Goal: Task Accomplishment & Management: Manage account settings

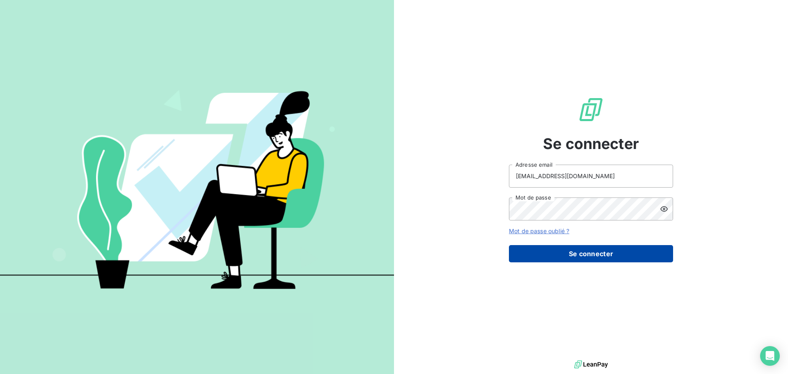
click at [560, 254] on button "Se connecter" at bounding box center [591, 253] width 164 height 17
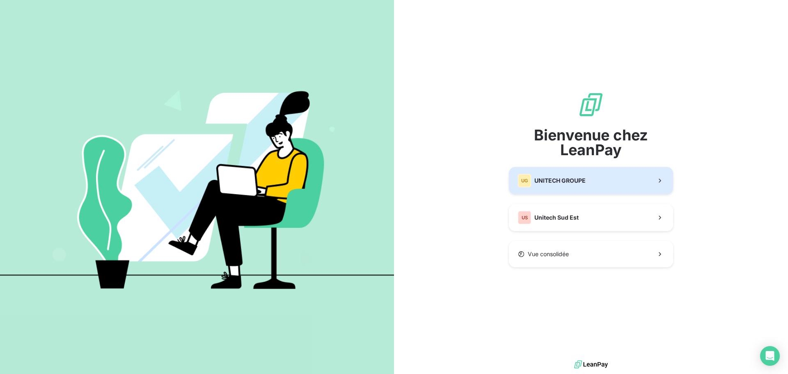
click at [563, 175] on div "UG UNITECH GROUPE" at bounding box center [552, 180] width 68 height 13
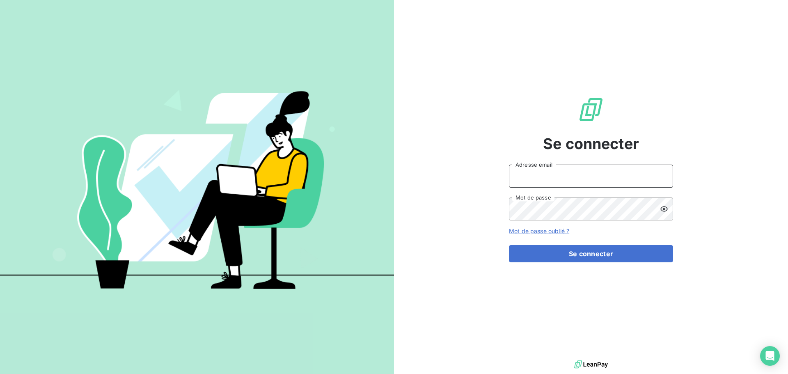
type input "[EMAIL_ADDRESS][DOMAIN_NAME]"
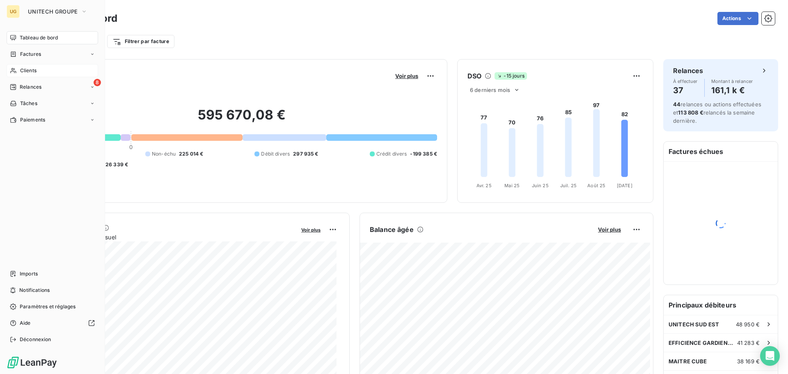
click at [27, 73] on span "Clients" at bounding box center [28, 70] width 16 height 7
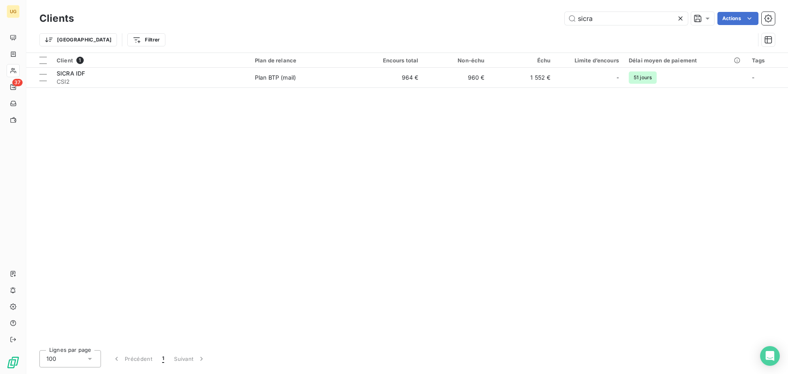
drag, startPoint x: 604, startPoint y: 20, endPoint x: 548, endPoint y: 20, distance: 55.8
click at [553, 21] on div "sicra Actions" at bounding box center [430, 18] width 692 height 13
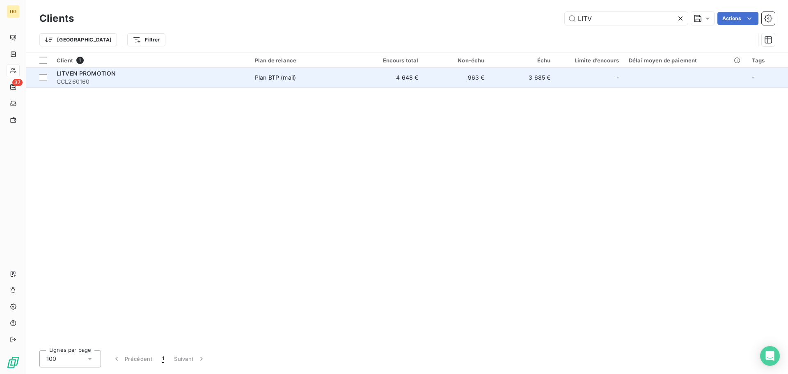
type input "LITV"
click at [369, 78] on td "4 648 €" at bounding box center [391, 78] width 66 height 20
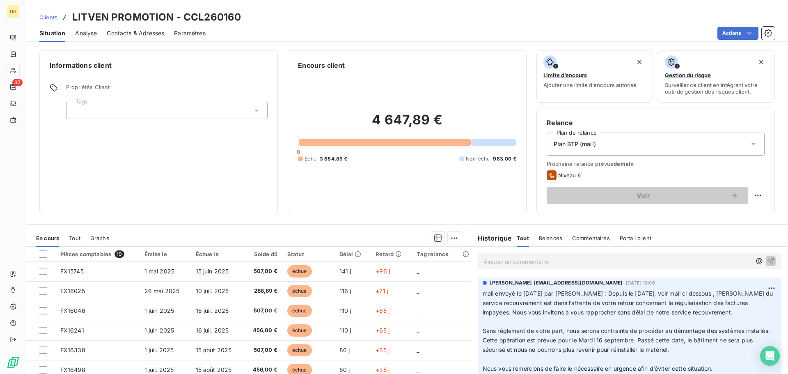
click at [495, 260] on p "Ajouter un commentaire ﻿" at bounding box center [618, 262] width 268 height 10
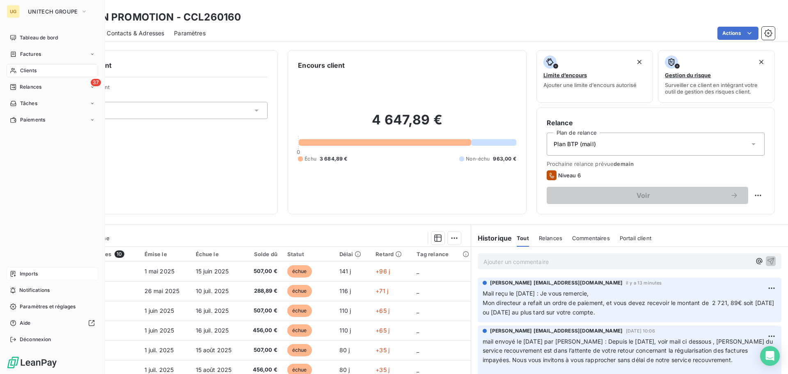
click at [45, 277] on div "Imports" at bounding box center [53, 273] width 92 height 13
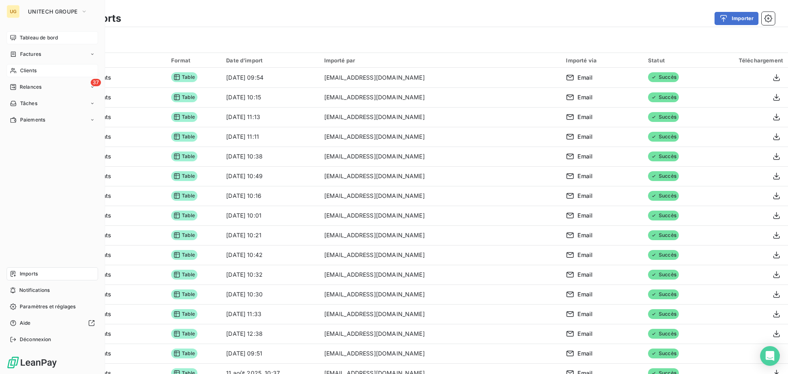
click at [50, 36] on span "Tableau de bord" at bounding box center [39, 37] width 38 height 7
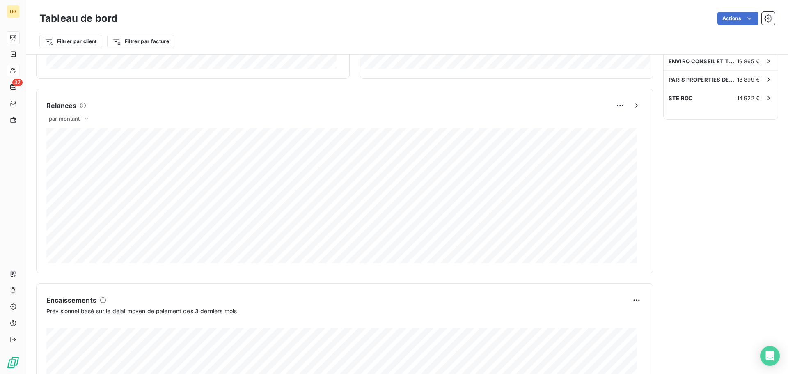
scroll to position [411, 0]
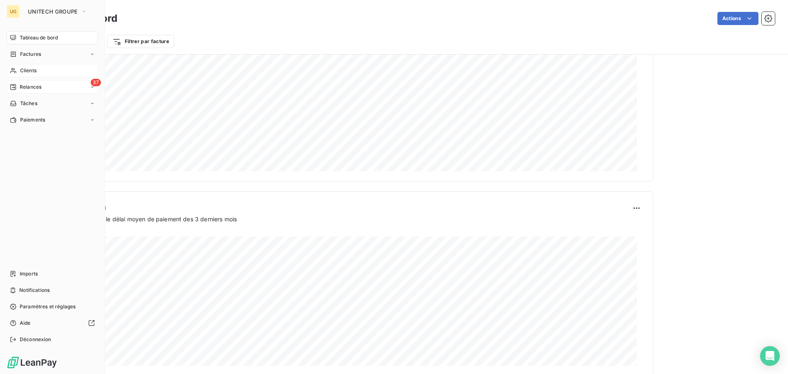
click at [18, 83] on div "Relances" at bounding box center [26, 86] width 32 height 7
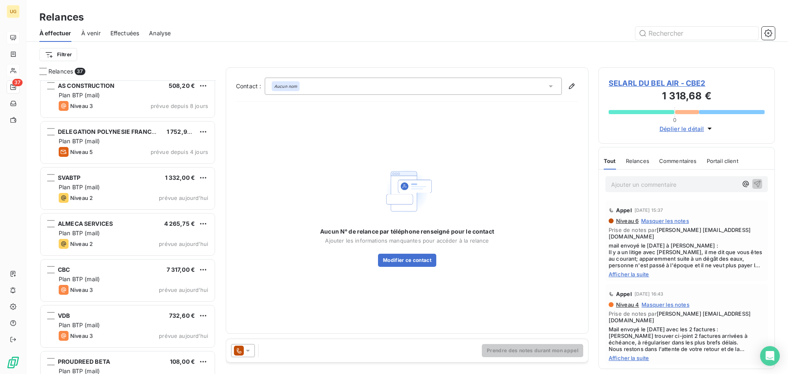
scroll to position [288, 0]
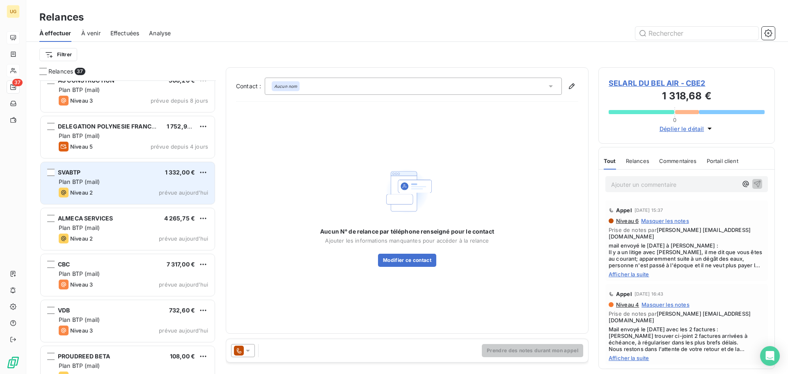
click at [139, 184] on div "Plan BTP (mail)" at bounding box center [133, 182] width 149 height 8
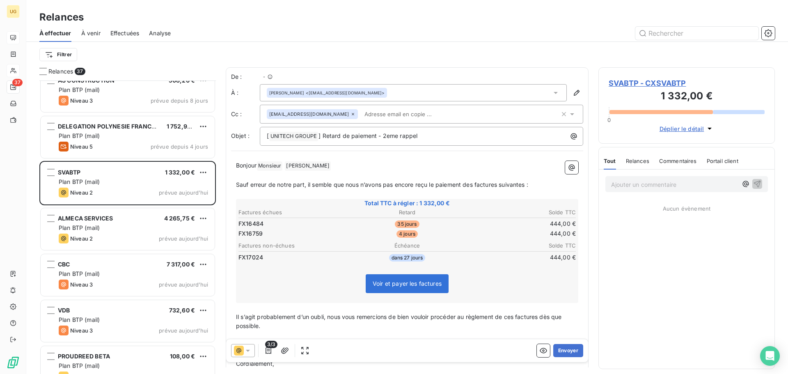
scroll to position [287, 170]
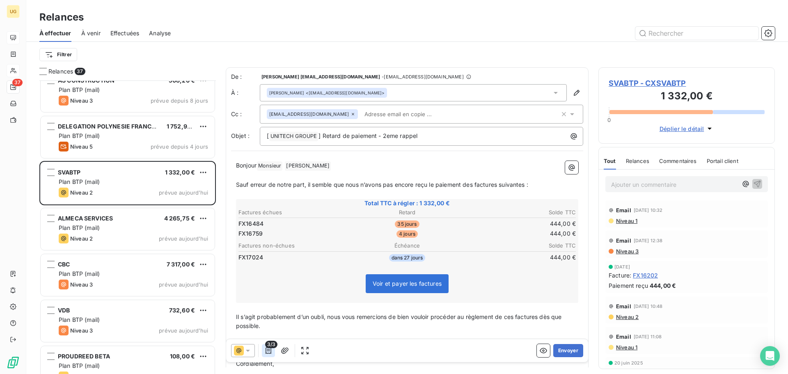
click at [270, 353] on icon "button" at bounding box center [268, 351] width 8 height 8
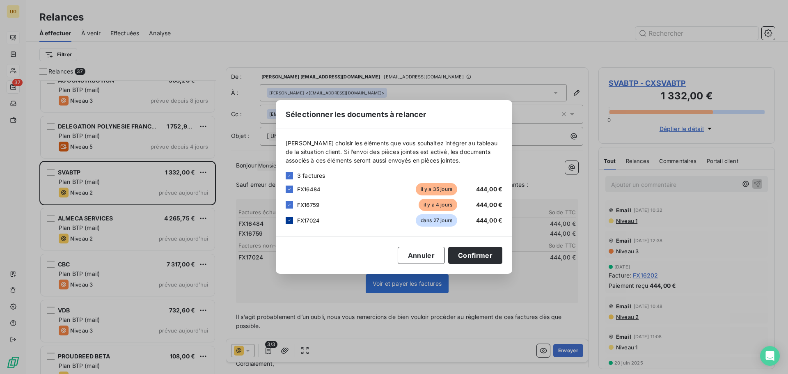
click at [287, 220] on icon at bounding box center [289, 220] width 5 height 5
click at [480, 256] on button "Confirmer" at bounding box center [475, 255] width 54 height 17
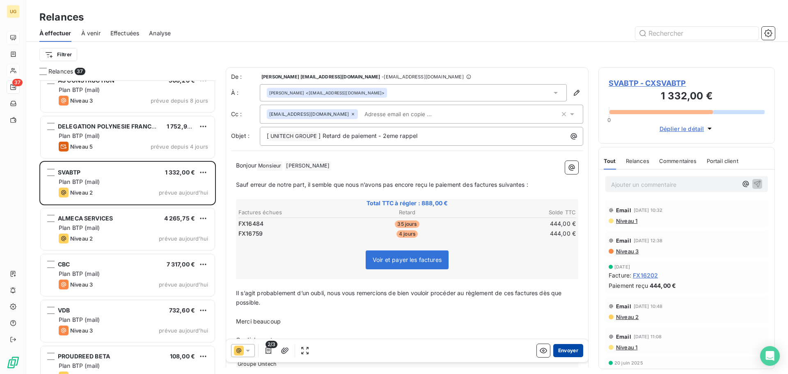
click at [559, 351] on button "Envoyer" at bounding box center [569, 350] width 30 height 13
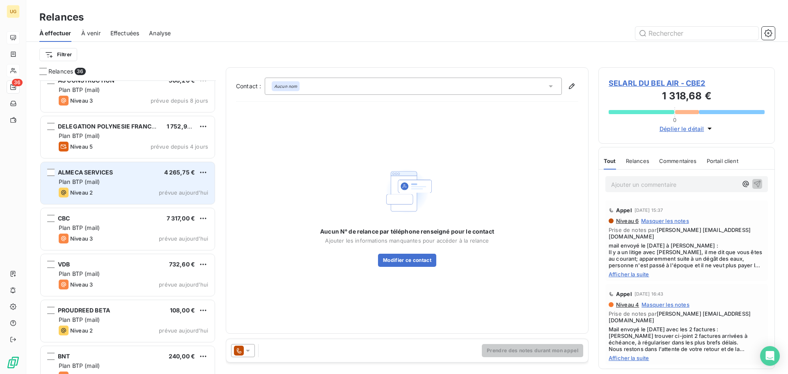
click at [106, 182] on div "Plan BTP (mail)" at bounding box center [133, 182] width 149 height 8
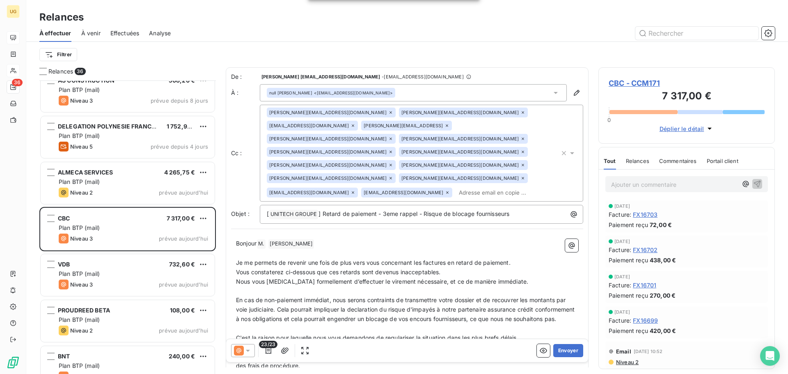
click at [250, 351] on icon at bounding box center [248, 351] width 8 height 8
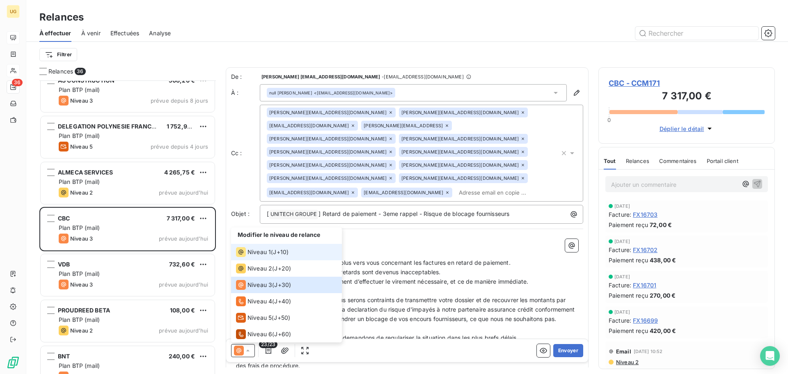
click at [269, 253] on span "Niveau 1" at bounding box center [259, 252] width 23 height 8
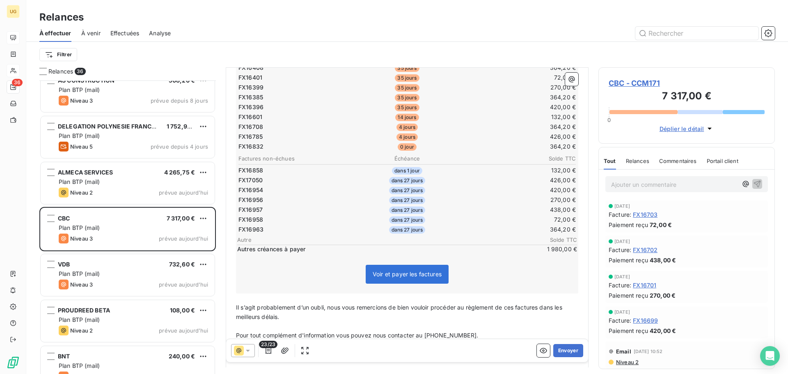
scroll to position [247, 0]
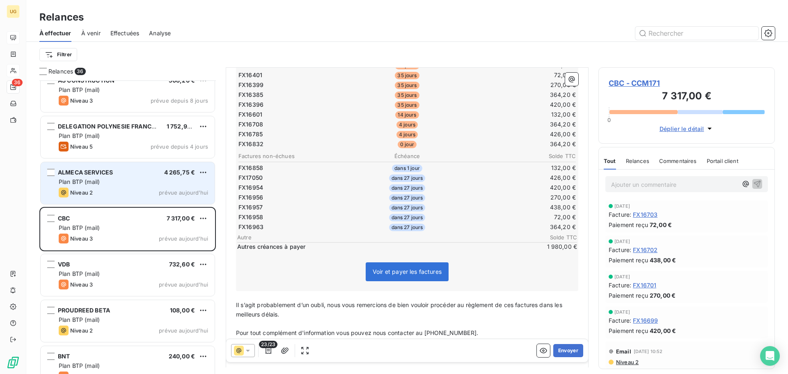
click at [113, 180] on div "Plan BTP (mail)" at bounding box center [133, 182] width 149 height 8
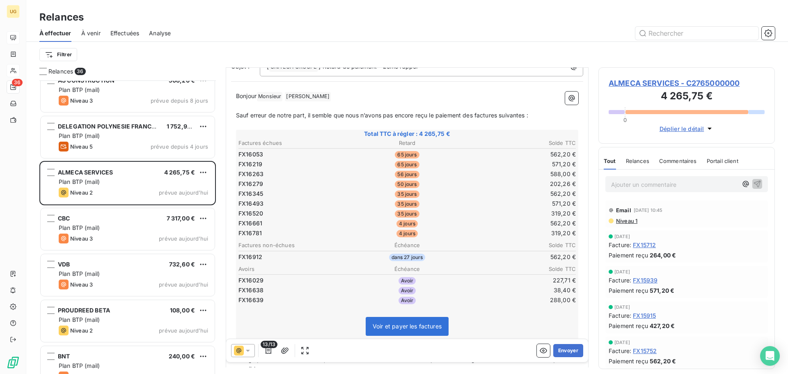
scroll to position [83, 0]
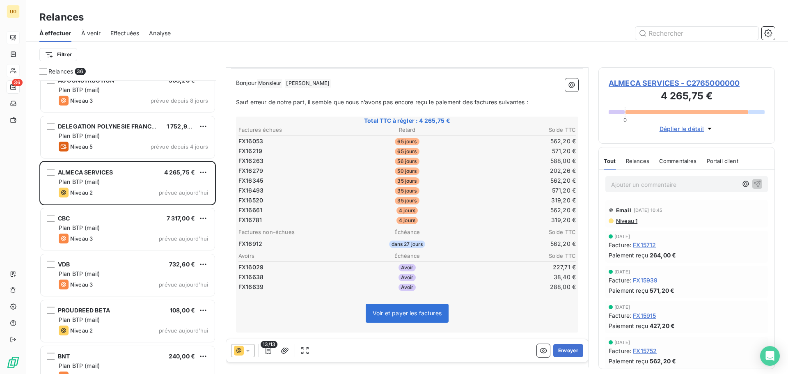
click at [255, 349] on div at bounding box center [243, 350] width 24 height 13
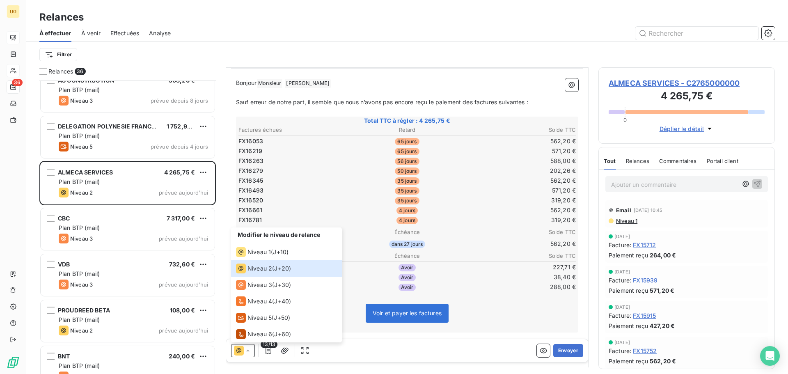
click at [352, 330] on div "Voir et payer les factures" at bounding box center [407, 314] width 340 height 35
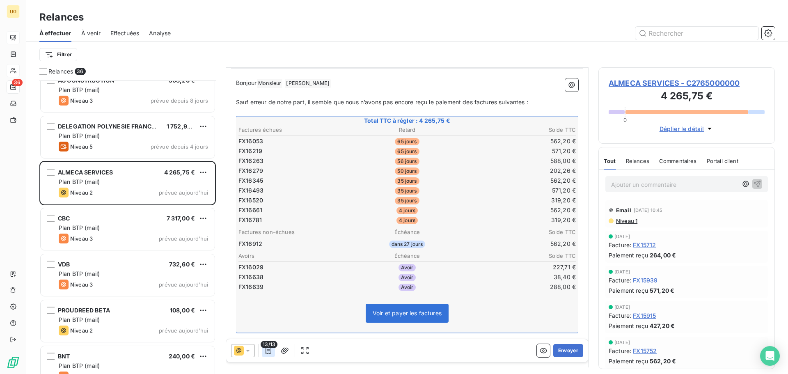
click at [269, 349] on icon "button" at bounding box center [268, 351] width 8 height 8
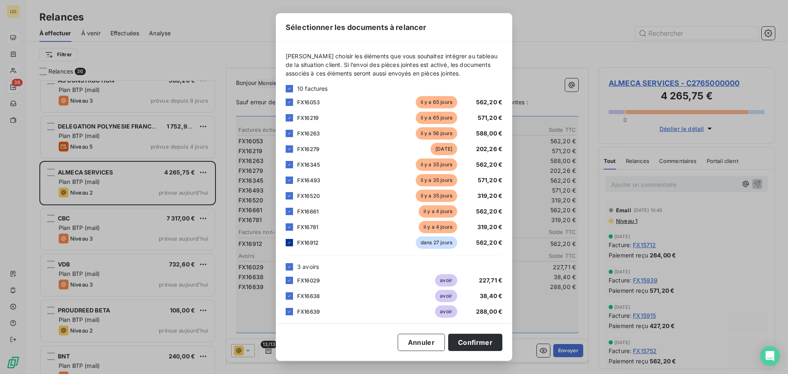
click at [287, 244] on icon at bounding box center [289, 242] width 5 height 5
click at [471, 349] on button "Confirmer" at bounding box center [475, 342] width 54 height 17
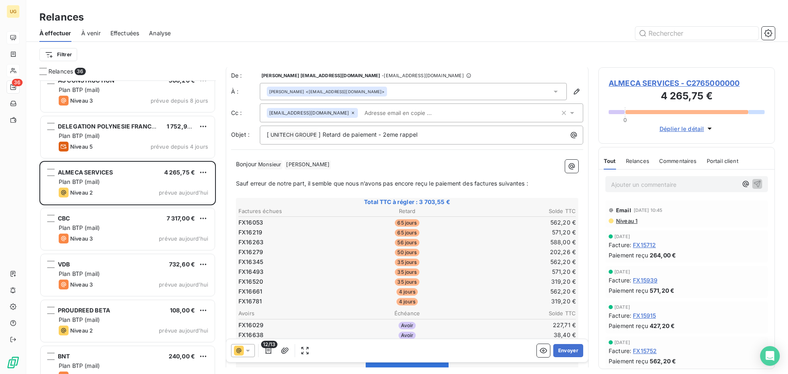
scroll to position [0, 0]
click at [554, 352] on button "Envoyer" at bounding box center [569, 350] width 30 height 13
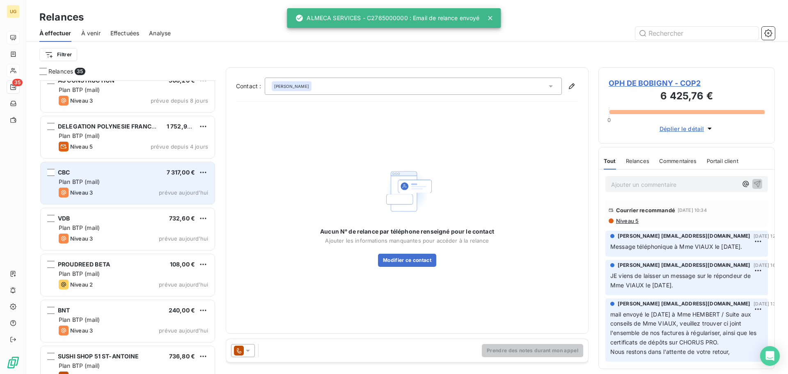
click at [120, 184] on div "Plan BTP (mail)" at bounding box center [133, 182] width 149 height 8
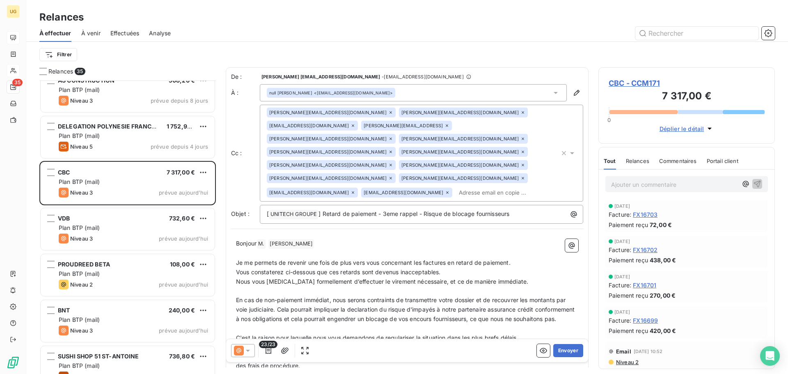
click at [250, 351] on icon at bounding box center [248, 351] width 8 height 8
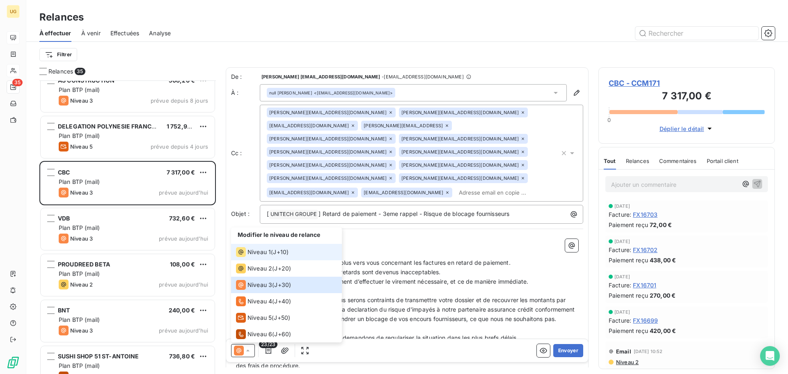
click at [250, 251] on span "Niveau 1" at bounding box center [259, 252] width 23 height 8
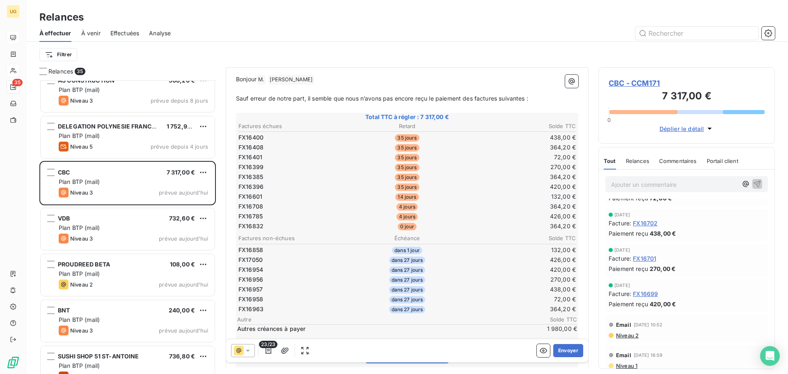
scroll to position [41, 0]
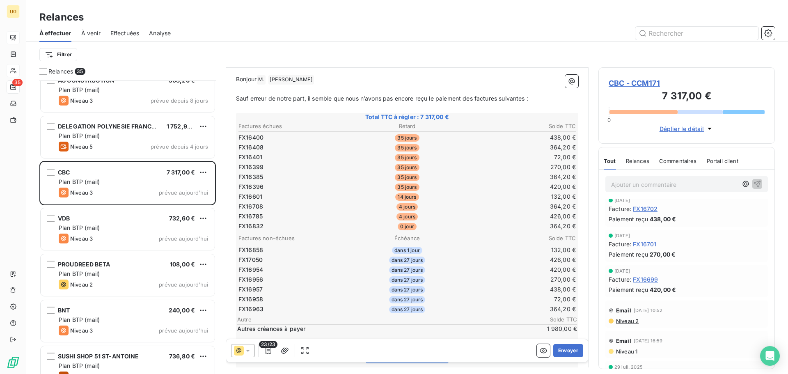
click at [623, 322] on span "Niveau 2" at bounding box center [627, 321] width 23 height 7
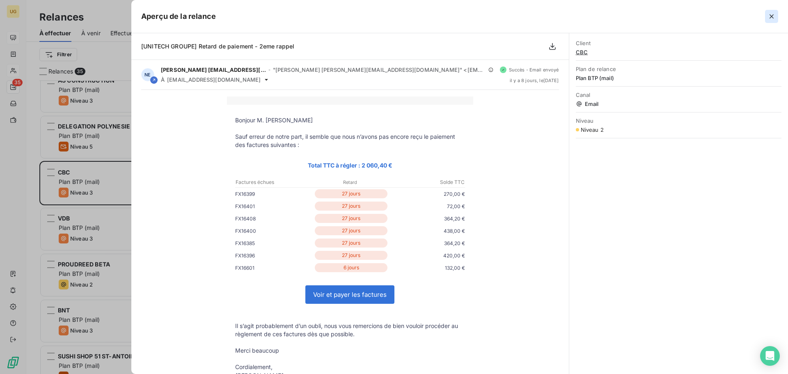
click at [773, 18] on icon "button" at bounding box center [772, 16] width 8 height 8
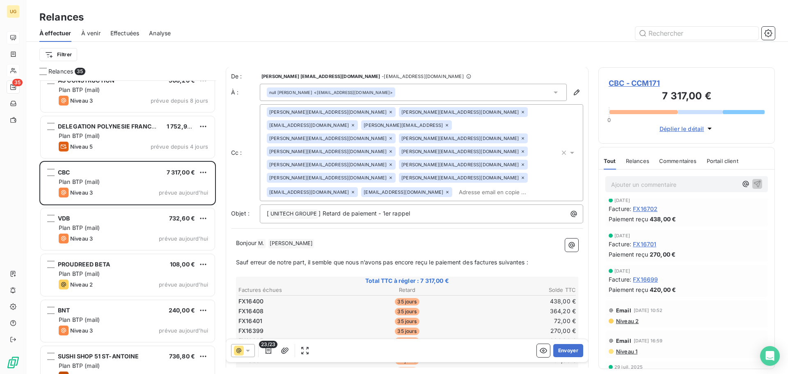
scroll to position [0, 0]
click at [562, 153] on icon "button" at bounding box center [564, 153] width 4 height 4
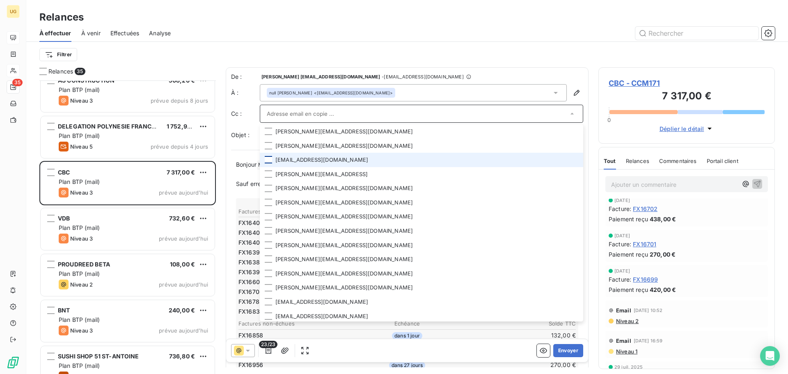
click at [268, 159] on div at bounding box center [268, 159] width 7 height 7
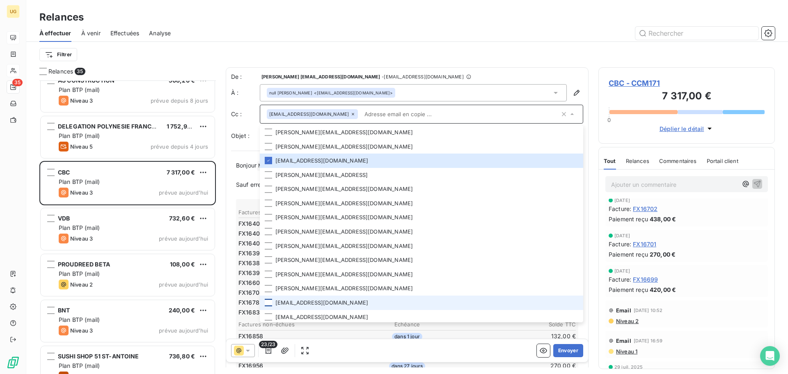
click at [269, 301] on div at bounding box center [268, 302] width 7 height 7
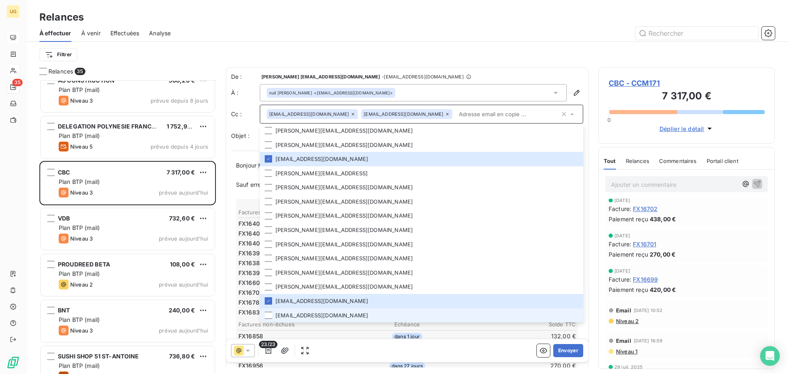
click at [264, 315] on li "[EMAIL_ADDRESS][DOMAIN_NAME]" at bounding box center [422, 315] width 324 height 14
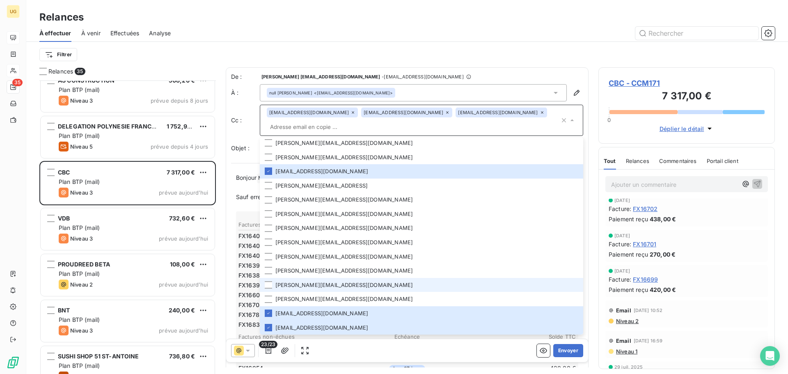
scroll to position [0, 0]
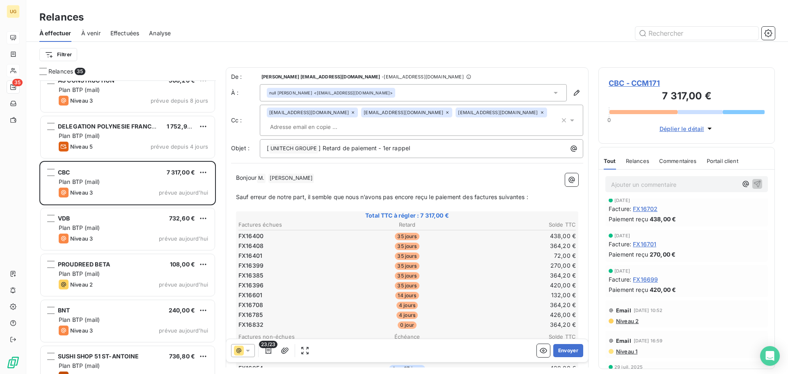
click at [449, 39] on div at bounding box center [478, 33] width 595 height 13
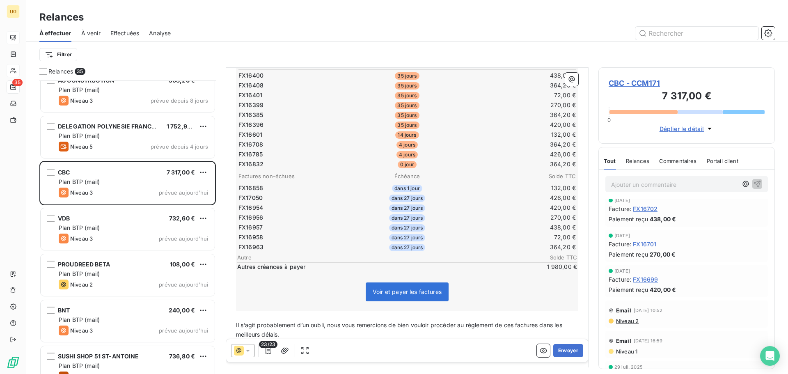
scroll to position [165, 0]
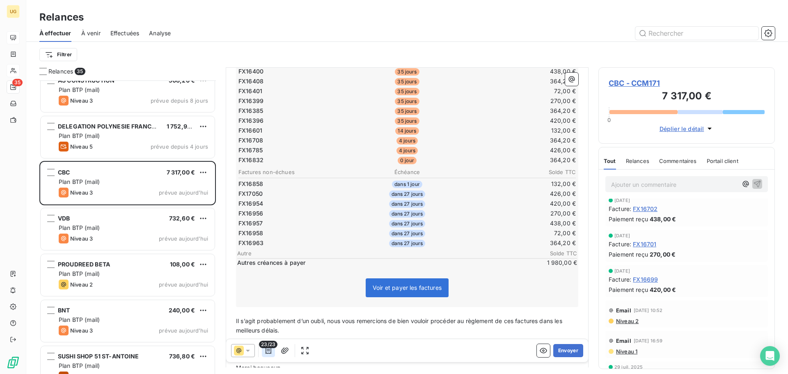
click at [269, 353] on icon "button" at bounding box center [268, 351] width 8 height 8
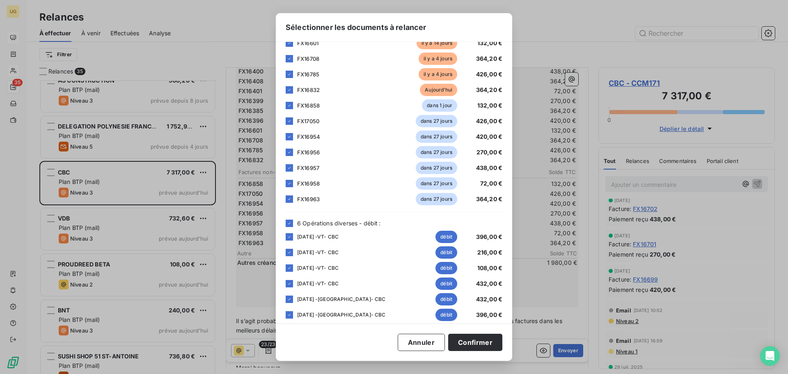
scroll to position [160, 0]
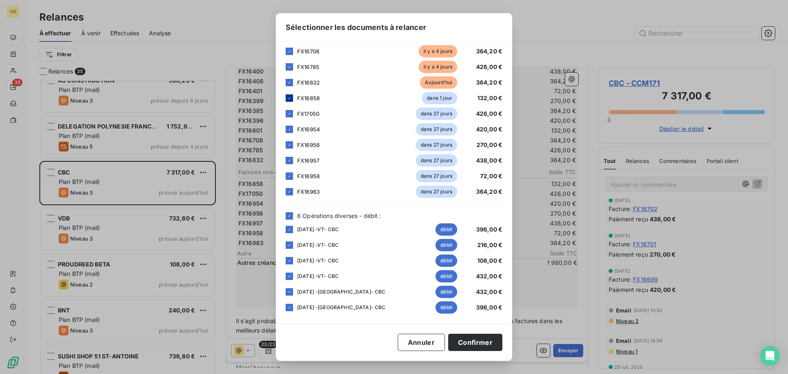
click at [290, 99] on icon at bounding box center [289, 98] width 5 height 5
click at [289, 114] on icon at bounding box center [289, 113] width 5 height 5
click at [290, 128] on icon at bounding box center [289, 129] width 5 height 5
click at [290, 144] on icon at bounding box center [289, 144] width 5 height 5
click at [289, 161] on icon at bounding box center [289, 160] width 5 height 5
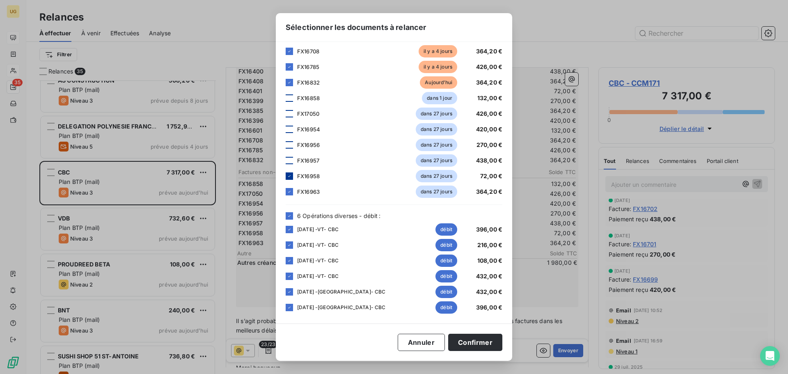
click at [290, 175] on icon at bounding box center [289, 176] width 5 height 5
click at [290, 195] on div at bounding box center [289, 191] width 7 height 7
drag, startPoint x: 290, startPoint y: 214, endPoint x: 293, endPoint y: 220, distance: 6.3
click at [290, 214] on icon at bounding box center [289, 216] width 5 height 5
click at [485, 342] on button "Confirmer" at bounding box center [475, 342] width 54 height 17
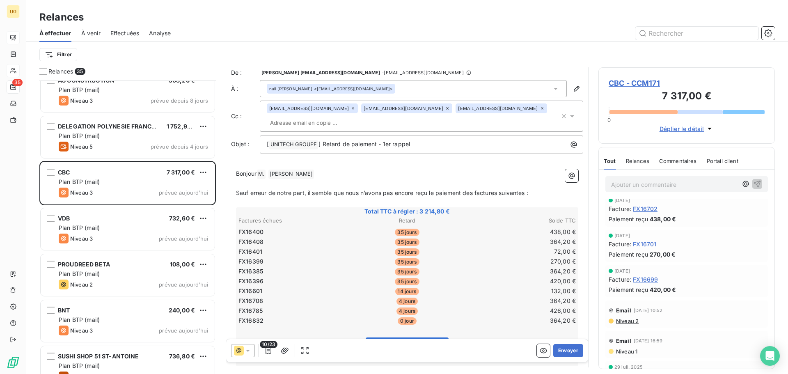
scroll to position [0, 0]
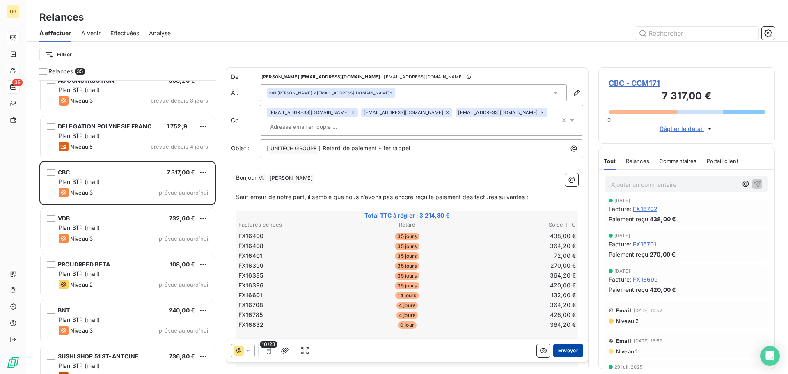
click at [554, 351] on button "Envoyer" at bounding box center [569, 350] width 30 height 13
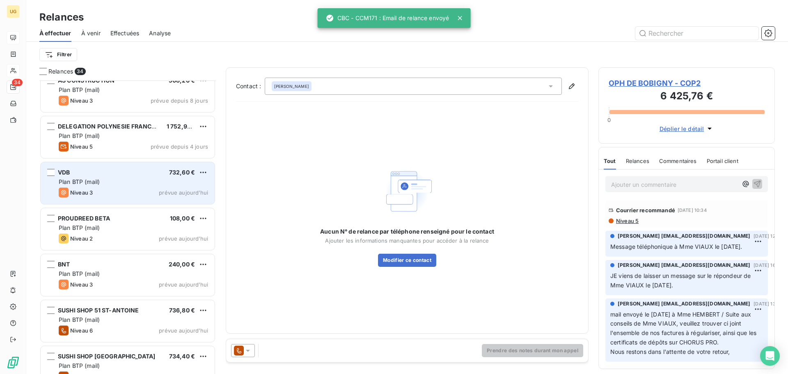
click at [95, 180] on span "Plan BTP (mail)" at bounding box center [79, 181] width 41 height 7
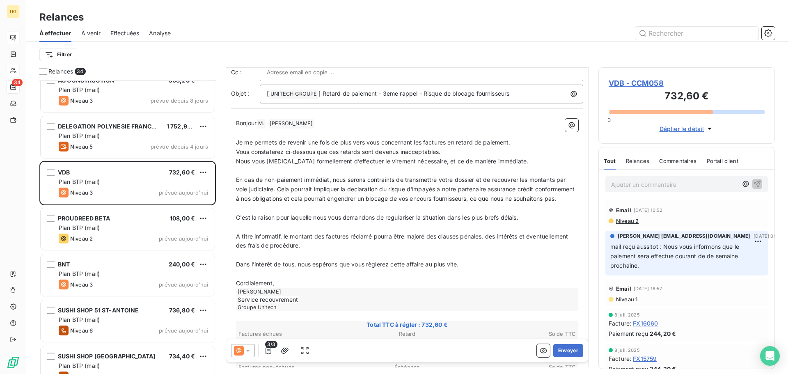
scroll to position [194, 0]
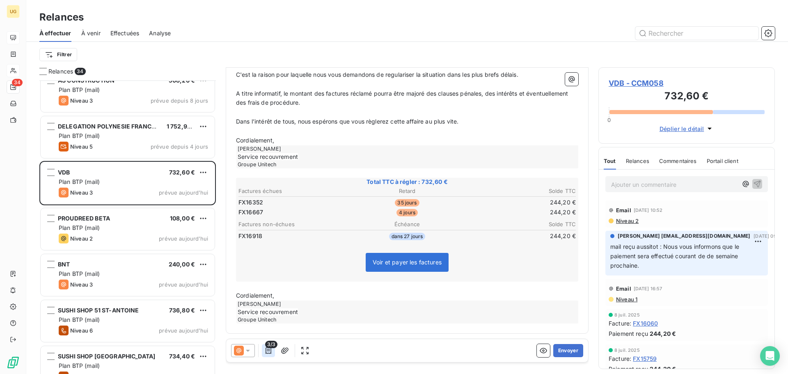
click at [271, 350] on icon "button" at bounding box center [269, 350] width 6 height 7
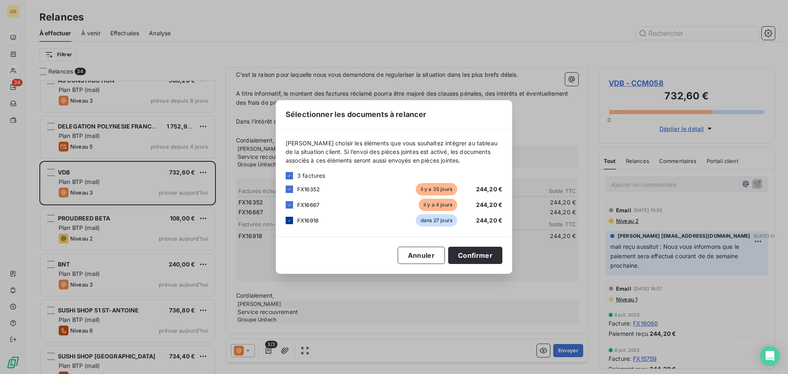
click at [287, 221] on icon at bounding box center [289, 220] width 5 height 5
click at [462, 255] on button "Confirmer" at bounding box center [475, 255] width 54 height 17
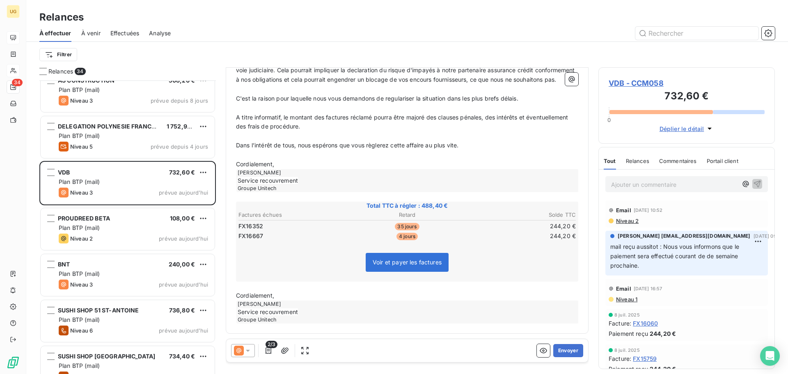
scroll to position [170, 0]
click at [557, 348] on button "Envoyer" at bounding box center [569, 350] width 30 height 13
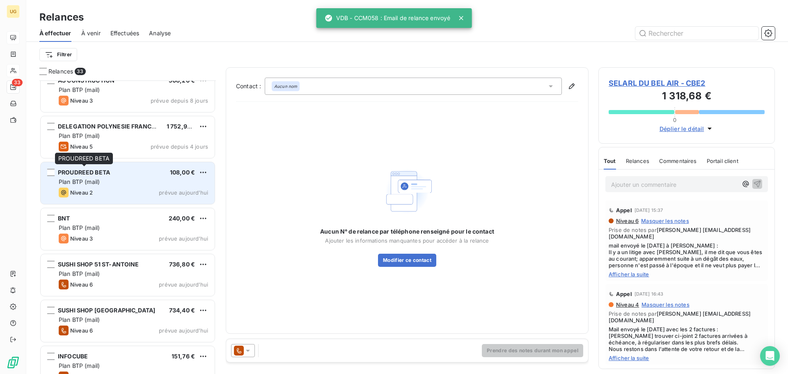
click at [109, 173] on span "PROUDREED BETA" at bounding box center [84, 172] width 52 height 7
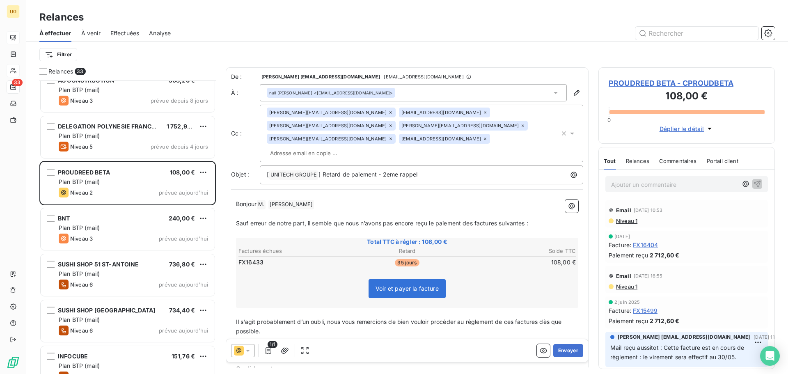
click at [423, 91] on div "null [PERSON_NAME] <[EMAIL_ADDRESS][DOMAIN_NAME]>" at bounding box center [413, 92] width 307 height 17
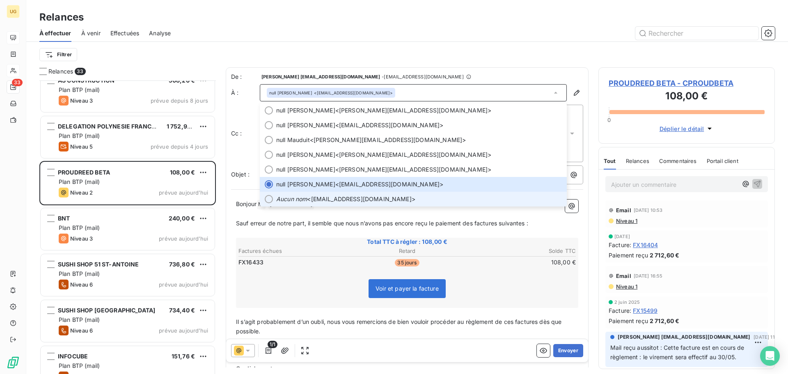
click at [365, 200] on span "Aucun nom <[EMAIL_ADDRESS][DOMAIN_NAME]>" at bounding box center [419, 199] width 286 height 8
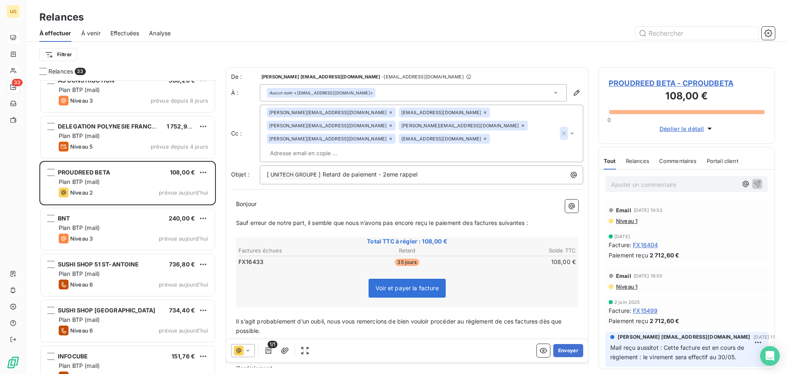
click at [560, 129] on icon "button" at bounding box center [564, 133] width 8 height 8
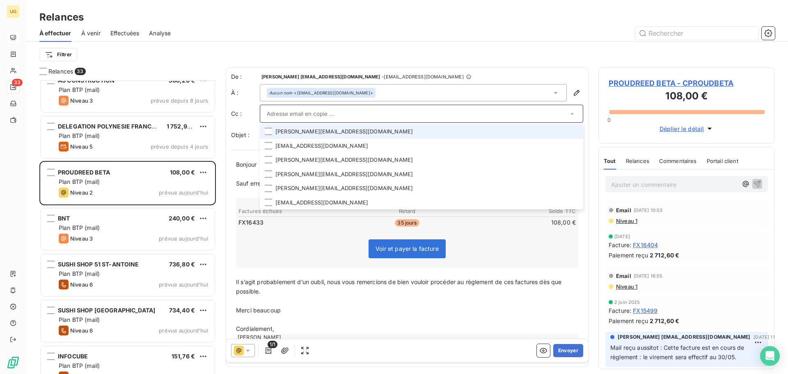
click at [485, 14] on div "Relances" at bounding box center [407, 17] width 762 height 15
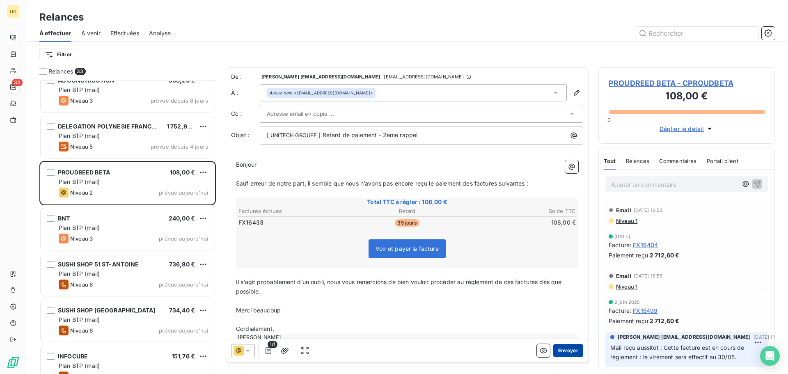
click at [570, 351] on button "Envoyer" at bounding box center [569, 350] width 30 height 13
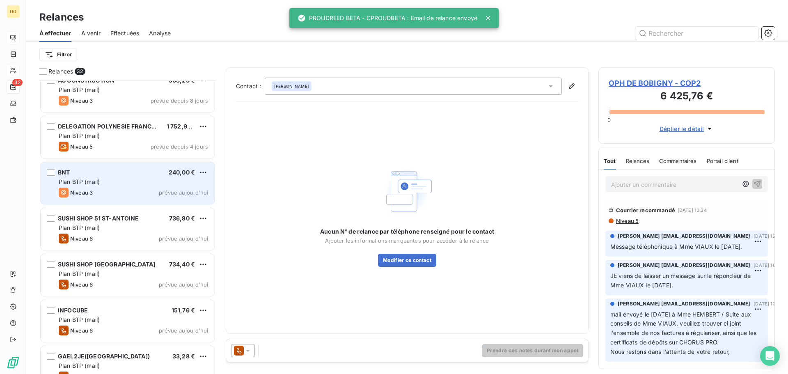
click at [138, 177] on div "BNT 240,00 € Plan BTP (mail) Niveau 3 prévue [DATE]" at bounding box center [128, 183] width 174 height 42
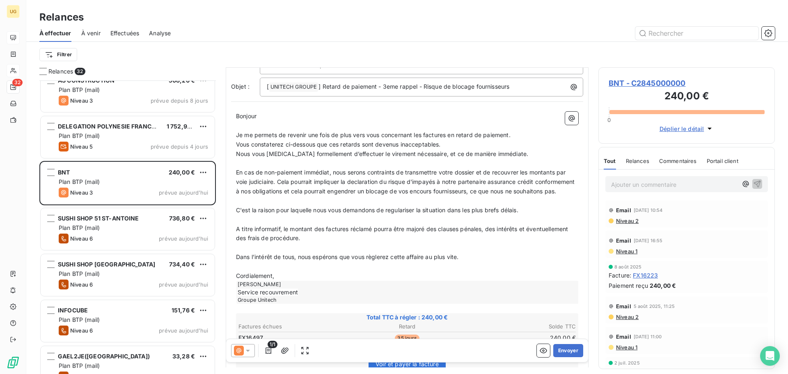
scroll to position [160, 0]
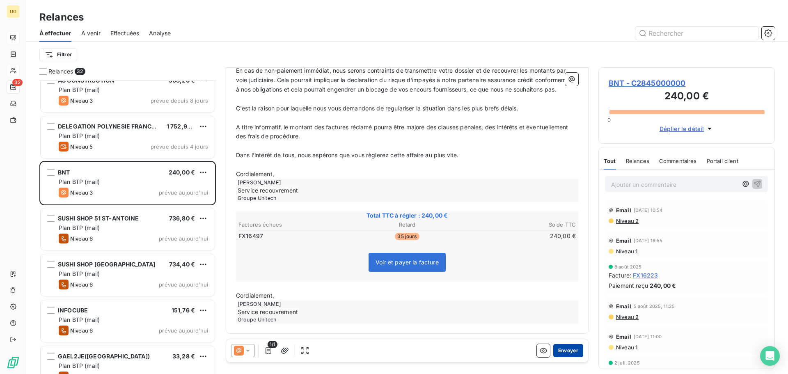
click at [554, 352] on button "Envoyer" at bounding box center [569, 350] width 30 height 13
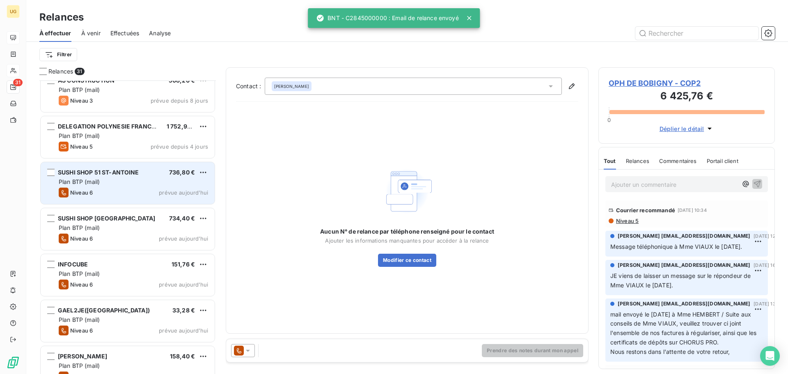
click at [131, 193] on div "Niveau 6 prévue aujourd’hui" at bounding box center [133, 193] width 149 height 10
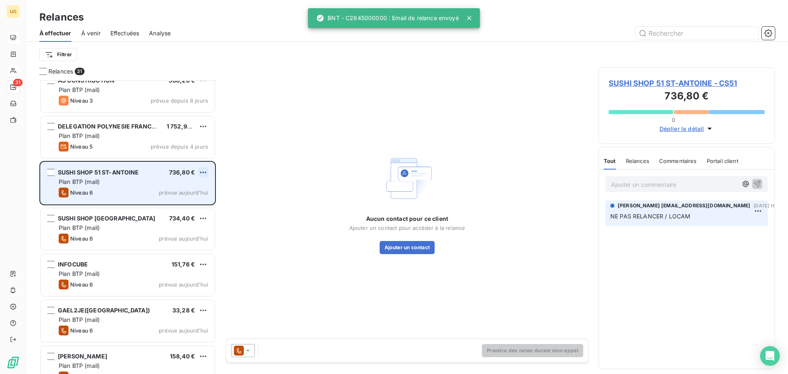
click at [204, 172] on html "UG 31 Relances À effectuer À venir Effectuées Analyse Filtrer Relances 31 RALLI…" at bounding box center [394, 187] width 788 height 374
click at [167, 202] on div "Passer cette action" at bounding box center [168, 203] width 74 height 13
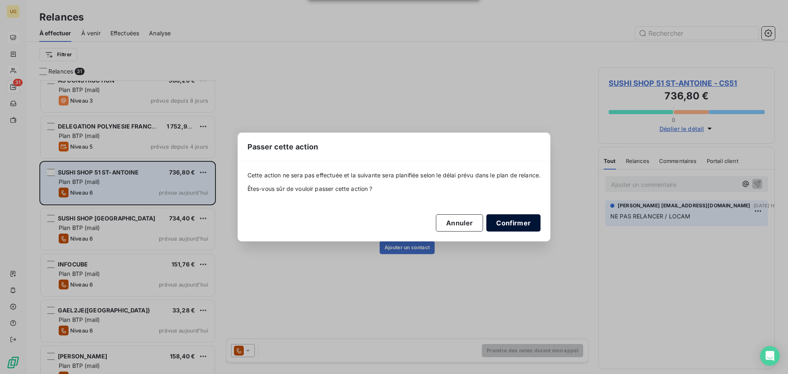
click at [508, 228] on button "Confirmer" at bounding box center [514, 222] width 54 height 17
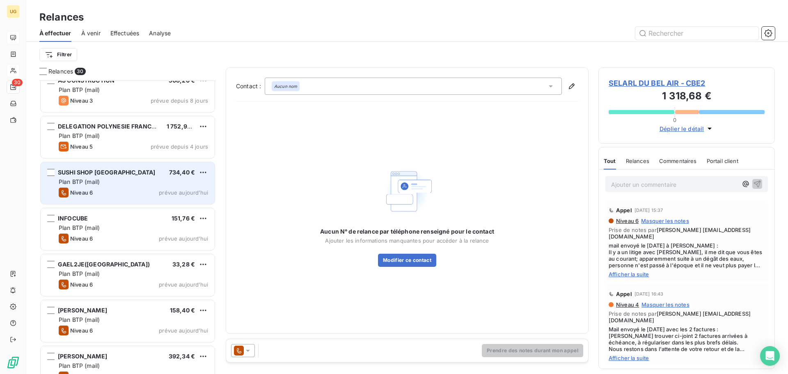
click at [142, 183] on div "Plan BTP (mail)" at bounding box center [133, 182] width 149 height 8
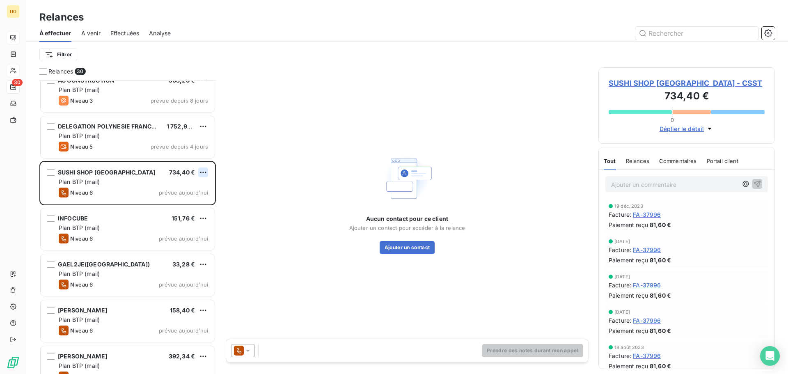
click at [205, 172] on html "UG 30 Relances À effectuer À venir Effectuées Analyse Filtrer Relances 30 RALLI…" at bounding box center [394, 187] width 788 height 374
click at [192, 201] on div "Passer cette action" at bounding box center [168, 203] width 74 height 13
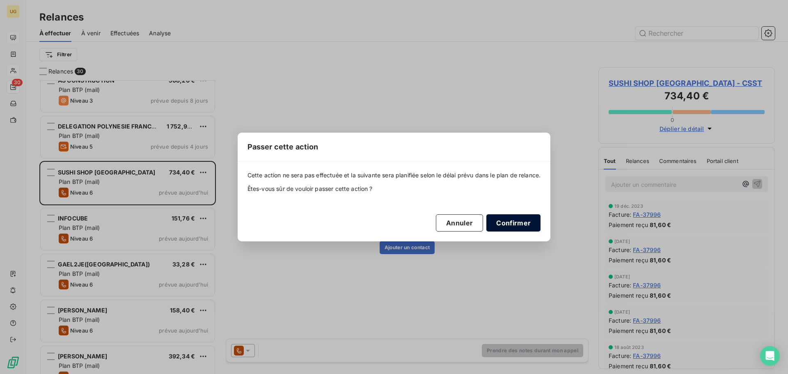
click at [525, 223] on button "Confirmer" at bounding box center [514, 222] width 54 height 17
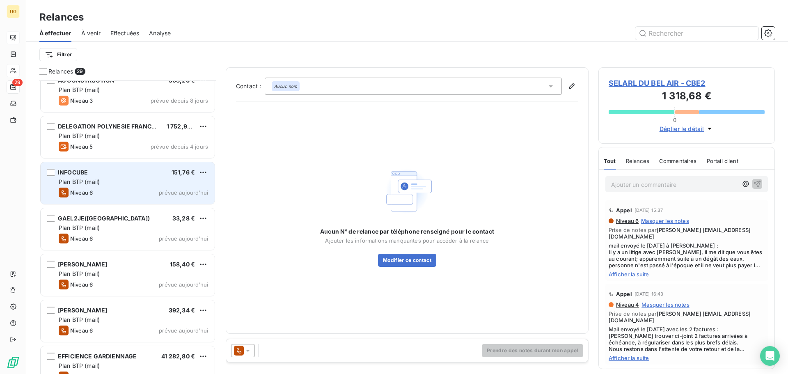
click at [129, 184] on div "Plan BTP (mail)" at bounding box center [133, 182] width 149 height 8
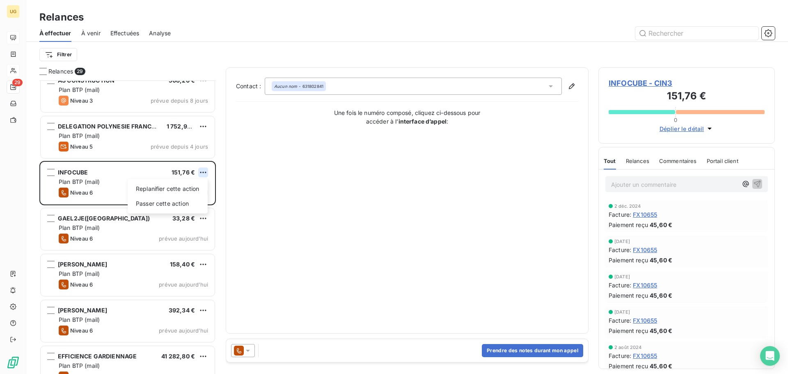
click at [201, 169] on html "UG 29 Relances À effectuer À venir Effectuées Analyse Filtrer Relances 29 RALLI…" at bounding box center [394, 187] width 788 height 374
drag, startPoint x: 180, startPoint y: 202, endPoint x: 198, endPoint y: 203, distance: 17.3
click at [183, 202] on div "Passer cette action" at bounding box center [168, 203] width 74 height 13
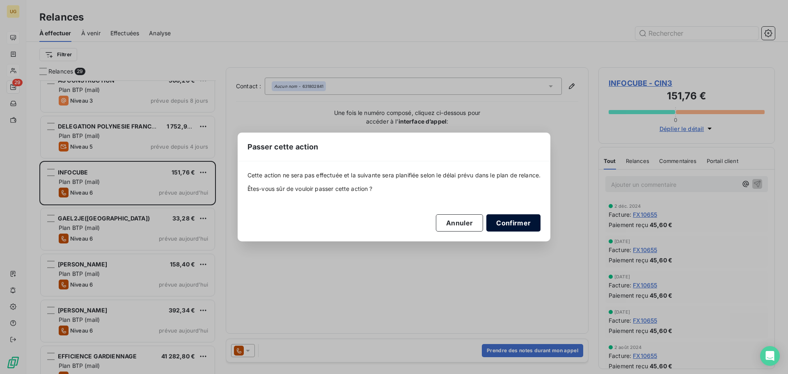
click at [519, 223] on button "Confirmer" at bounding box center [514, 222] width 54 height 17
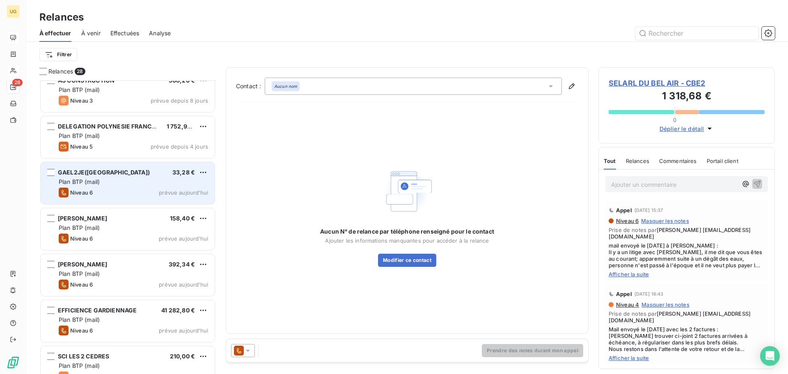
click at [160, 180] on div "Plan BTP (mail)" at bounding box center [133, 182] width 149 height 8
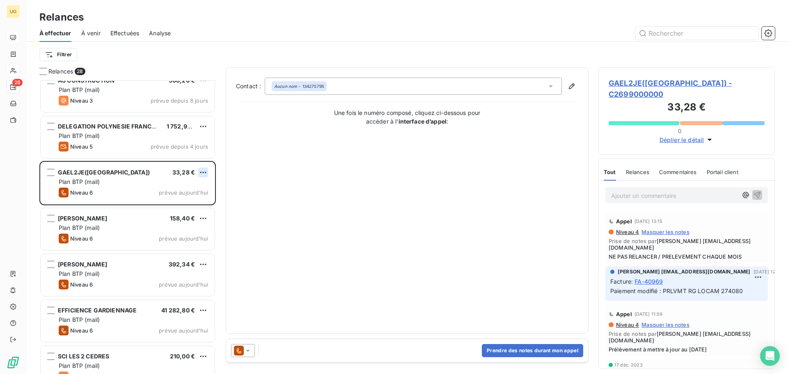
click at [205, 174] on html "UG 28 Relances À effectuer À venir Effectuées Analyse Filtrer Relances 28 RALLI…" at bounding box center [394, 187] width 788 height 374
drag, startPoint x: 190, startPoint y: 200, endPoint x: 195, endPoint y: 201, distance: 5.0
click at [191, 200] on div "Passer cette action" at bounding box center [168, 203] width 74 height 13
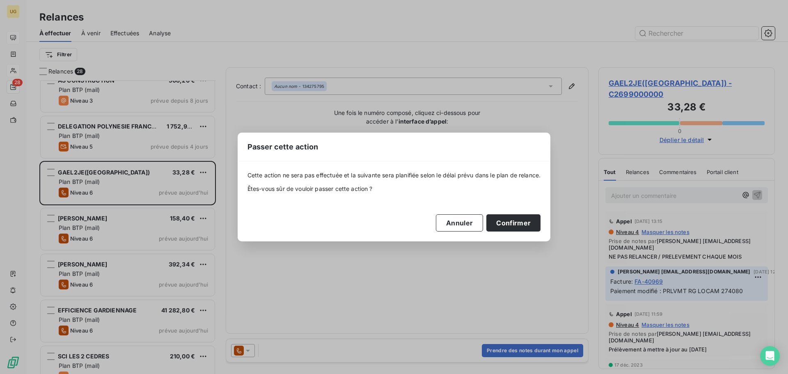
drag, startPoint x: 524, startPoint y: 226, endPoint x: 457, endPoint y: 232, distance: 66.8
click at [523, 226] on button "Confirmer" at bounding box center [514, 222] width 54 height 17
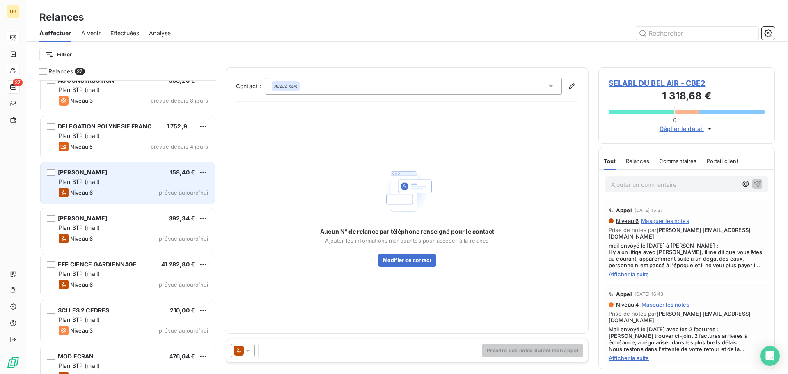
click at [131, 180] on div "Plan BTP (mail)" at bounding box center [133, 182] width 149 height 8
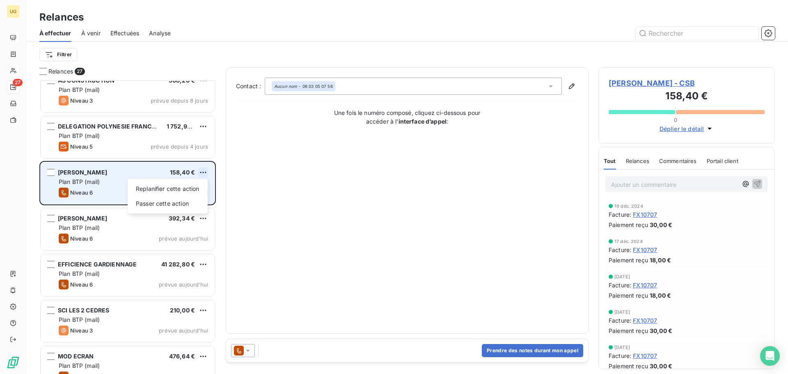
click at [203, 174] on html "UG 27 Relances À effectuer À venir Effectuées Analyse Filtrer Relances 27 RALLI…" at bounding box center [394, 187] width 788 height 374
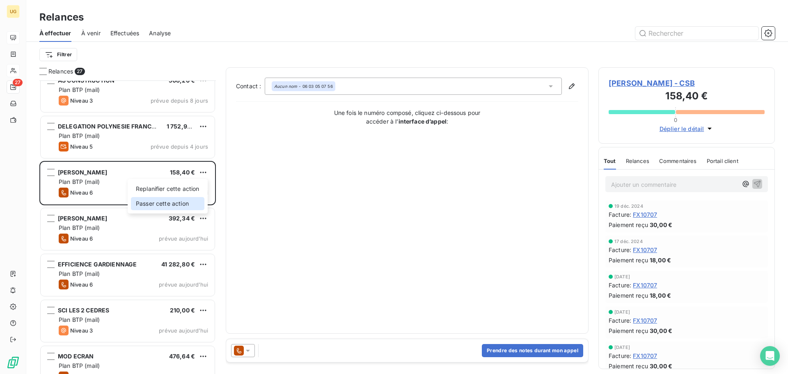
drag, startPoint x: 192, startPoint y: 202, endPoint x: 210, endPoint y: 207, distance: 18.6
click at [193, 204] on div "Passer cette action" at bounding box center [168, 203] width 74 height 13
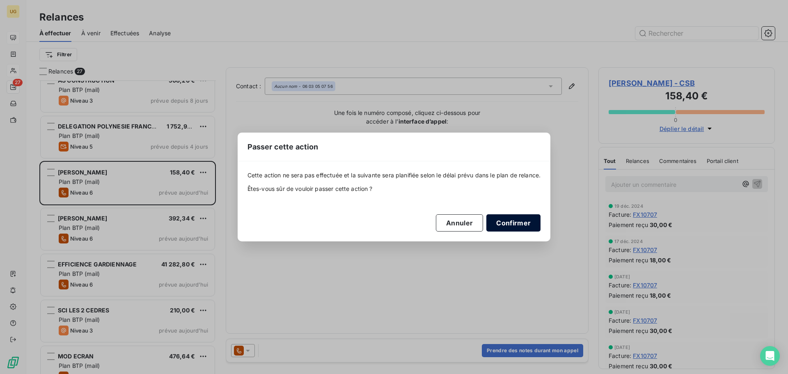
click at [506, 218] on button "Confirmer" at bounding box center [514, 222] width 54 height 17
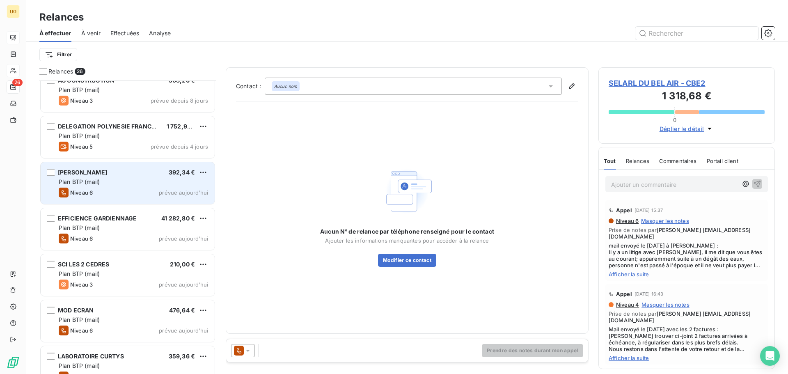
click at [124, 182] on div "Plan BTP (mail)" at bounding box center [133, 182] width 149 height 8
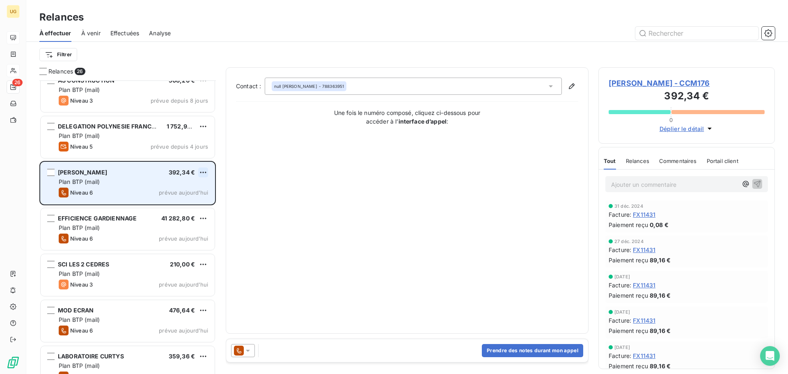
click at [201, 173] on html "UG 26 Relances À effectuer À venir Effectuées Analyse Filtrer Relances 26 RALLI…" at bounding box center [394, 187] width 788 height 374
drag, startPoint x: 180, startPoint y: 205, endPoint x: 186, endPoint y: 208, distance: 7.0
click at [180, 205] on div "Passer cette action" at bounding box center [168, 203] width 74 height 13
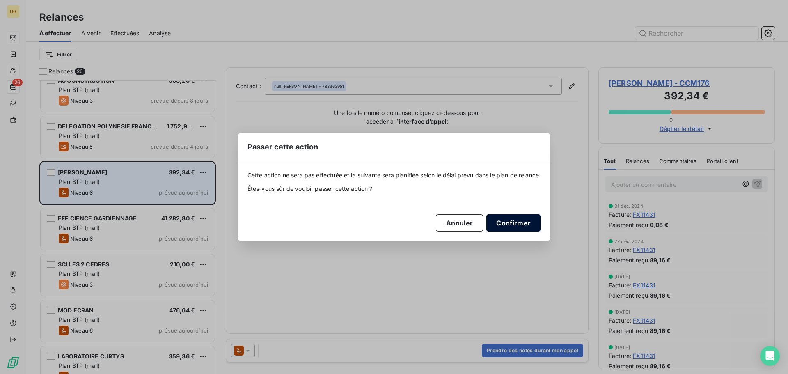
click at [506, 227] on button "Confirmer" at bounding box center [514, 222] width 54 height 17
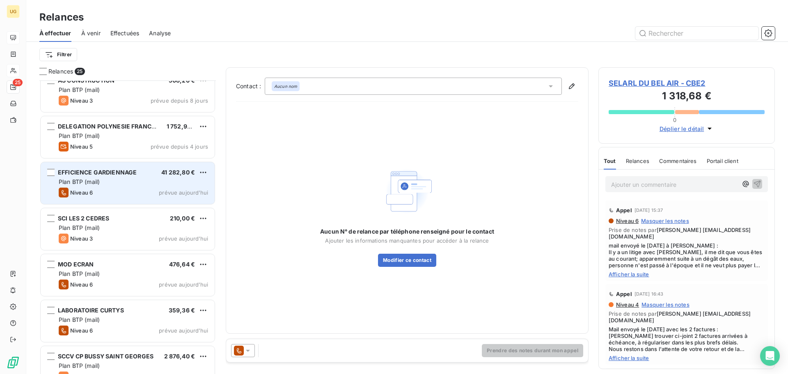
click at [117, 188] on div "Niveau 6 prévue aujourd’hui" at bounding box center [133, 193] width 149 height 10
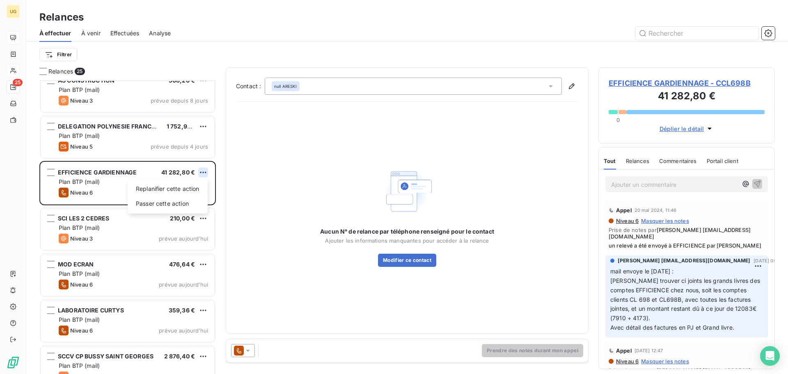
click at [205, 172] on html "UG 25 Relances À effectuer À venir Effectuées Analyse Filtrer Relances 25 RALLI…" at bounding box center [394, 187] width 788 height 374
click at [180, 201] on div "Passer cette action" at bounding box center [168, 203] width 74 height 13
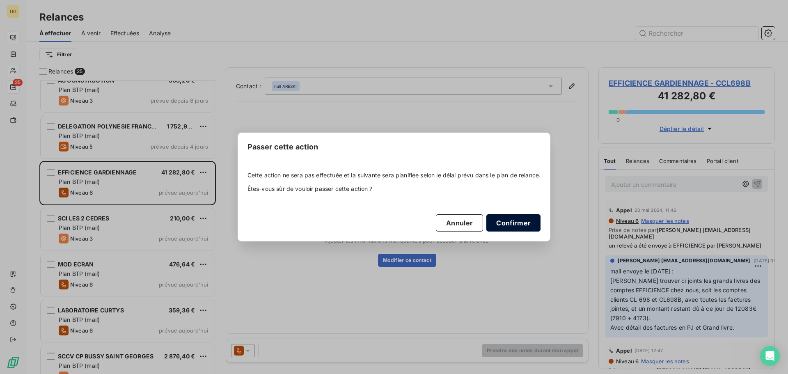
click at [508, 220] on button "Confirmer" at bounding box center [514, 222] width 54 height 17
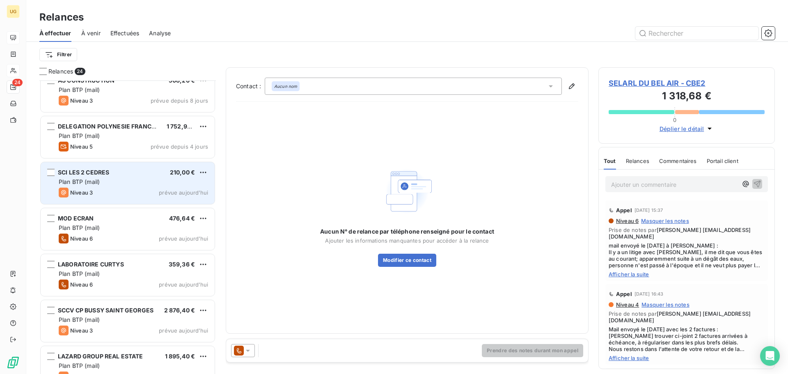
click at [147, 187] on div "SCI LES 2 CEDRES 210,00 € Plan BTP (mail) Niveau 3 prévue [DATE]" at bounding box center [128, 183] width 174 height 42
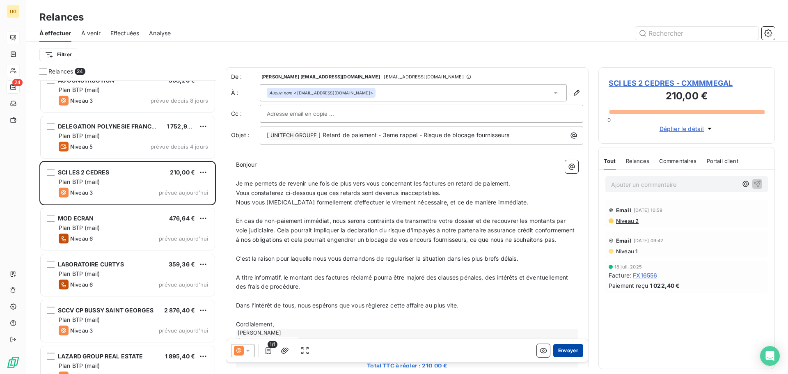
click at [564, 353] on button "Envoyer" at bounding box center [569, 350] width 30 height 13
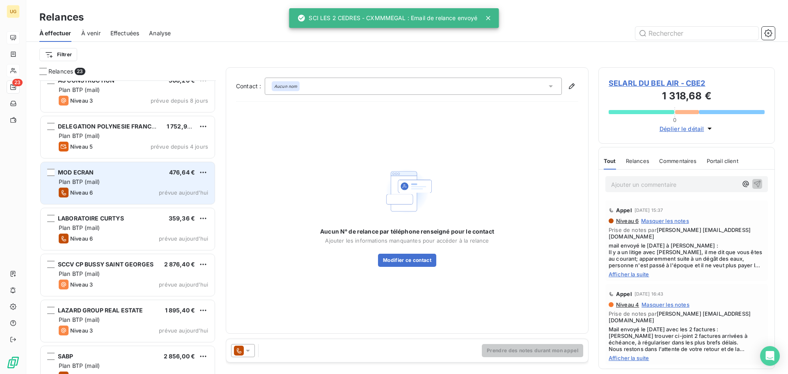
click at [131, 188] on div "Niveau 6 prévue aujourd’hui" at bounding box center [133, 193] width 149 height 10
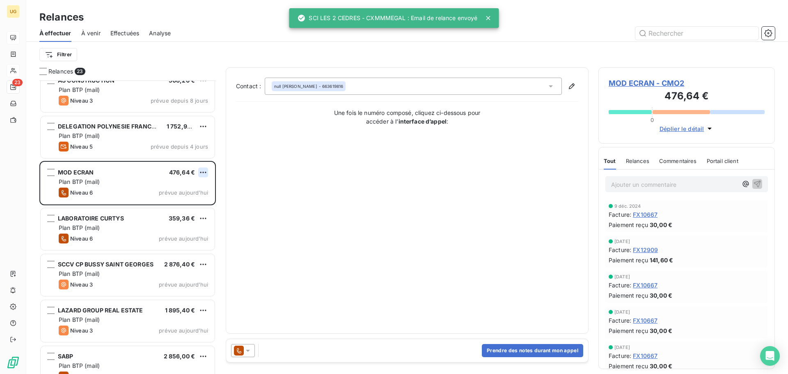
click at [205, 172] on html "UG 23 Relances À effectuer À venir Effectuées Analyse Filtrer Relances 23 RALLI…" at bounding box center [394, 187] width 788 height 374
click at [176, 204] on div "Passer cette action" at bounding box center [168, 203] width 74 height 13
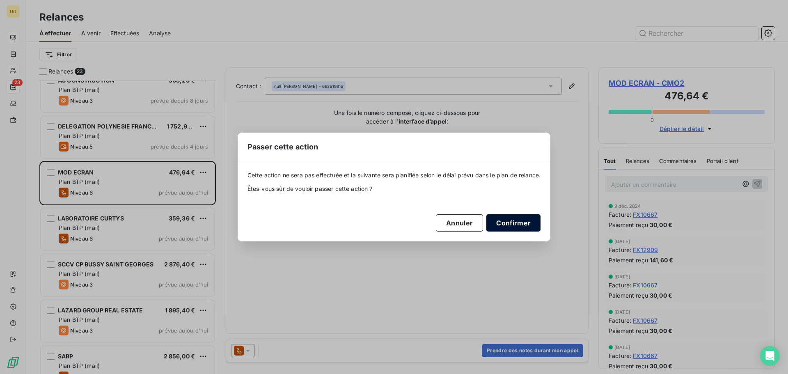
click at [503, 225] on button "Confirmer" at bounding box center [514, 222] width 54 height 17
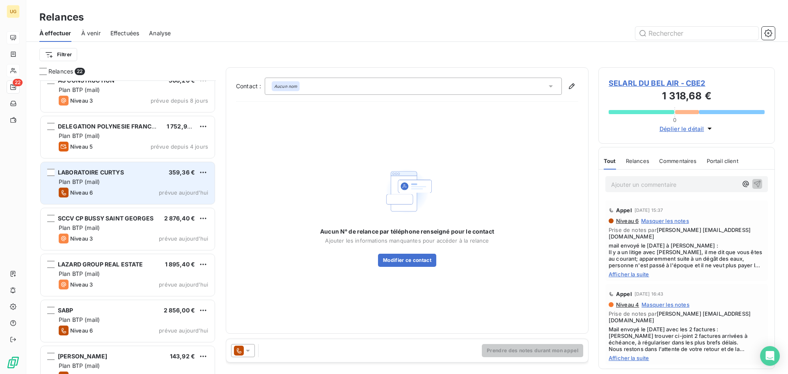
click at [133, 192] on div "Niveau 6 prévue aujourd’hui" at bounding box center [133, 193] width 149 height 10
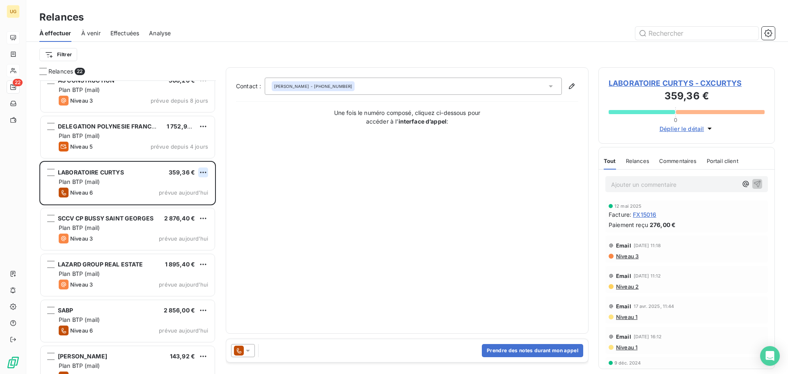
click at [203, 170] on html "UG 22 Relances À effectuer À venir Effectuées Analyse Filtrer Relances 22 RALLI…" at bounding box center [394, 187] width 788 height 374
click at [191, 206] on div "Passer cette action" at bounding box center [168, 203] width 74 height 13
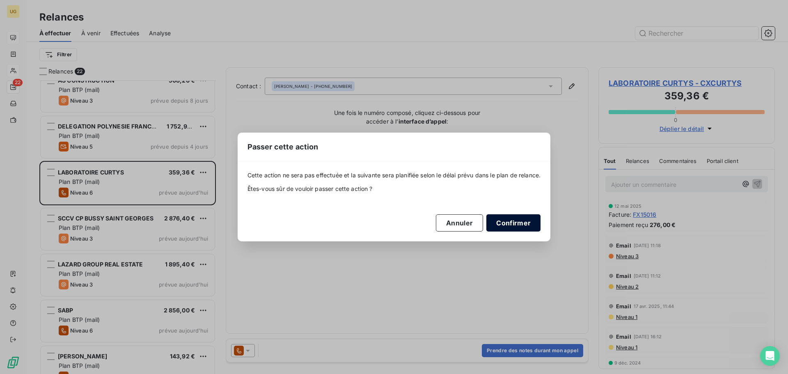
click at [522, 222] on button "Confirmer" at bounding box center [514, 222] width 54 height 17
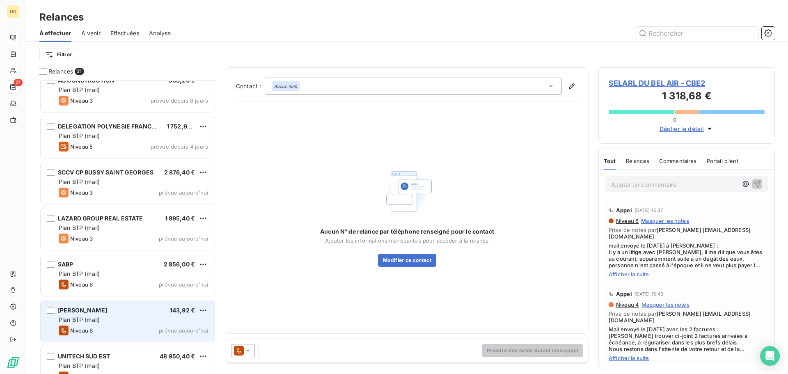
drag, startPoint x: 131, startPoint y: 321, endPoint x: 151, endPoint y: 323, distance: 19.4
click at [132, 321] on div "Plan BTP (mail)" at bounding box center [133, 320] width 149 height 8
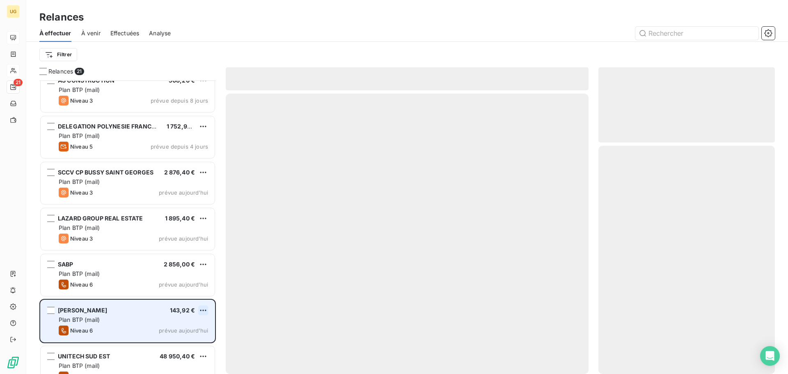
click at [207, 308] on html "UG 21 Relances À effectuer À venir Effectuées Analyse Filtrer Relances 21 RALLI…" at bounding box center [394, 187] width 788 height 374
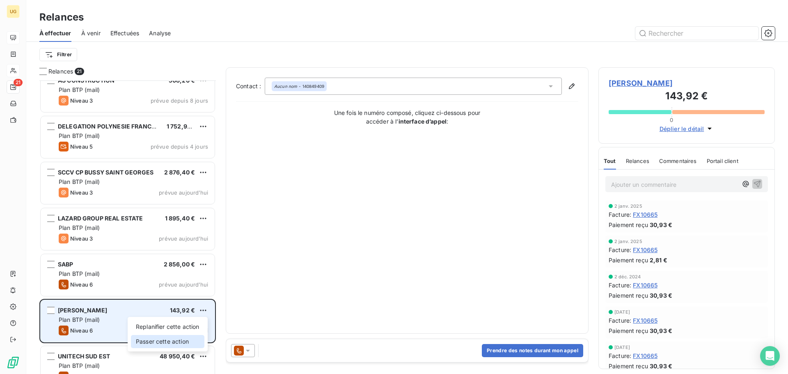
drag, startPoint x: 184, startPoint y: 343, endPoint x: 189, endPoint y: 341, distance: 6.1
click at [184, 342] on div "Passer cette action" at bounding box center [168, 341] width 74 height 13
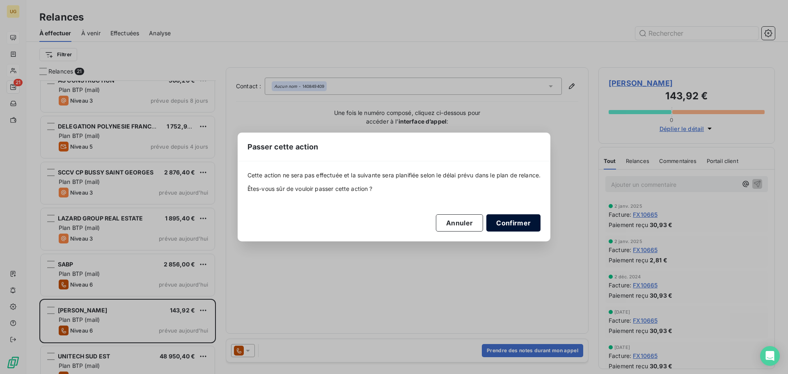
click at [526, 220] on button "Confirmer" at bounding box center [514, 222] width 54 height 17
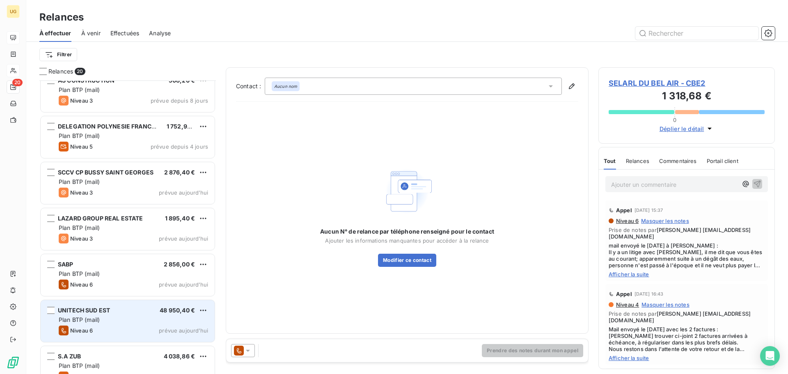
click at [142, 329] on div "Niveau 6 prévue aujourd’hui" at bounding box center [133, 331] width 149 height 10
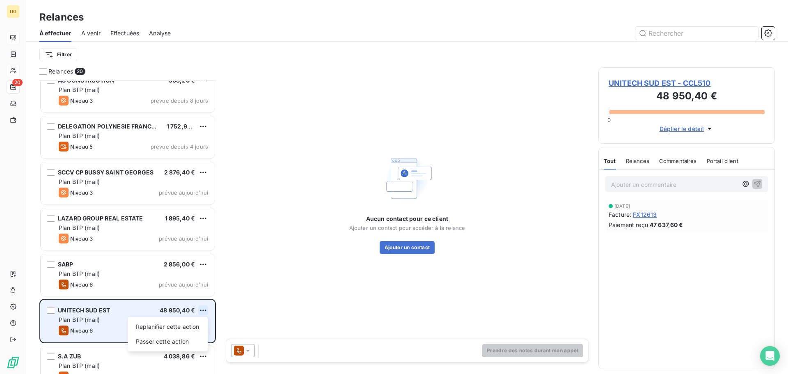
click at [205, 310] on html "UG 20 Relances À effectuer À venir Effectuées Analyse Filtrer Relances 20 RALLI…" at bounding box center [394, 187] width 788 height 374
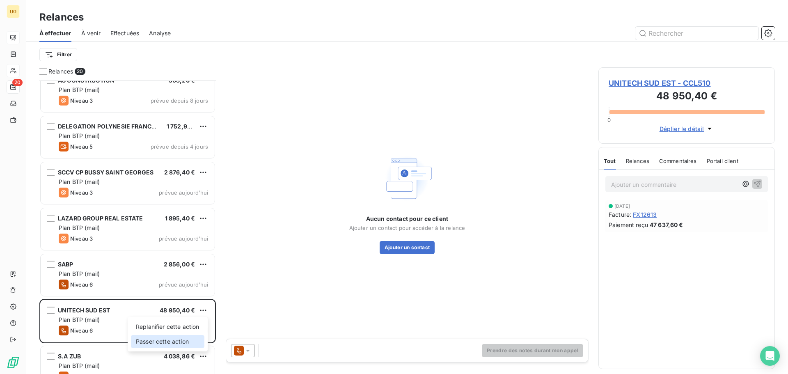
click at [179, 343] on div "Passer cette action" at bounding box center [168, 341] width 74 height 13
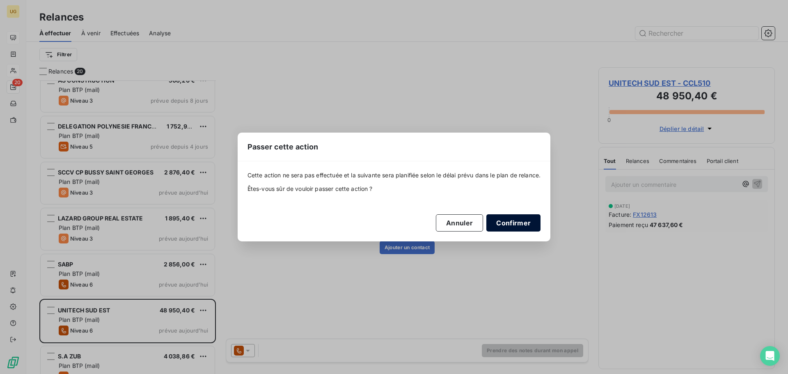
click at [515, 225] on button "Confirmer" at bounding box center [514, 222] width 54 height 17
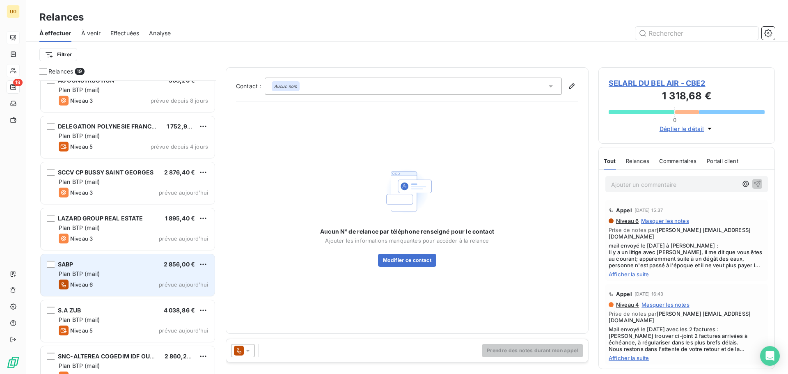
click at [127, 280] on div "Niveau 6 prévue aujourd’hui" at bounding box center [133, 285] width 149 height 10
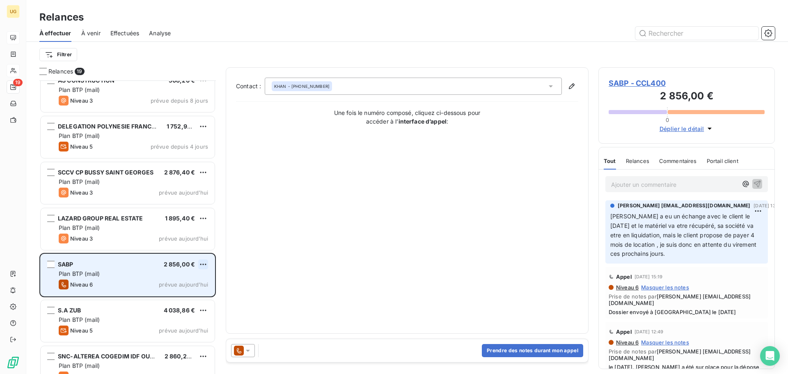
click at [207, 265] on html "UG 19 Relances À effectuer À venir Effectuées Analyse Filtrer Relances 19 RALLI…" at bounding box center [394, 187] width 788 height 374
click at [184, 293] on div "Passer cette action" at bounding box center [168, 295] width 74 height 13
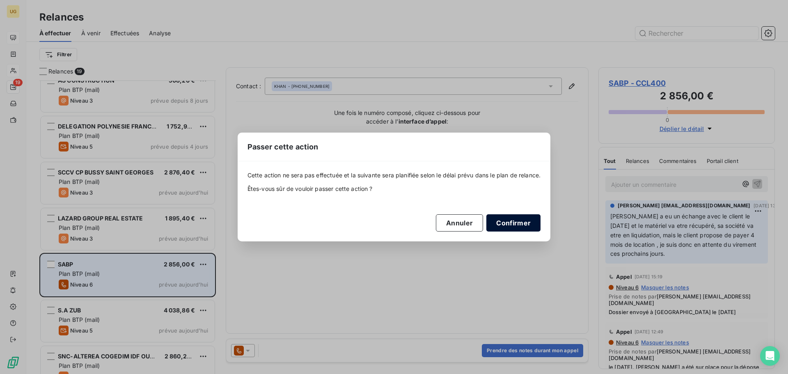
click at [494, 226] on button "Confirmer" at bounding box center [514, 222] width 54 height 17
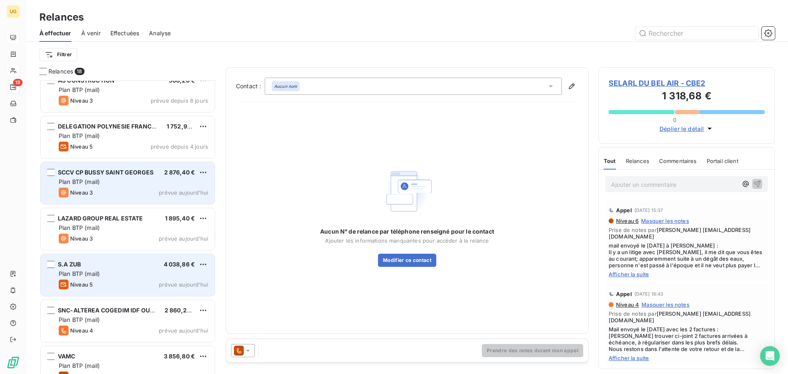
click at [142, 185] on div "Plan BTP (mail)" at bounding box center [133, 182] width 149 height 8
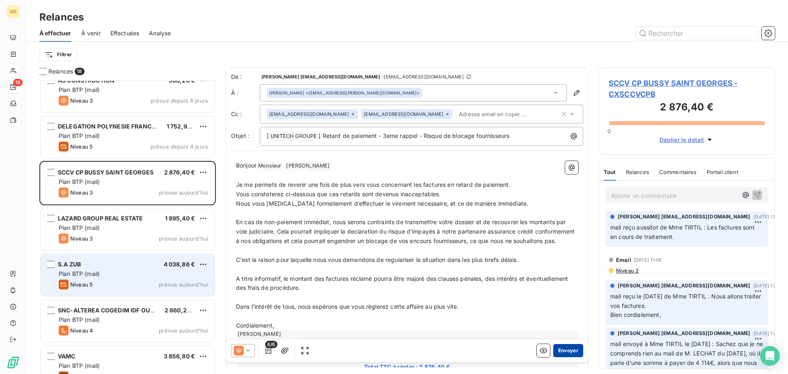
click at [563, 350] on button "Envoyer" at bounding box center [569, 350] width 30 height 13
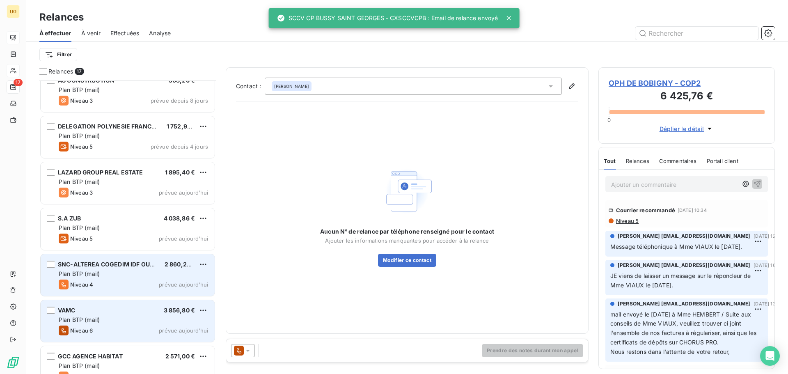
drag, startPoint x: 118, startPoint y: 315, endPoint x: 144, endPoint y: 321, distance: 27.1
click at [119, 315] on div "VAMC 3 856,80 € Plan BTP (mail) Niveau 6 prévue [DATE]" at bounding box center [128, 321] width 174 height 42
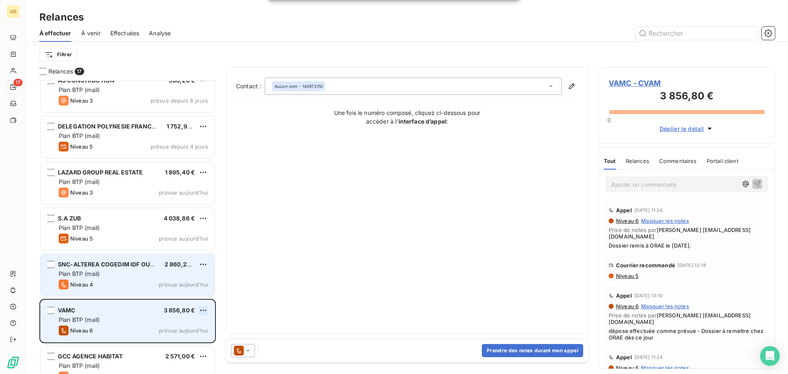
click at [202, 311] on html "UG 17 Relances À effectuer À venir Effectuées Analyse Filtrer Relances 17 RALLI…" at bounding box center [394, 187] width 788 height 374
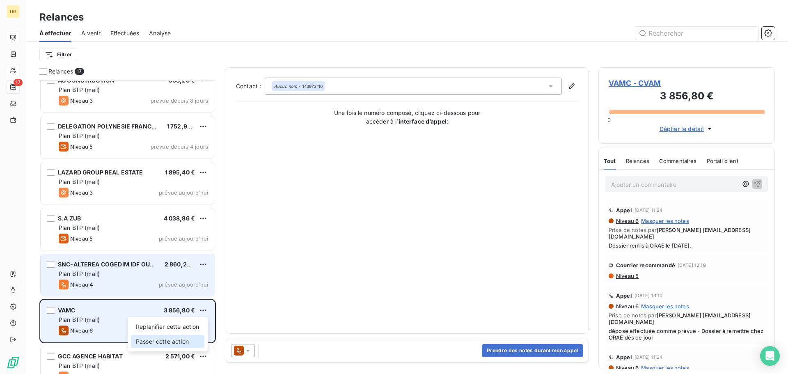
click at [183, 340] on div "Passer cette action" at bounding box center [168, 341] width 74 height 13
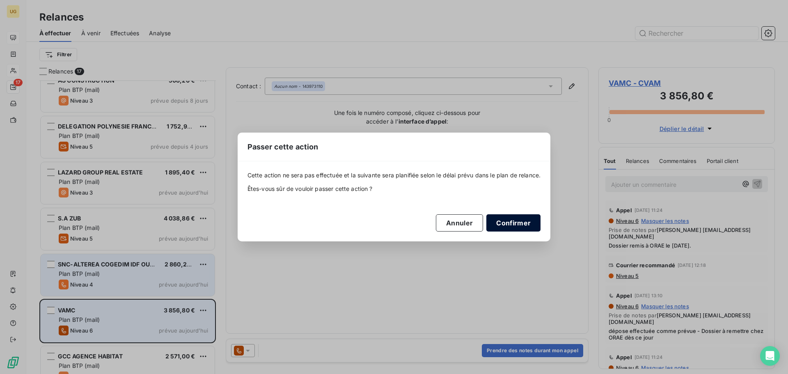
click at [507, 223] on button "Confirmer" at bounding box center [514, 222] width 54 height 17
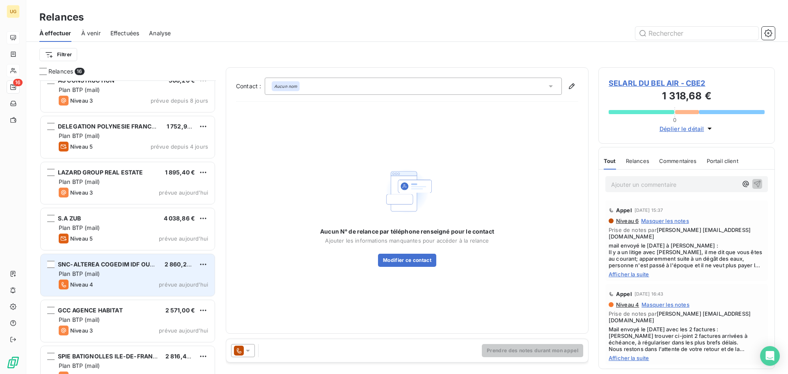
click at [145, 273] on div "Plan BTP (mail)" at bounding box center [133, 274] width 149 height 8
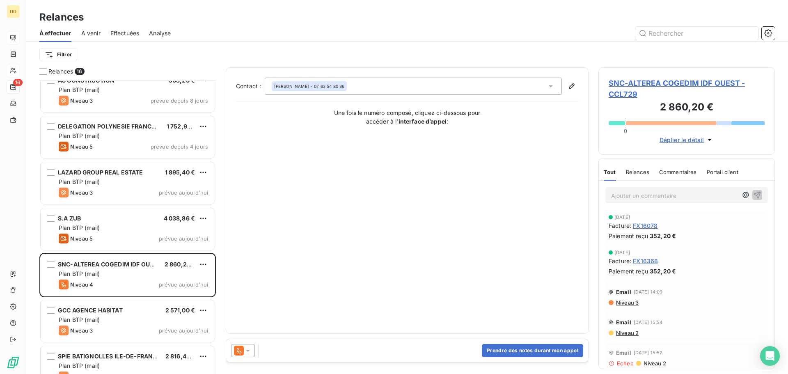
click at [248, 349] on icon at bounding box center [248, 351] width 8 height 8
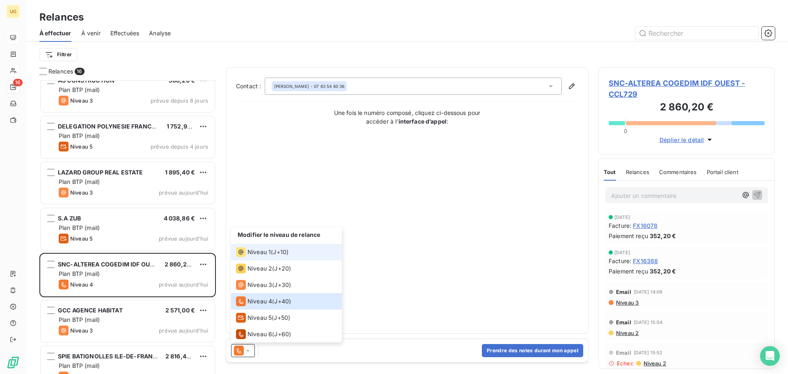
click at [259, 249] on span "Niveau 1" at bounding box center [259, 252] width 23 height 8
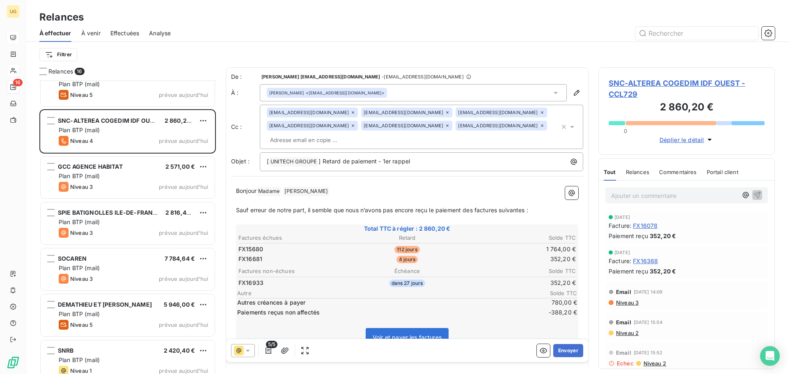
scroll to position [443, 0]
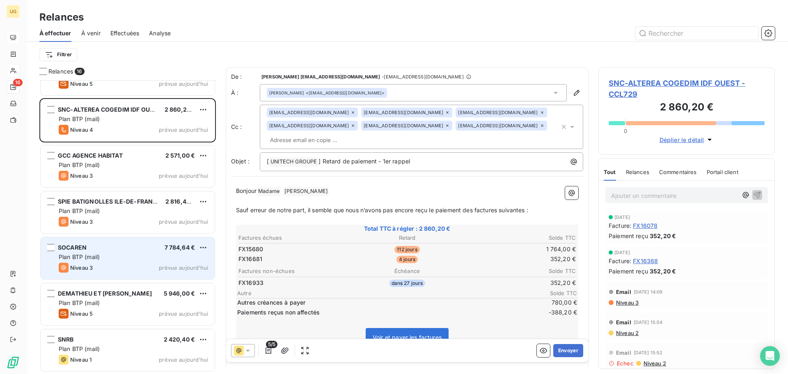
click at [102, 263] on div "Niveau 3 prévue aujourd’hui" at bounding box center [133, 268] width 149 height 10
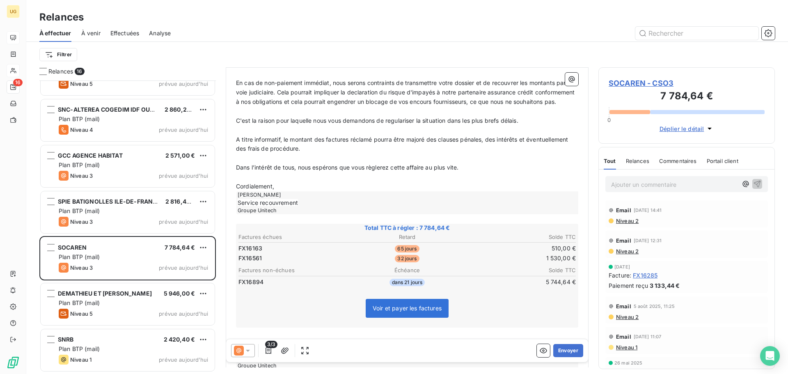
scroll to position [165, 0]
click at [272, 354] on icon "button" at bounding box center [268, 351] width 8 height 8
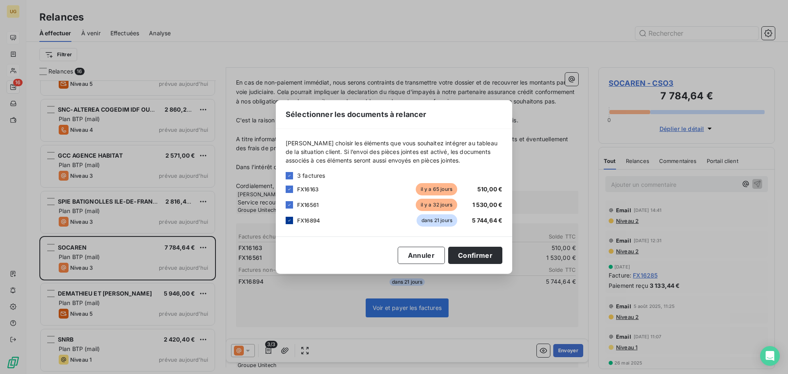
drag, startPoint x: 290, startPoint y: 220, endPoint x: 426, endPoint y: 246, distance: 138.8
click at [290, 219] on icon at bounding box center [289, 220] width 5 height 5
drag, startPoint x: 476, startPoint y: 251, endPoint x: 496, endPoint y: 261, distance: 23.1
click at [476, 251] on button "Confirmer" at bounding box center [475, 255] width 54 height 17
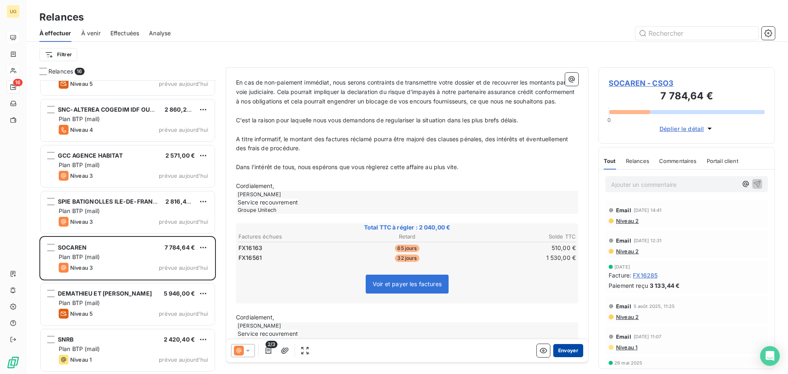
click at [569, 351] on button "Envoyer" at bounding box center [569, 350] width 30 height 13
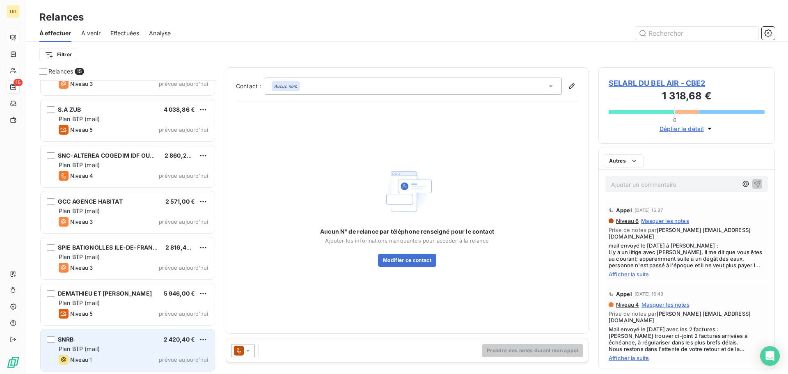
scroll to position [396, 0]
click at [110, 356] on div "Niveau 1 prévue aujourd’hui" at bounding box center [133, 360] width 149 height 10
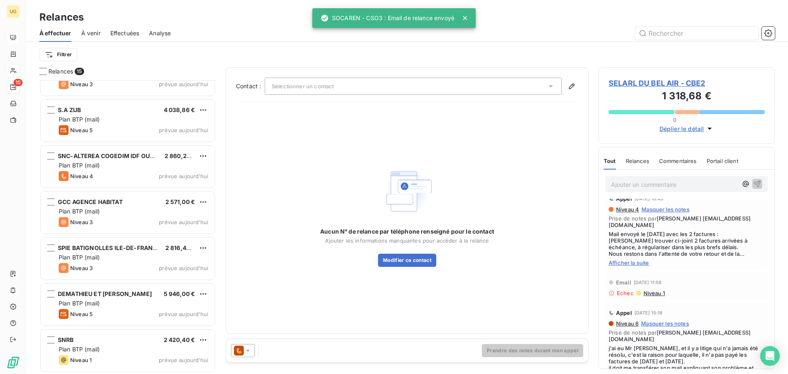
scroll to position [123, 0]
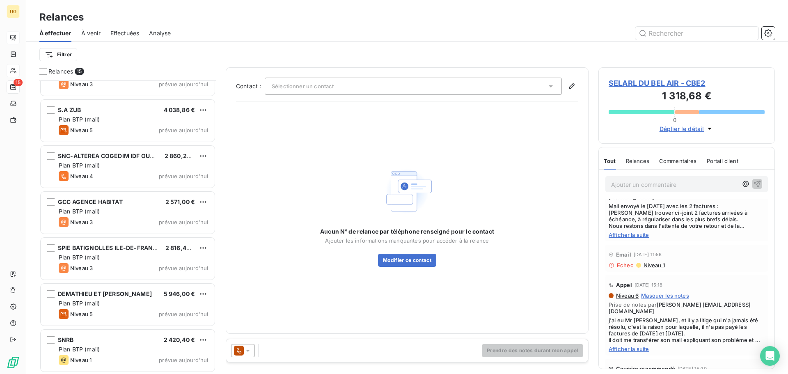
click at [251, 348] on icon at bounding box center [248, 351] width 8 height 8
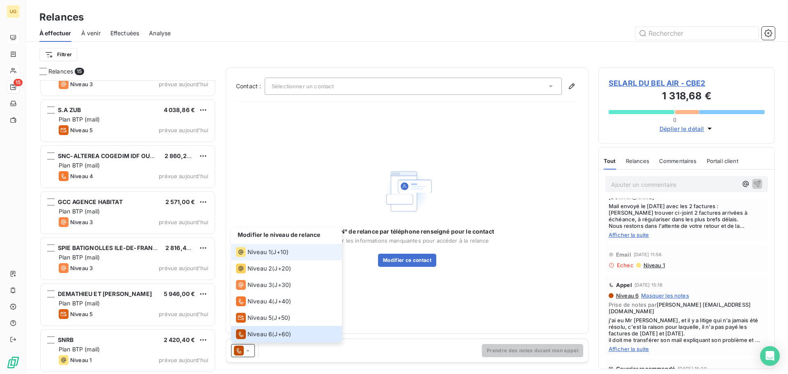
click at [262, 250] on span "Niveau 1" at bounding box center [259, 252] width 23 height 8
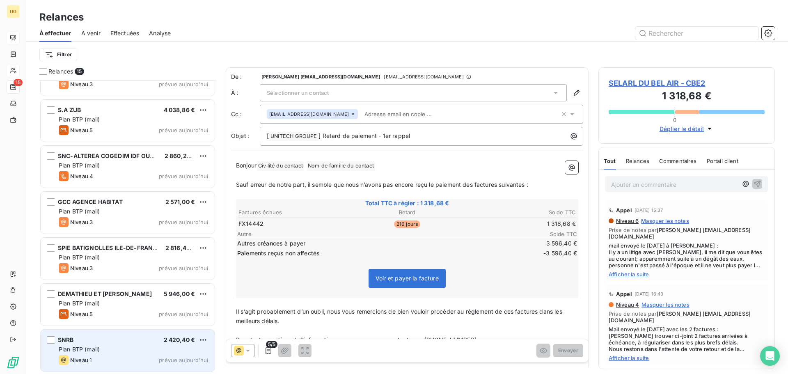
click at [68, 347] on span "Plan BTP (mail)" at bounding box center [79, 349] width 41 height 7
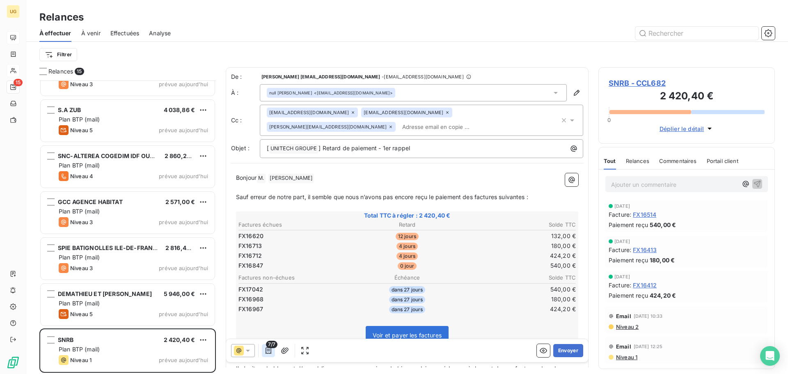
click at [267, 354] on icon "button" at bounding box center [268, 351] width 8 height 8
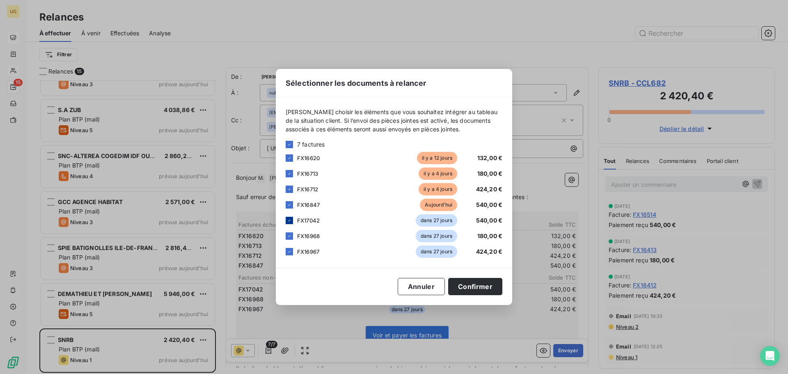
click at [291, 218] on div at bounding box center [289, 220] width 7 height 7
drag, startPoint x: 289, startPoint y: 234, endPoint x: 293, endPoint y: 249, distance: 15.2
click at [290, 235] on icon at bounding box center [289, 236] width 5 height 5
click at [290, 253] on icon at bounding box center [289, 251] width 5 height 5
click at [464, 290] on button "Confirmer" at bounding box center [475, 286] width 54 height 17
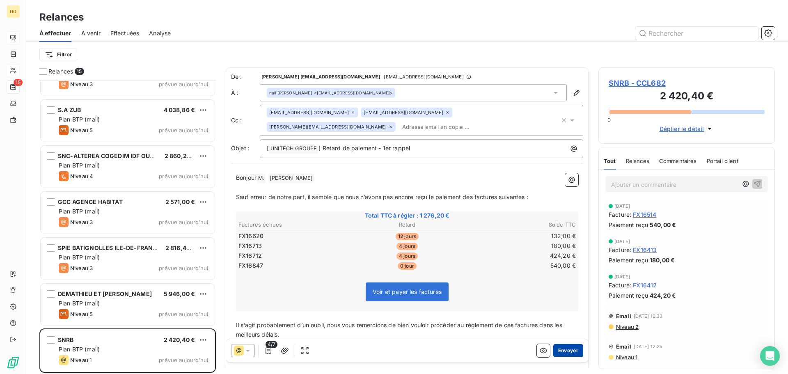
click at [559, 351] on button "Envoyer" at bounding box center [569, 350] width 30 height 13
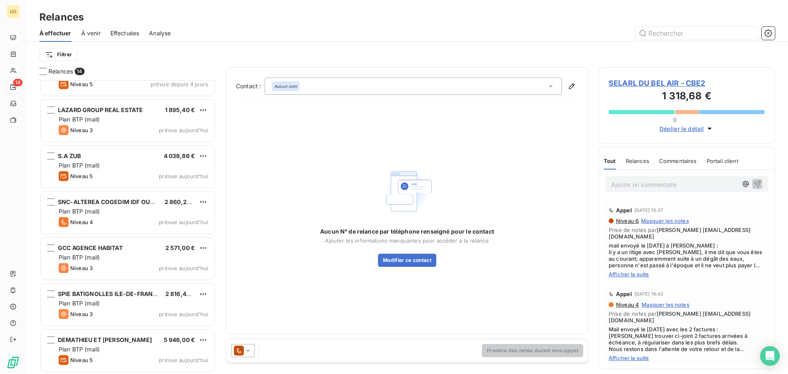
scroll to position [351, 0]
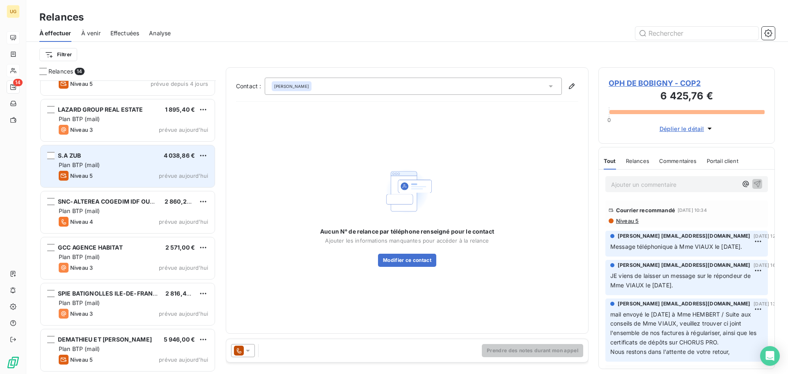
click at [126, 170] on div "S.A ZUB 4 038,86 € Plan BTP (mail) Niveau 5 prévue [DATE]" at bounding box center [128, 166] width 174 height 42
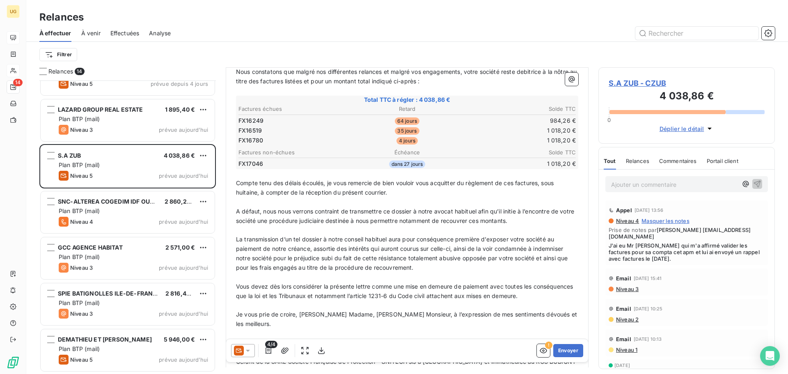
scroll to position [206, 0]
click at [245, 352] on icon at bounding box center [248, 351] width 8 height 8
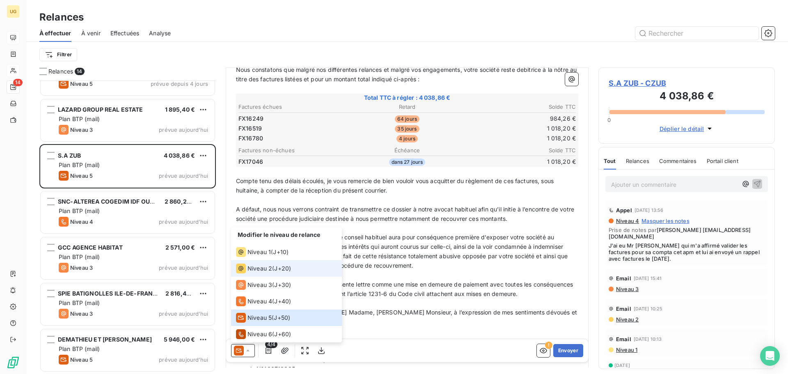
click at [251, 269] on span "Niveau 2" at bounding box center [260, 268] width 25 height 8
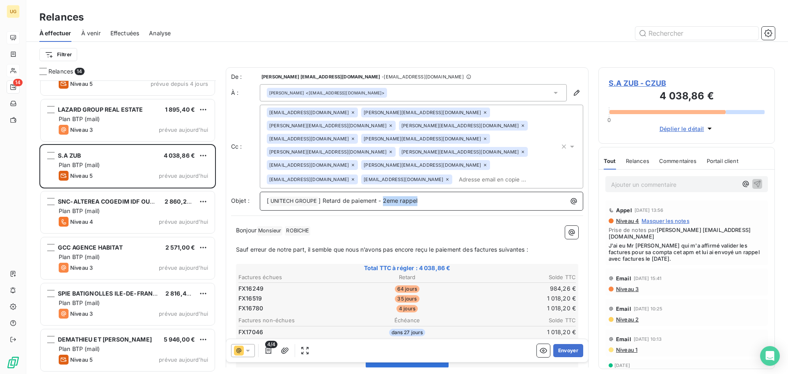
drag, startPoint x: 385, startPoint y: 162, endPoint x: 461, endPoint y: 163, distance: 76.4
click at [461, 196] on p "[ UNITECH GROUPE ﻿ ] Retard de paiement - 2eme rappel" at bounding box center [424, 201] width 314 height 10
click at [268, 355] on button "button" at bounding box center [268, 350] width 13 height 13
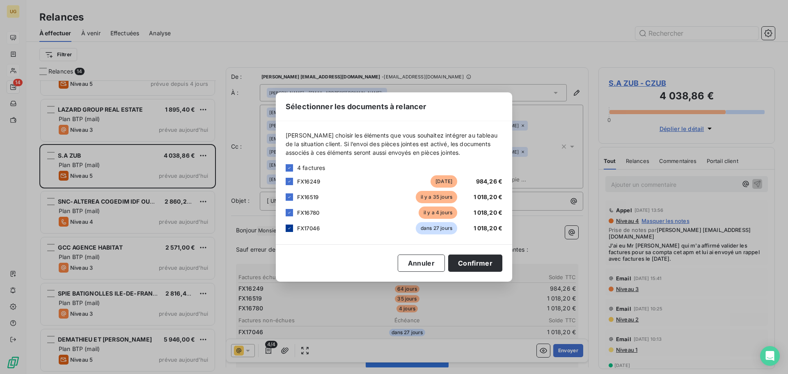
click at [286, 230] on div at bounding box center [289, 228] width 7 height 7
click at [470, 269] on button "Confirmer" at bounding box center [475, 263] width 54 height 17
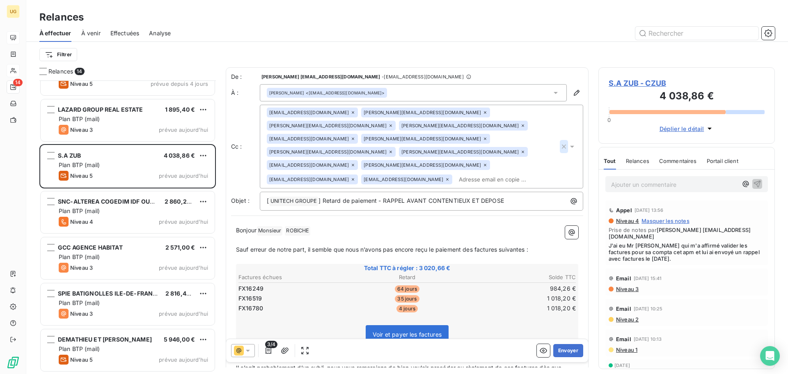
click at [560, 142] on icon "button" at bounding box center [564, 146] width 8 height 8
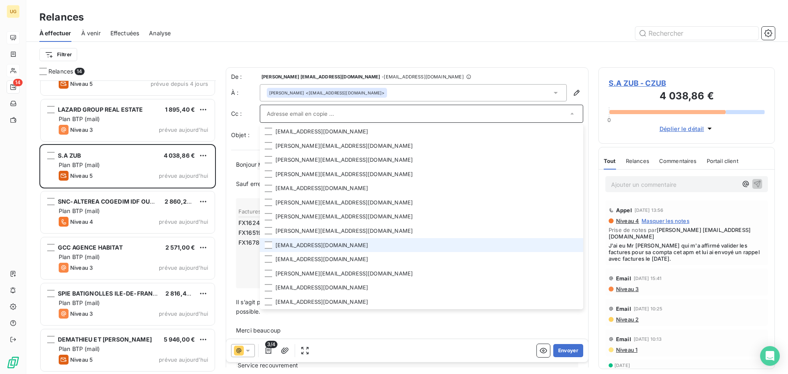
click at [272, 246] on li "[EMAIL_ADDRESS][DOMAIN_NAME]" at bounding box center [422, 245] width 324 height 14
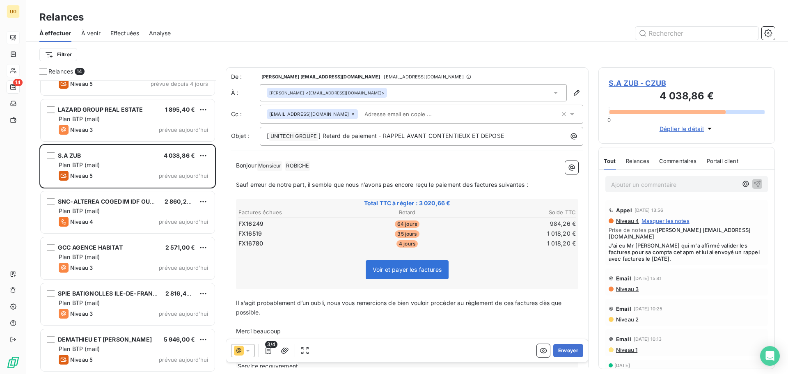
click at [534, 52] on div "Filtrer" at bounding box center [407, 55] width 736 height 16
click at [560, 354] on button "Envoyer" at bounding box center [569, 350] width 30 height 13
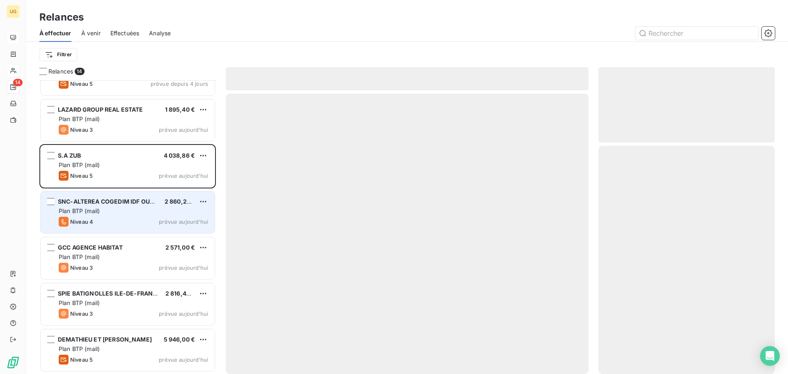
scroll to position [304, 0]
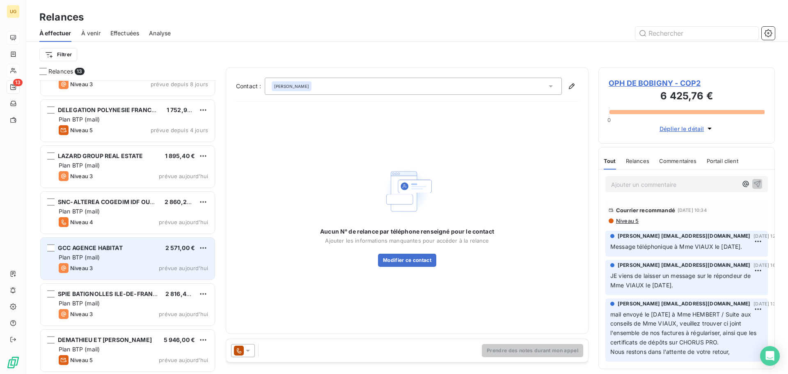
click at [127, 258] on div "Plan BTP (mail)" at bounding box center [133, 257] width 149 height 8
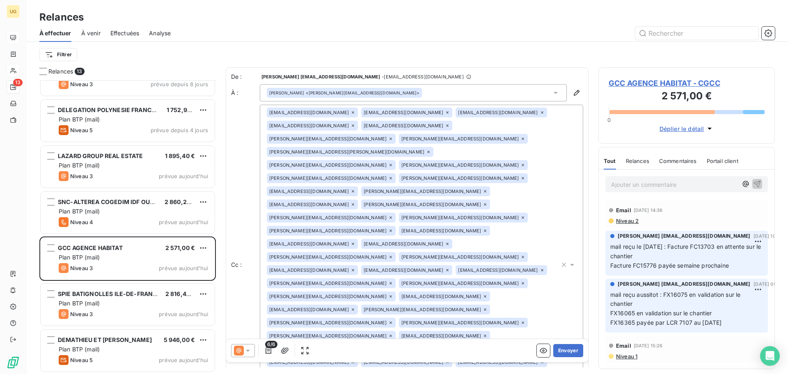
click at [627, 221] on span "Niveau 2" at bounding box center [627, 221] width 23 height 7
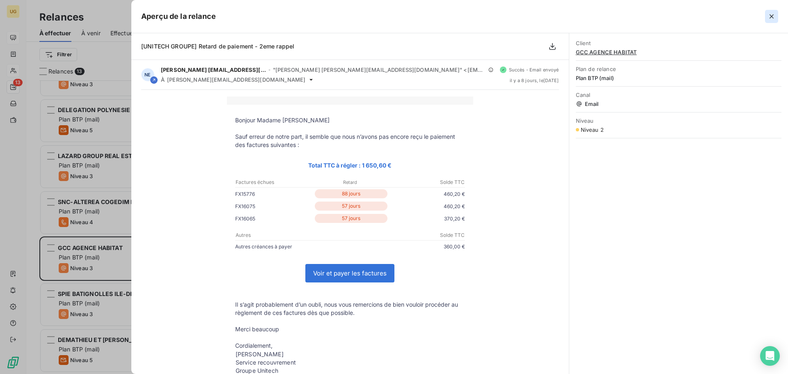
click at [774, 16] on icon "button" at bounding box center [772, 16] width 8 height 8
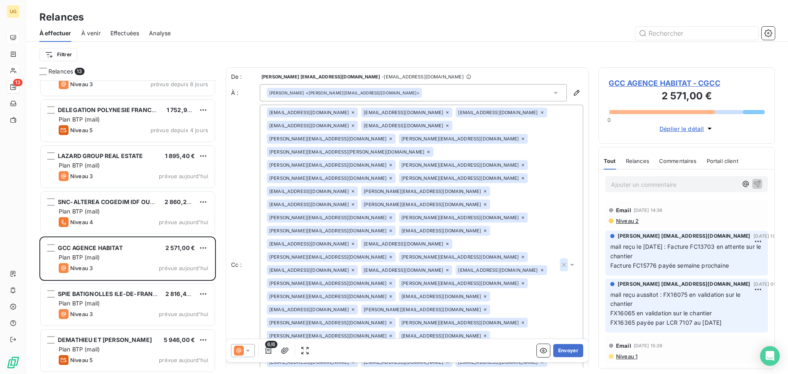
click at [560, 261] on icon "button" at bounding box center [564, 265] width 8 height 8
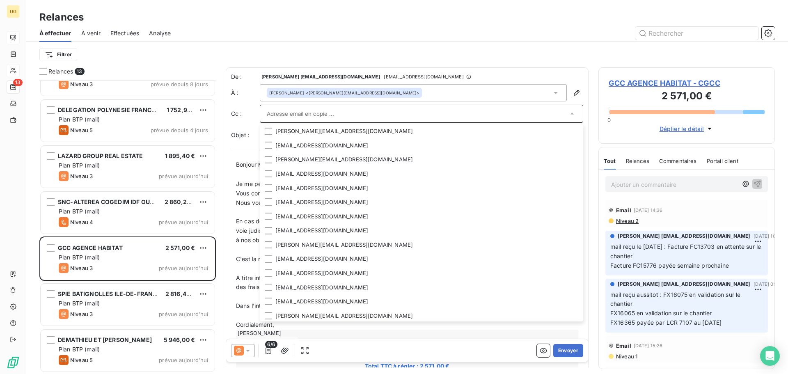
scroll to position [499, 0]
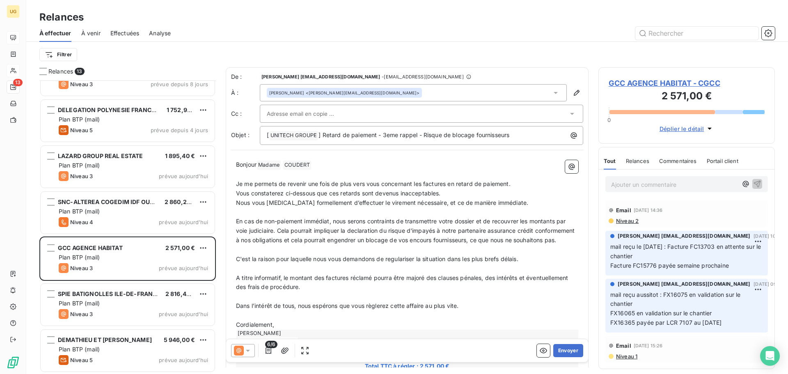
click at [483, 44] on div "Filtrer" at bounding box center [407, 54] width 736 height 25
click at [333, 109] on input "text" at bounding box center [311, 114] width 88 height 12
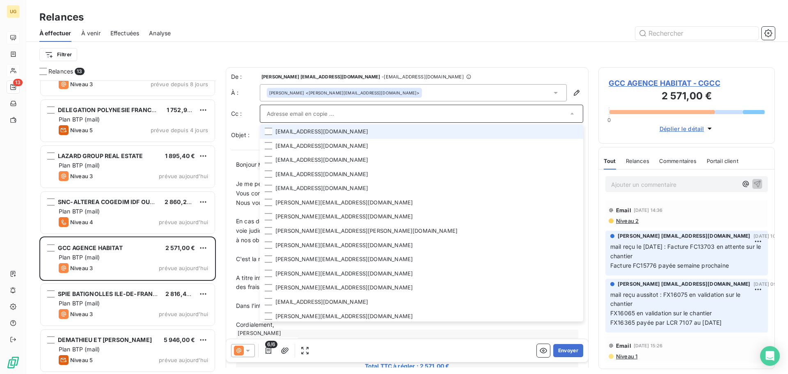
paste input "[EMAIL_ADDRESS][DOMAIN_NAME]"
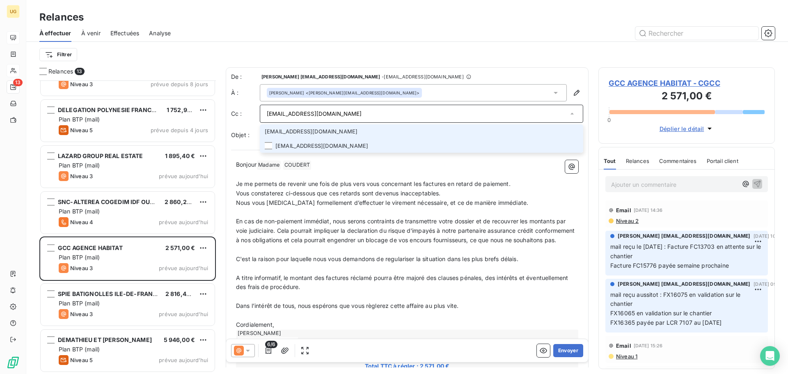
type input "[EMAIL_ADDRESS][DOMAIN_NAME]"
click at [310, 145] on li "[EMAIL_ADDRESS][DOMAIN_NAME]" at bounding box center [422, 146] width 324 height 14
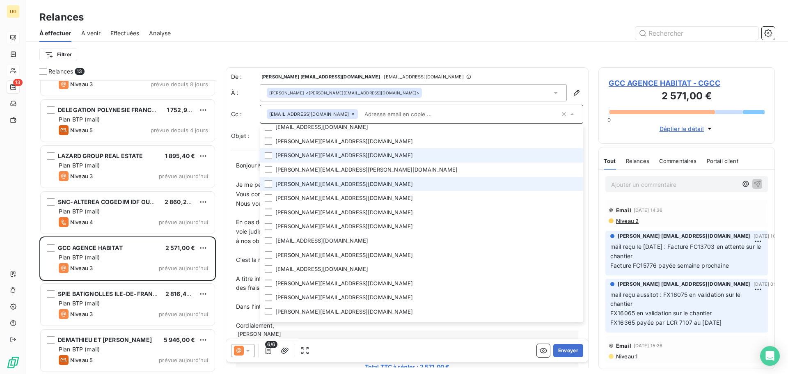
scroll to position [82, 0]
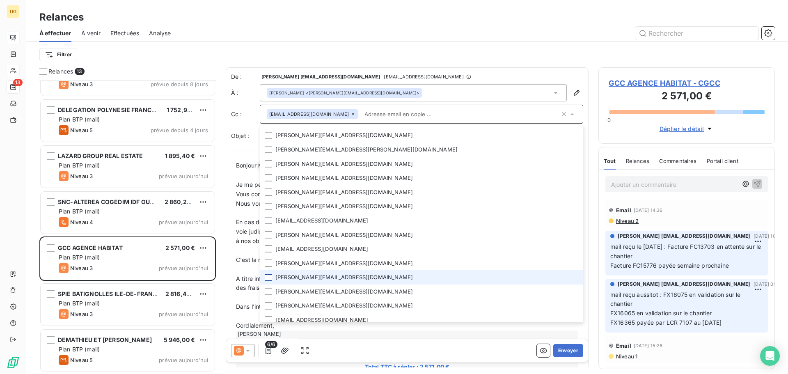
click at [267, 277] on div at bounding box center [268, 277] width 7 height 7
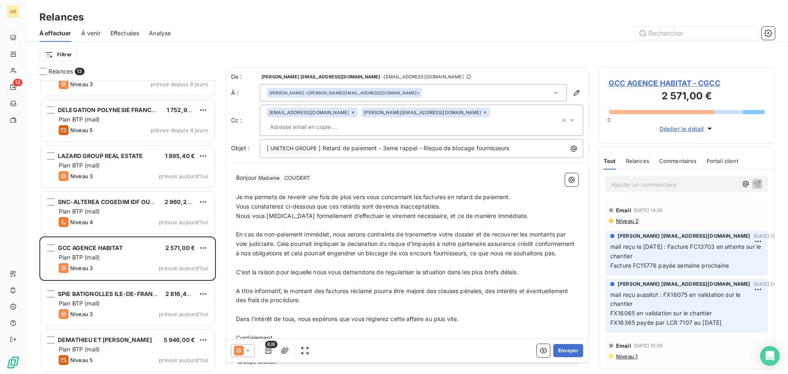
click at [426, 70] on div "De : [PERSON_NAME] [EMAIL_ADDRESS][DOMAIN_NAME] - [EMAIL_ADDRESS][DOMAIN_NAME] …" at bounding box center [407, 318] width 363 height 502
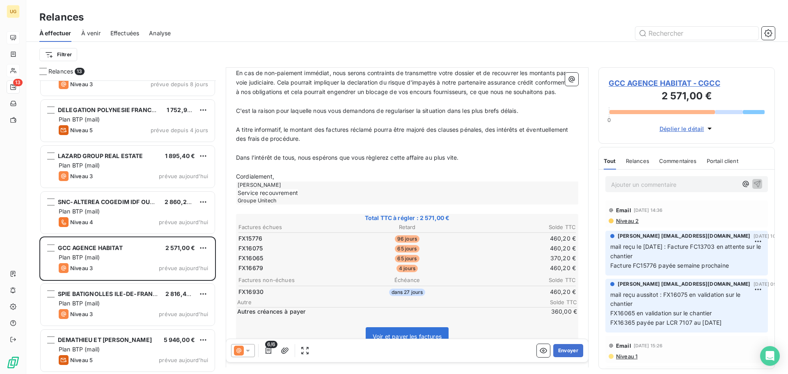
scroll to position [233, 0]
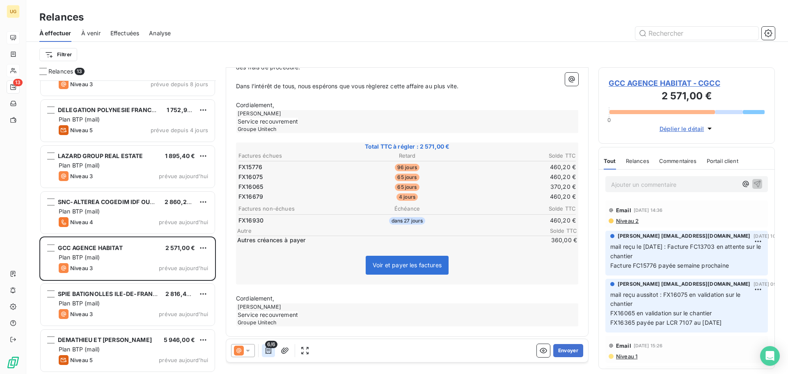
click at [268, 355] on button "button" at bounding box center [268, 350] width 13 height 13
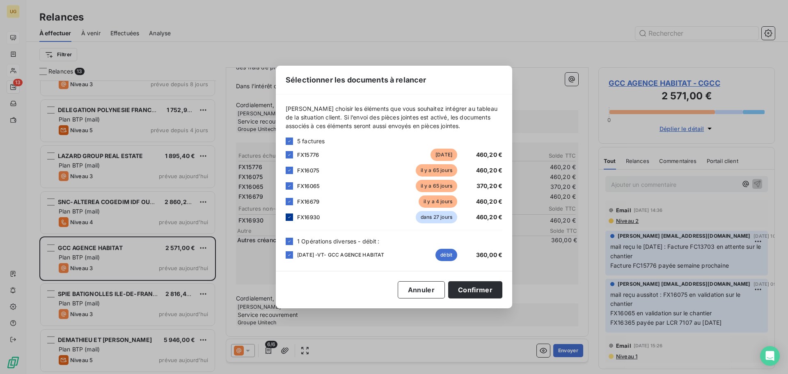
click at [288, 218] on icon at bounding box center [289, 217] width 5 height 5
click at [289, 200] on icon at bounding box center [289, 201] width 5 height 5
click at [475, 295] on button "Confirmer" at bounding box center [475, 289] width 54 height 17
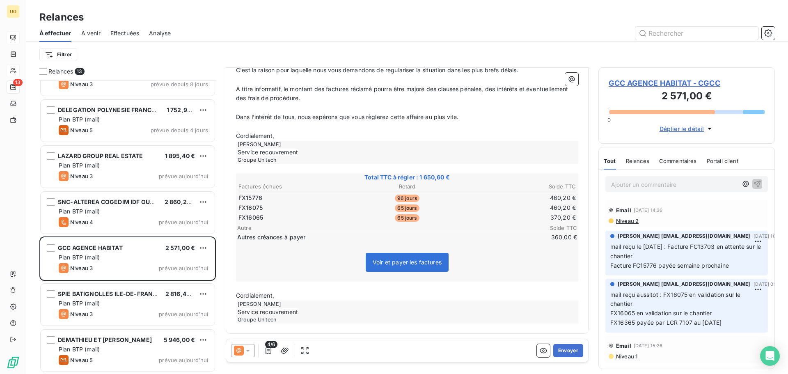
scroll to position [200, 0]
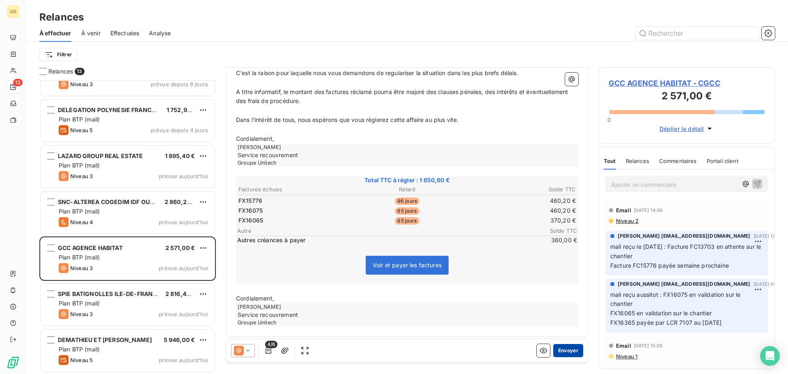
click at [562, 350] on button "Envoyer" at bounding box center [569, 350] width 30 height 13
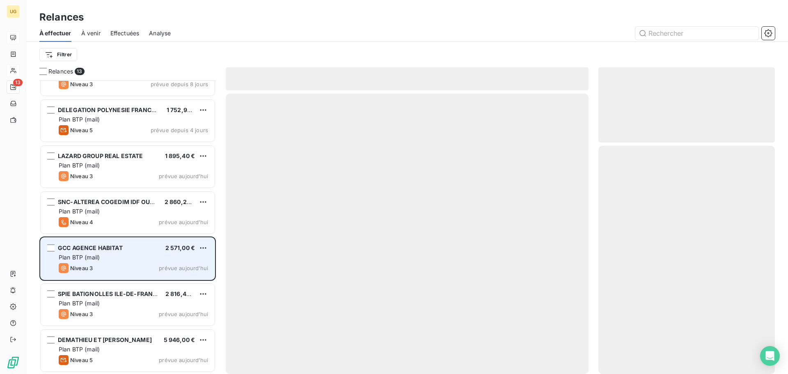
scroll to position [258, 0]
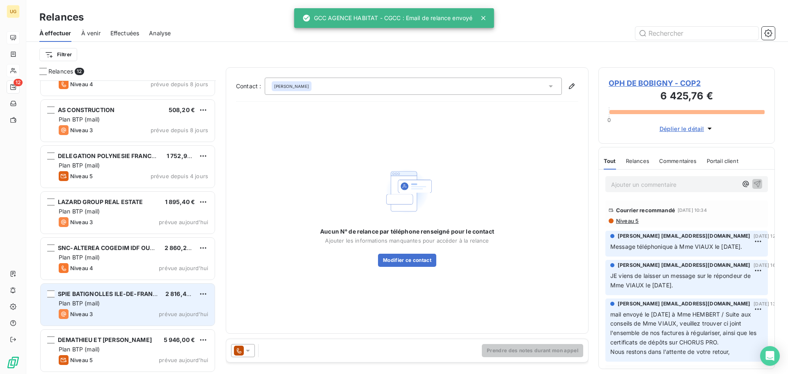
click at [125, 301] on div "Plan BTP (mail)" at bounding box center [133, 303] width 149 height 8
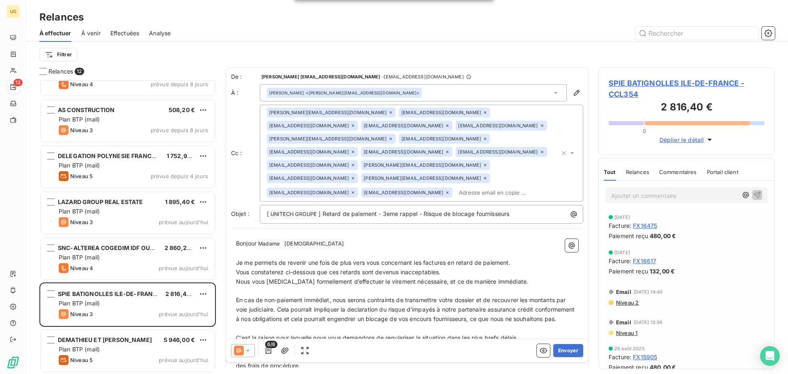
click at [248, 354] on icon at bounding box center [248, 351] width 8 height 8
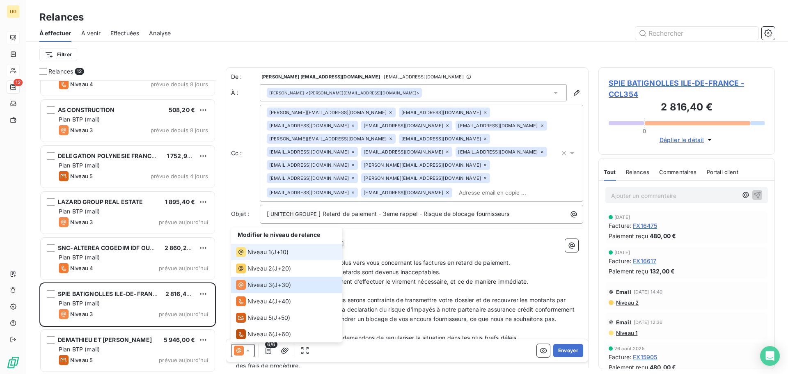
click at [246, 250] on div "Niveau 1" at bounding box center [253, 252] width 35 height 10
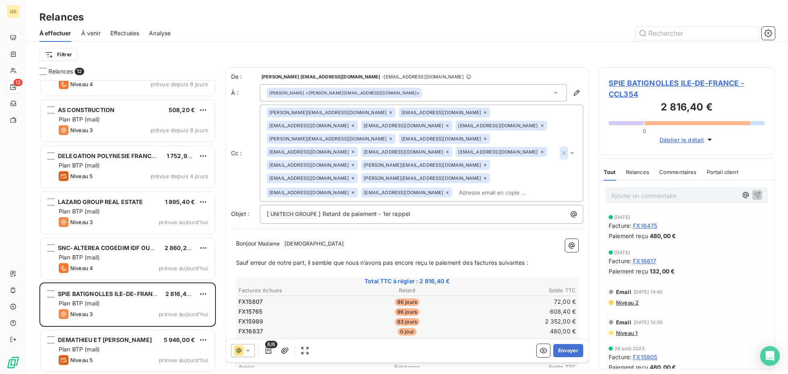
click at [560, 149] on icon "button" at bounding box center [564, 153] width 8 height 8
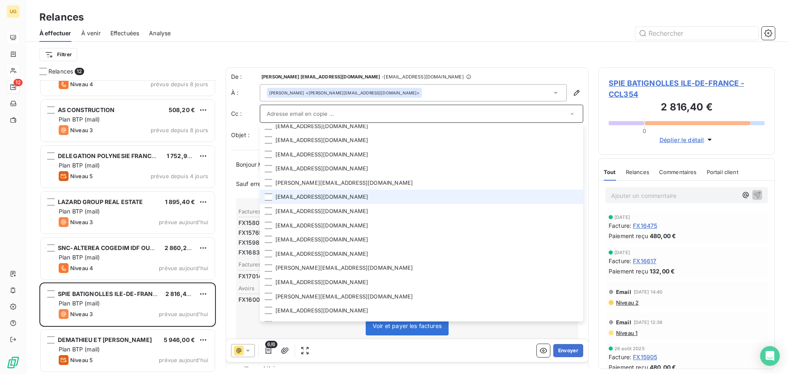
scroll to position [30, 0]
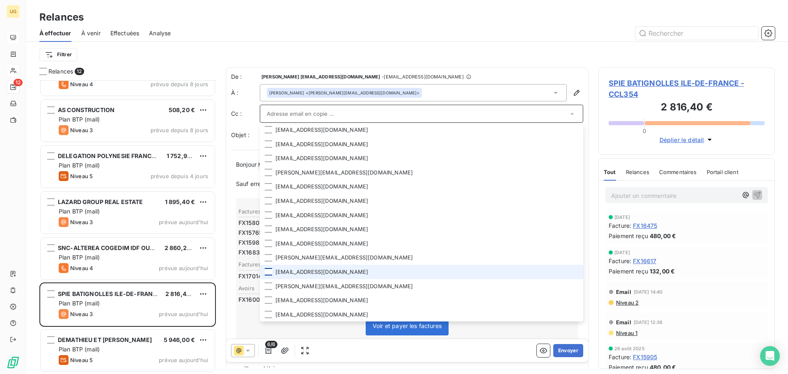
click at [267, 273] on div at bounding box center [268, 271] width 7 height 7
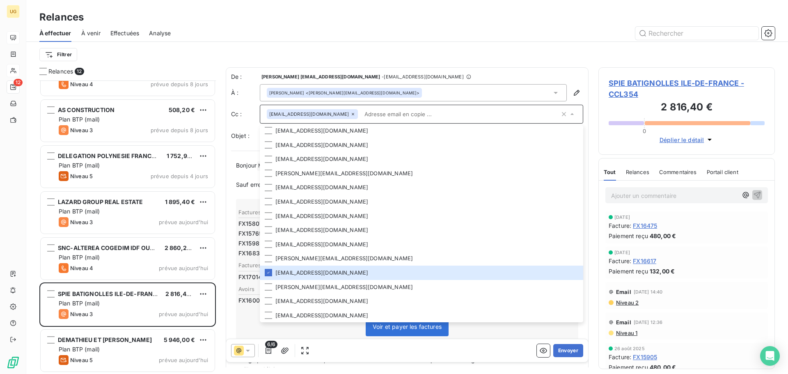
click at [116, 34] on span "Effectuées" at bounding box center [124, 33] width 29 height 8
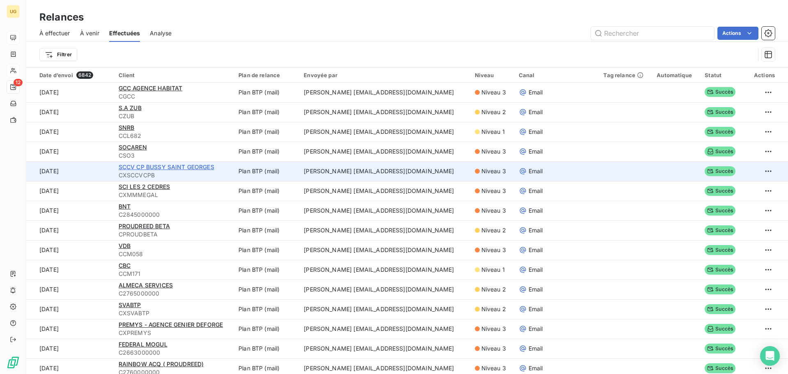
click at [188, 169] on span "SCCV CP BUSSY SAINT GEORGES" at bounding box center [167, 166] width 96 height 7
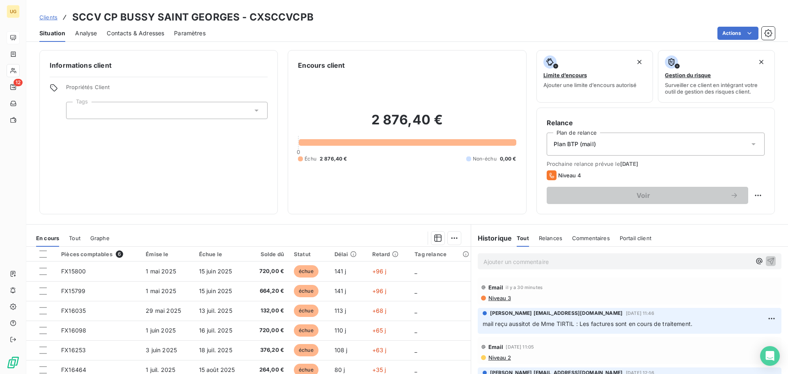
click at [506, 260] on p "Ajouter un commentaire ﻿" at bounding box center [618, 262] width 268 height 10
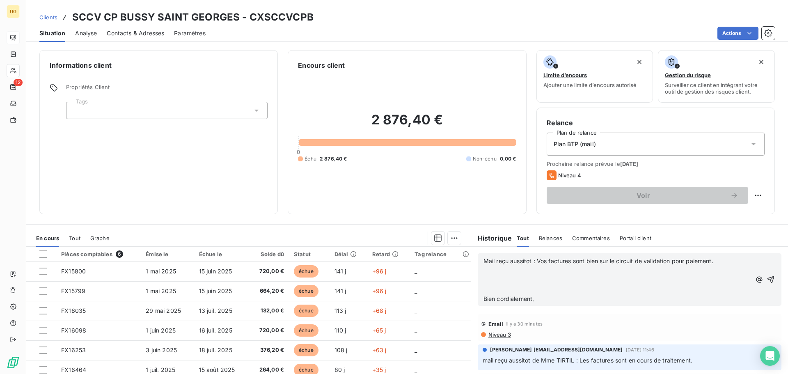
click at [484, 266] on p "Mail reçu aussitot : Vos factures sont bien sur le circuit de validation pour p…" at bounding box center [618, 261] width 268 height 9
click at [485, 272] on p "﻿" at bounding box center [618, 270] width 268 height 9
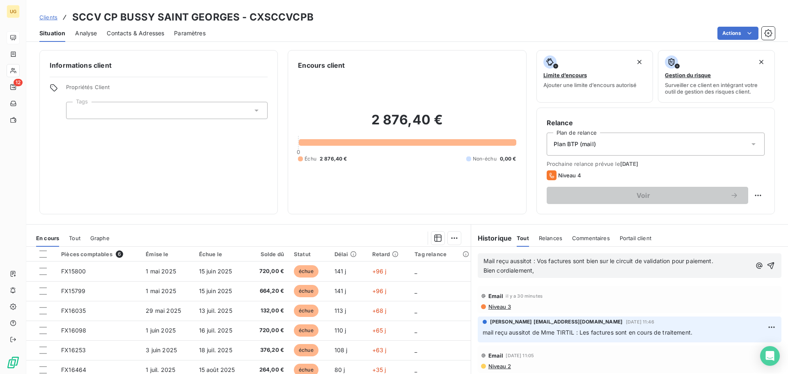
click at [536, 275] on p "Bien cordialement," at bounding box center [618, 270] width 268 height 9
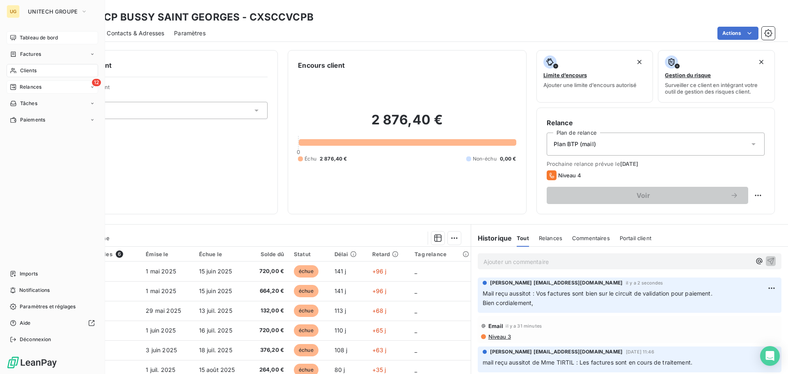
click at [28, 85] on span "Relances" at bounding box center [31, 86] width 22 height 7
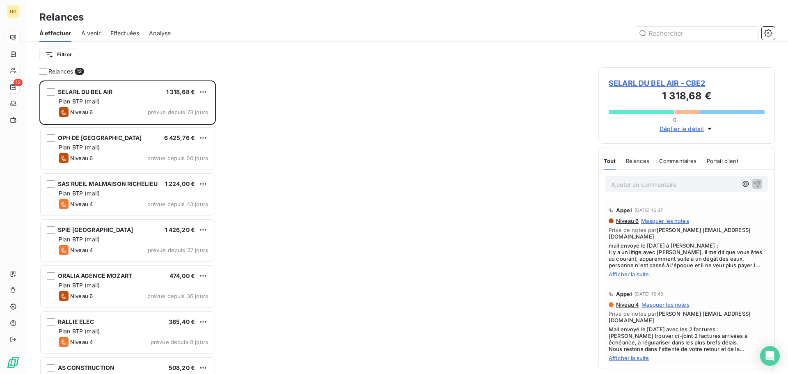
scroll to position [287, 170]
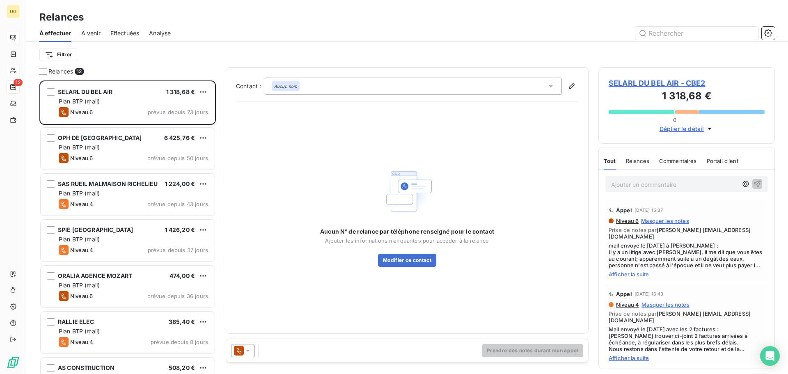
click at [114, 32] on span "Effectuées" at bounding box center [124, 33] width 29 height 8
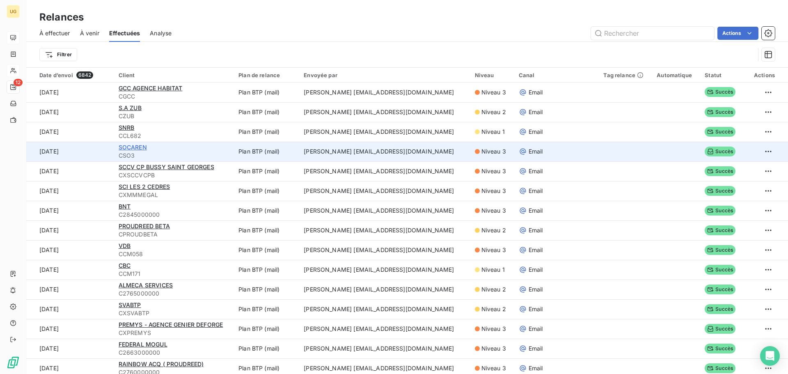
click at [136, 145] on span "SOCAREN" at bounding box center [133, 147] width 28 height 7
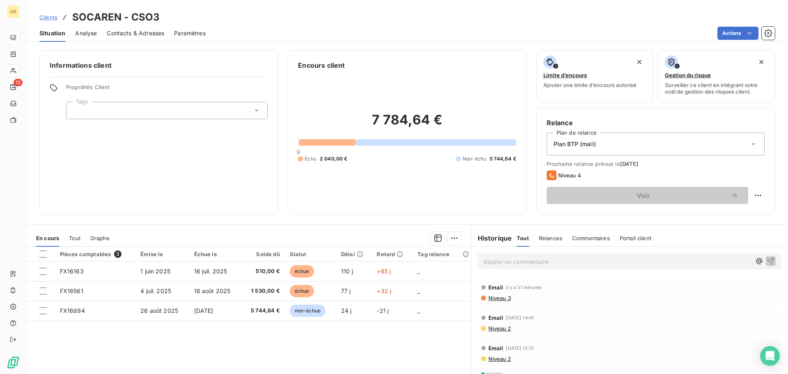
click at [147, 35] on span "Contacts & Adresses" at bounding box center [135, 33] width 57 height 8
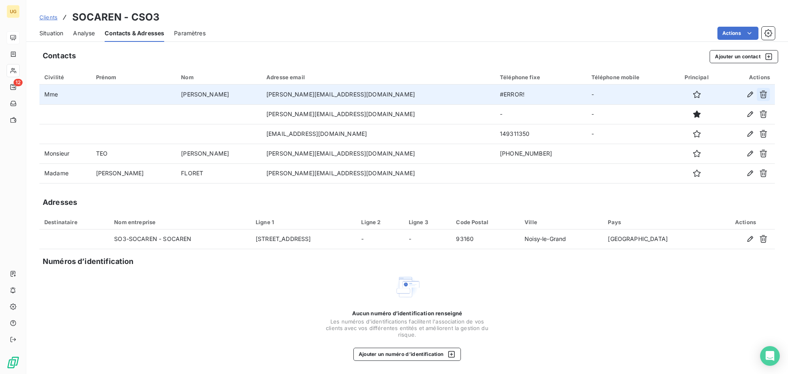
click at [764, 92] on icon "button" at bounding box center [763, 95] width 7 height 8
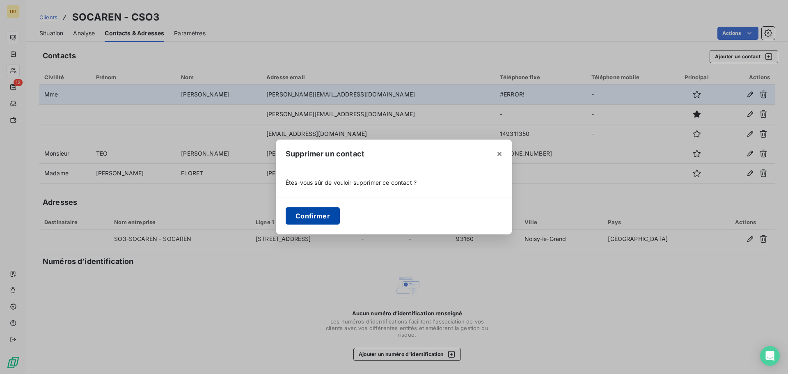
click at [302, 215] on button "Confirmer" at bounding box center [313, 215] width 54 height 17
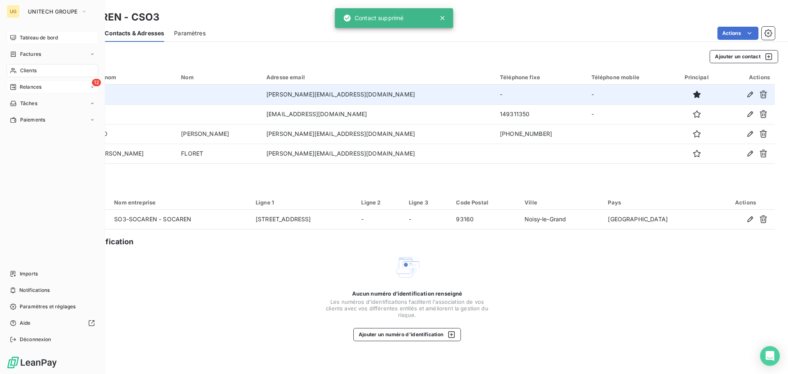
click at [31, 87] on span "Relances" at bounding box center [31, 86] width 22 height 7
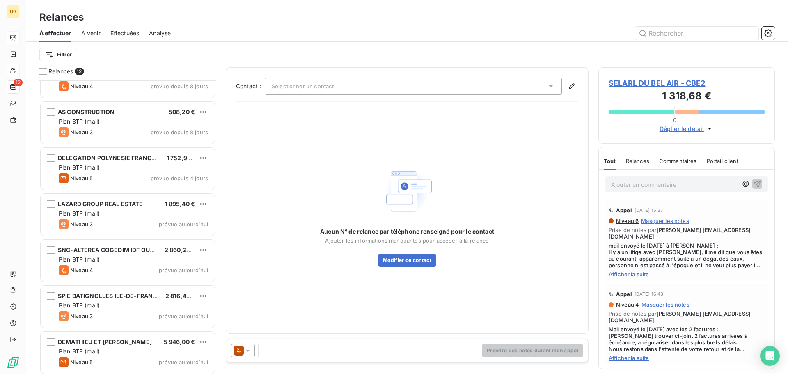
scroll to position [259, 0]
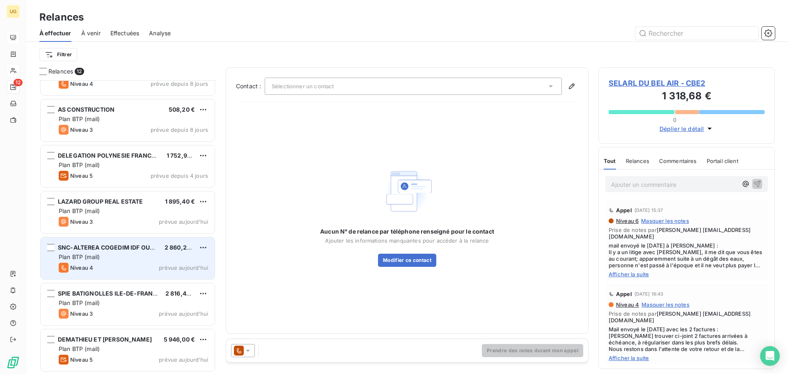
click at [138, 255] on div "Plan BTP (mail)" at bounding box center [133, 257] width 149 height 8
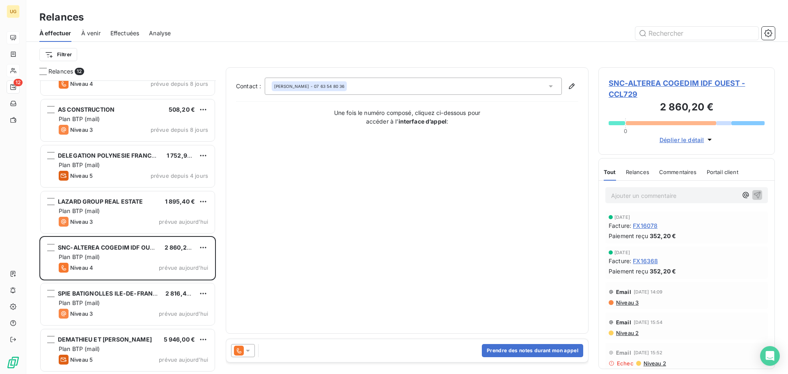
click at [249, 353] on icon at bounding box center [248, 351] width 8 height 8
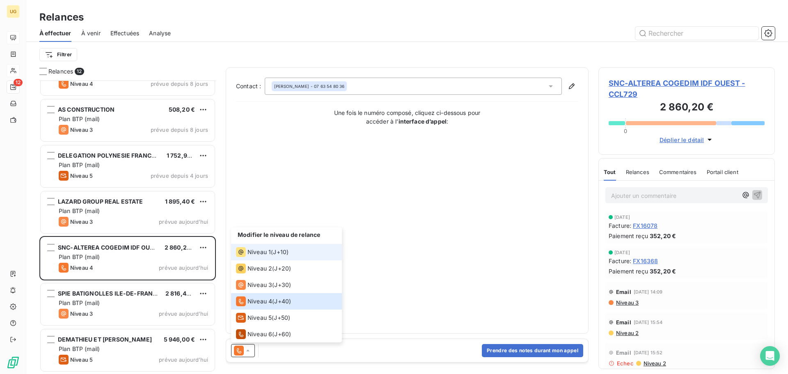
click at [265, 249] on span "Niveau 1" at bounding box center [259, 252] width 23 height 8
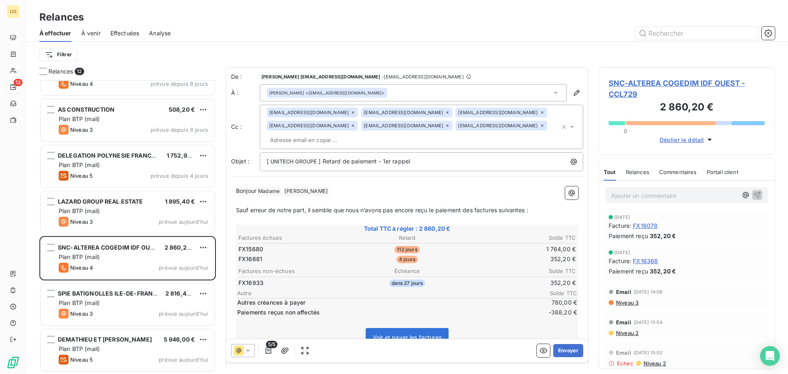
click at [633, 303] on span "Niveau 3" at bounding box center [627, 302] width 23 height 7
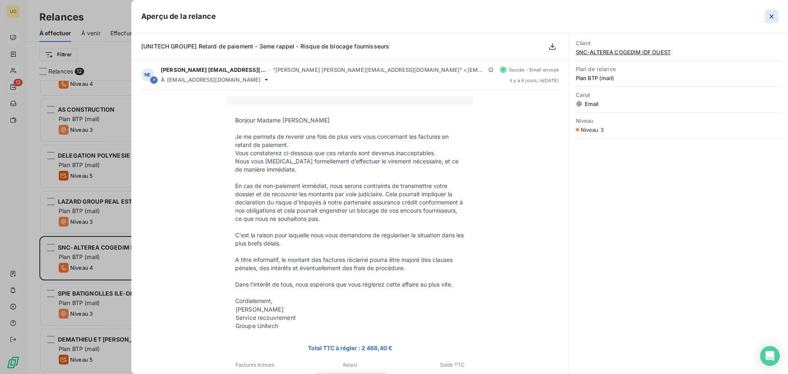
click at [772, 14] on icon "button" at bounding box center [772, 16] width 8 height 8
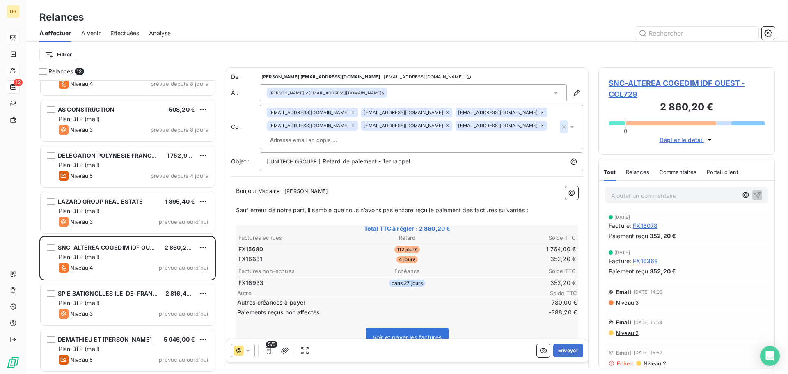
click at [562, 128] on icon "button" at bounding box center [564, 127] width 4 height 4
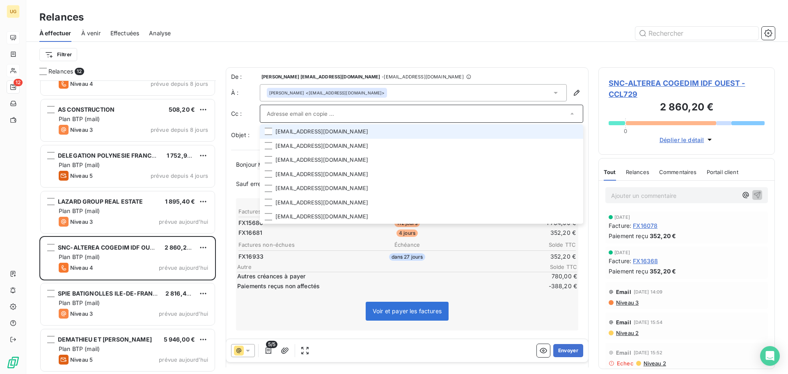
click at [500, 39] on div at bounding box center [478, 33] width 595 height 13
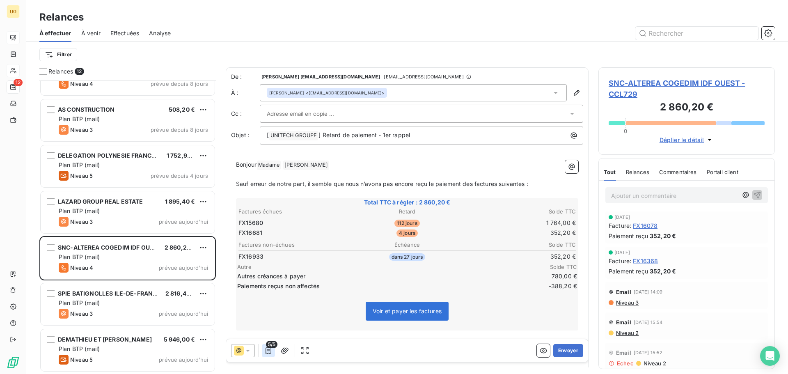
click at [269, 354] on icon "button" at bounding box center [268, 351] width 8 height 8
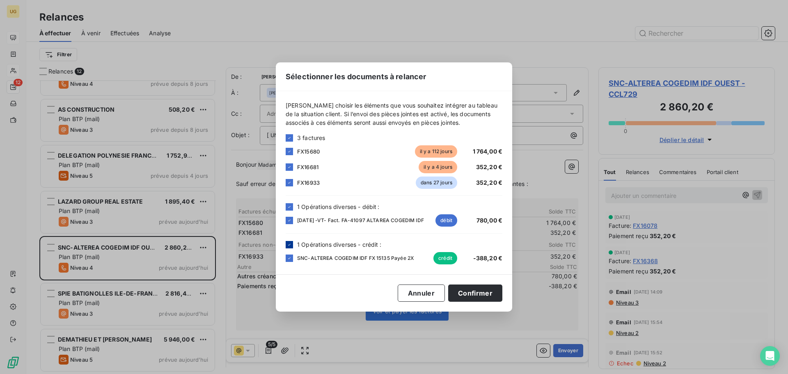
click at [287, 242] on div at bounding box center [289, 244] width 7 height 7
click at [287, 206] on icon at bounding box center [289, 207] width 5 height 5
click at [288, 184] on div at bounding box center [289, 182] width 7 height 7
click at [468, 297] on button "Confirmer" at bounding box center [475, 293] width 54 height 17
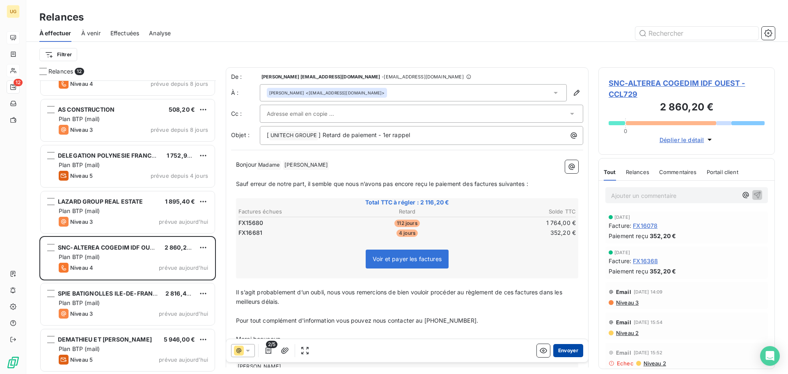
click at [557, 350] on button "Envoyer" at bounding box center [569, 350] width 30 height 13
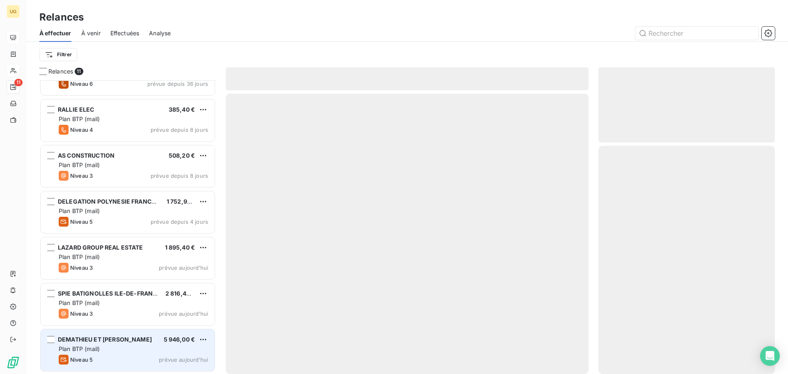
scroll to position [212, 0]
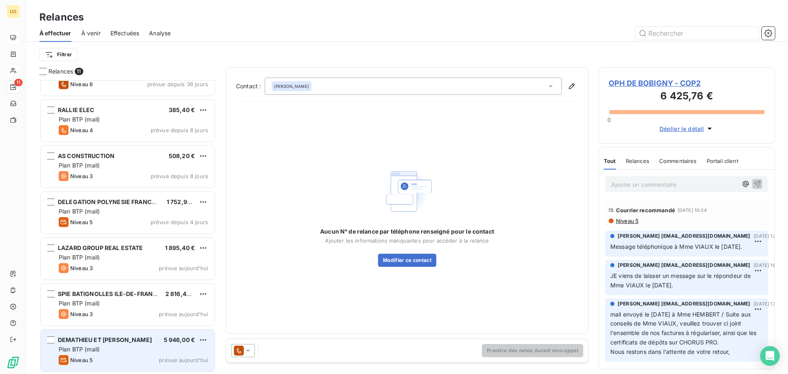
click at [142, 354] on div "DEMATHIEU ET BARD 5 946,00 € Plan BTP (mail) Niveau 5 prévue [DATE]" at bounding box center [128, 351] width 174 height 42
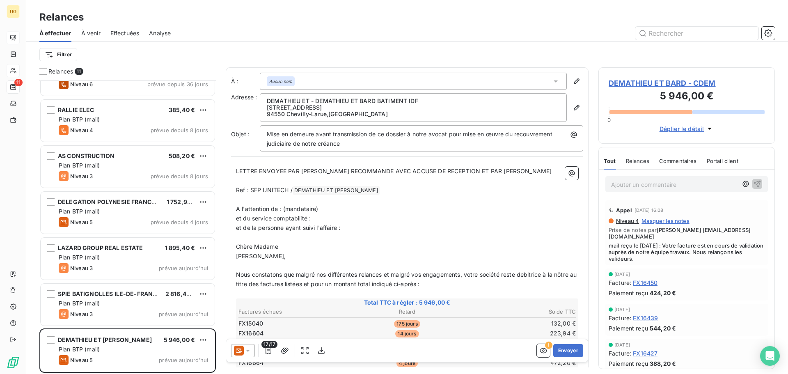
click at [248, 353] on icon at bounding box center [248, 351] width 8 height 8
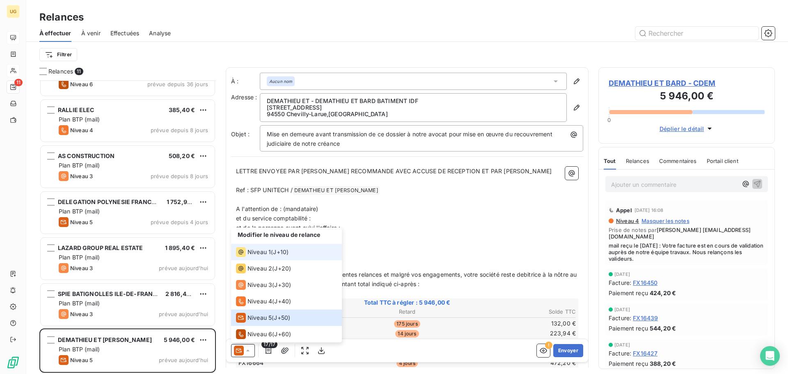
click at [250, 255] on span "Niveau 1" at bounding box center [259, 252] width 23 height 8
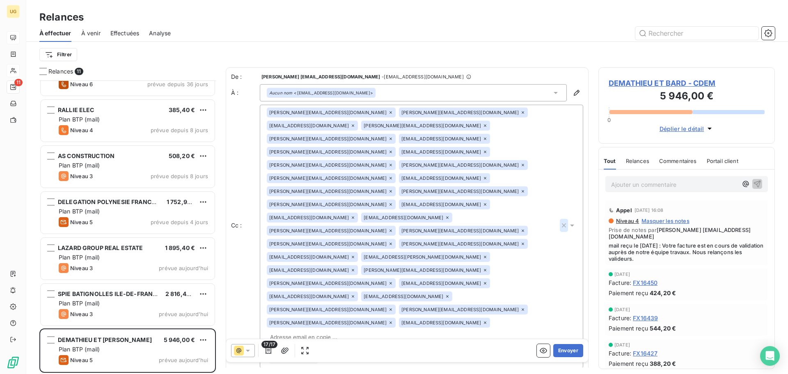
click at [560, 221] on icon "button" at bounding box center [564, 225] width 8 height 8
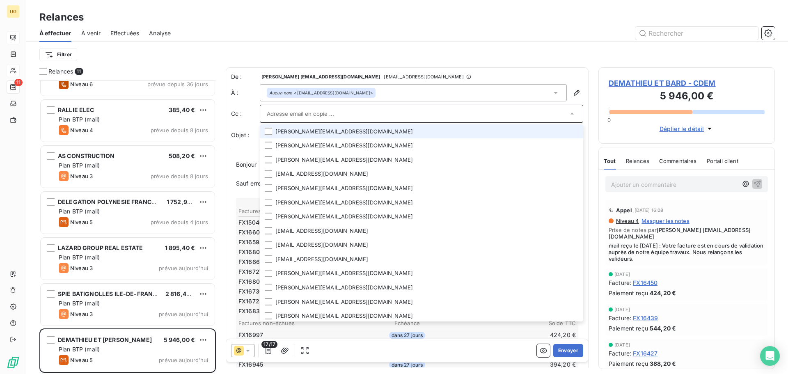
scroll to position [123, 0]
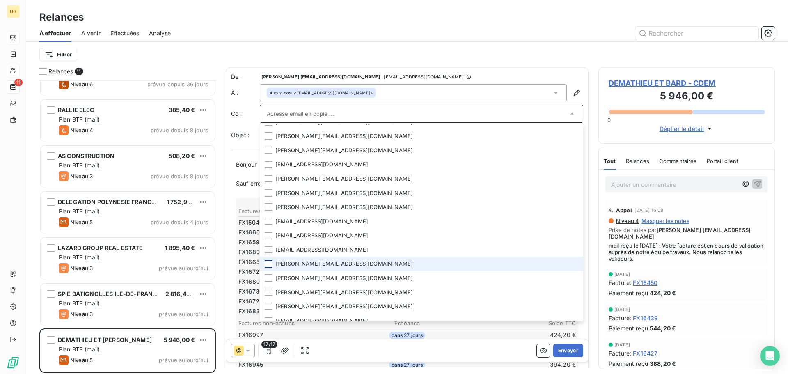
click at [268, 261] on div at bounding box center [268, 263] width 7 height 7
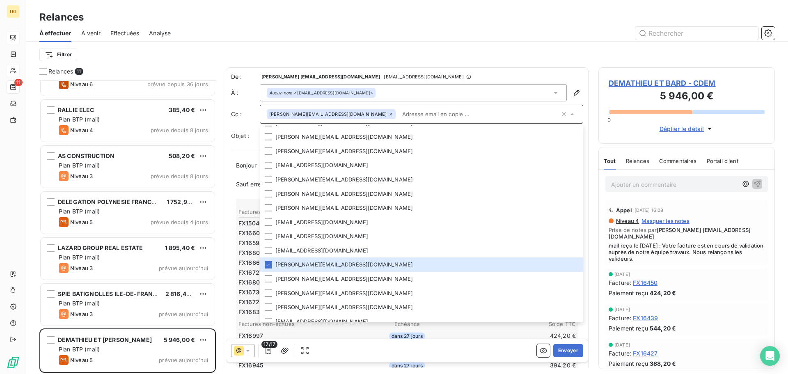
click at [391, 54] on div "Filtrer" at bounding box center [407, 55] width 736 height 16
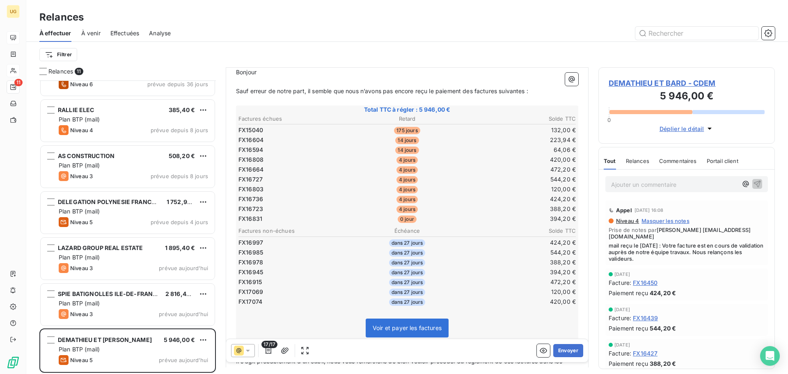
scroll to position [83, 0]
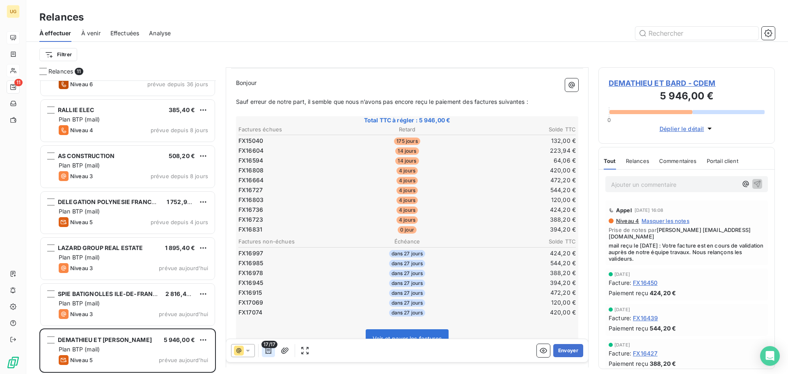
click at [266, 353] on icon "button" at bounding box center [268, 351] width 8 height 8
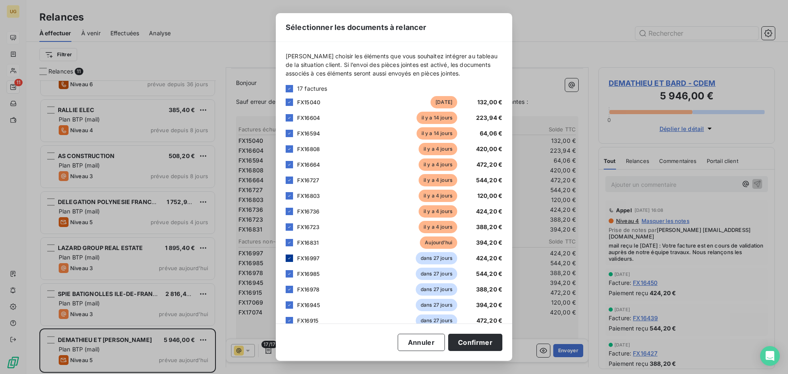
click at [287, 259] on icon at bounding box center [289, 258] width 5 height 5
click at [290, 276] on div at bounding box center [289, 273] width 7 height 7
click at [291, 289] on icon at bounding box center [289, 289] width 5 height 5
click at [292, 304] on icon at bounding box center [289, 305] width 5 height 5
click at [291, 318] on icon at bounding box center [289, 320] width 5 height 5
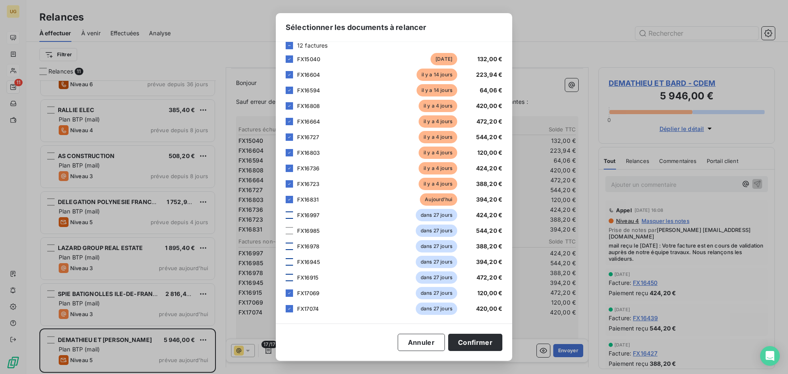
scroll to position [44, 0]
click at [288, 294] on icon at bounding box center [289, 292] width 5 height 5
click at [289, 308] on icon at bounding box center [289, 308] width 2 height 2
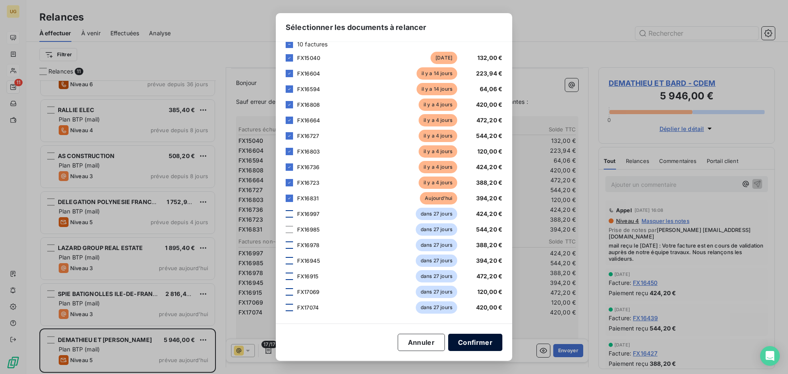
click at [468, 342] on button "Confirmer" at bounding box center [475, 342] width 54 height 17
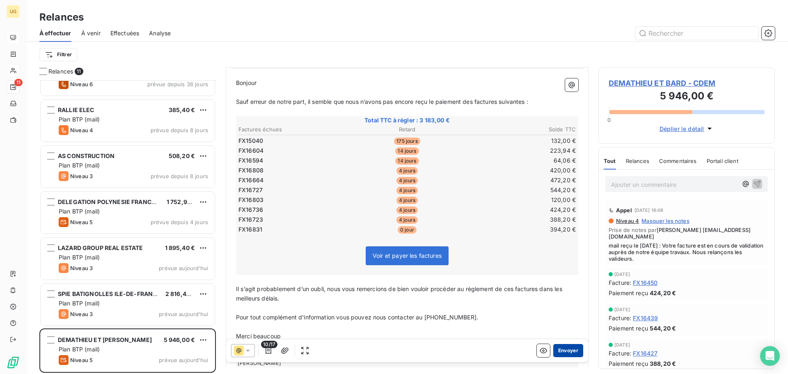
click at [565, 354] on button "Envoyer" at bounding box center [569, 350] width 30 height 13
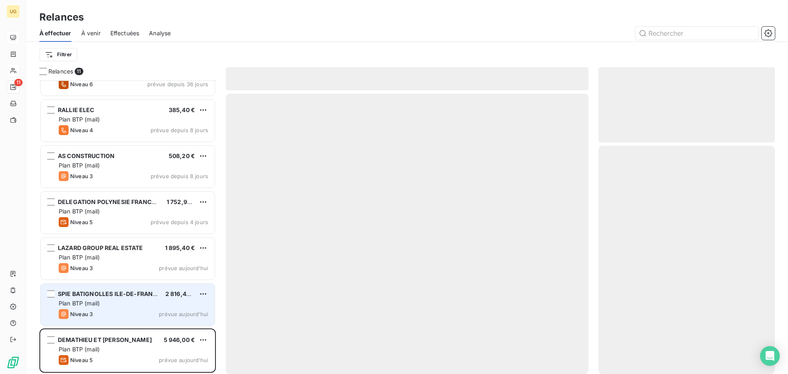
scroll to position [166, 0]
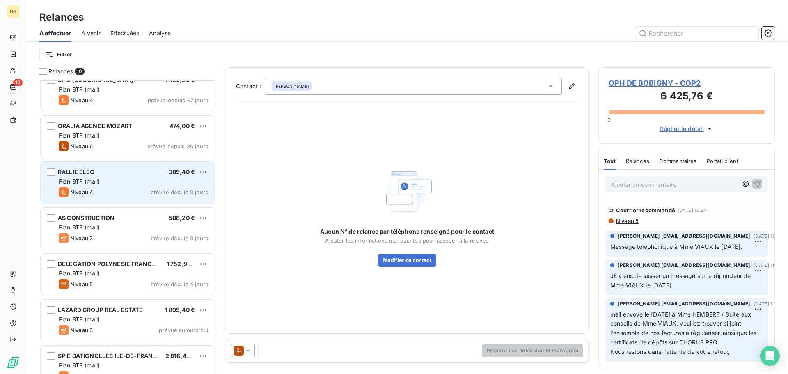
scroll to position [167, 0]
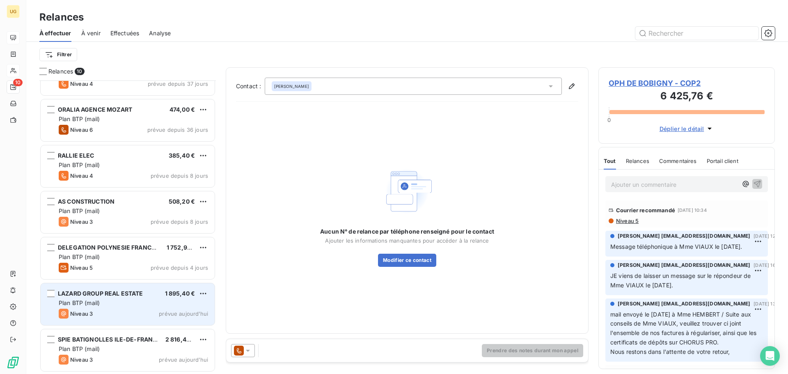
click at [129, 307] on div "Plan BTP (mail)" at bounding box center [133, 303] width 149 height 8
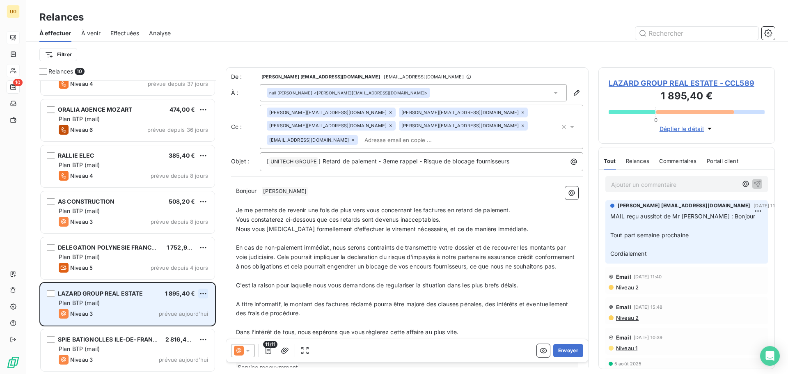
click at [201, 291] on html "UG 10 Relances À effectuer À venir Effectuées Analyse Filtrer Relances [STREET_…" at bounding box center [394, 187] width 788 height 374
click at [186, 309] on div "Replanifier cette action" at bounding box center [168, 309] width 74 height 13
select select "8"
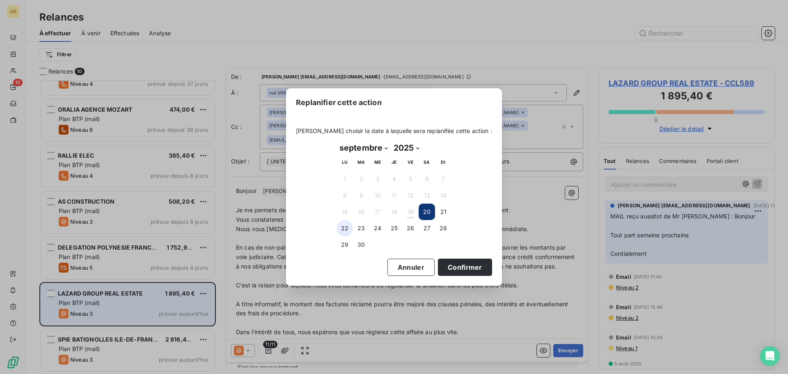
click at [345, 228] on button "22" at bounding box center [345, 228] width 16 height 16
click at [440, 264] on button "Confirmer" at bounding box center [465, 267] width 54 height 17
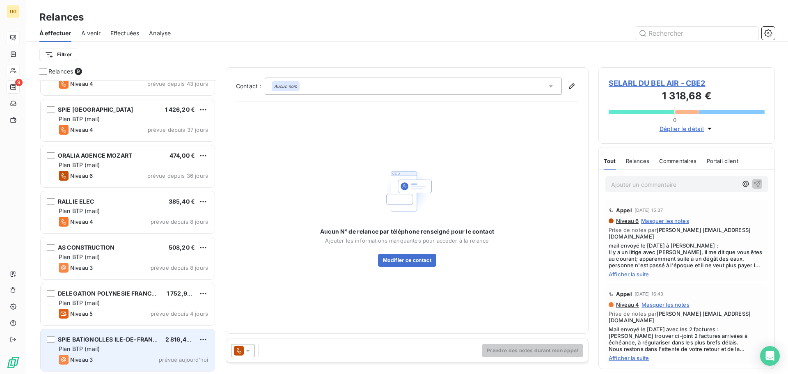
scroll to position [120, 0]
click at [121, 350] on div "Plan BTP (mail)" at bounding box center [133, 349] width 149 height 8
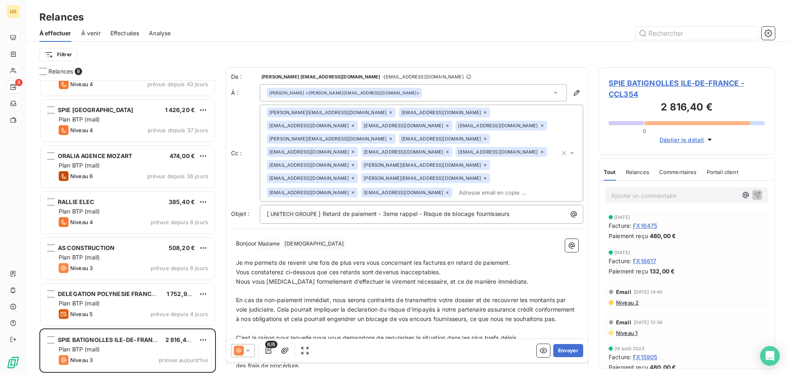
click at [252, 348] on icon at bounding box center [248, 351] width 8 height 8
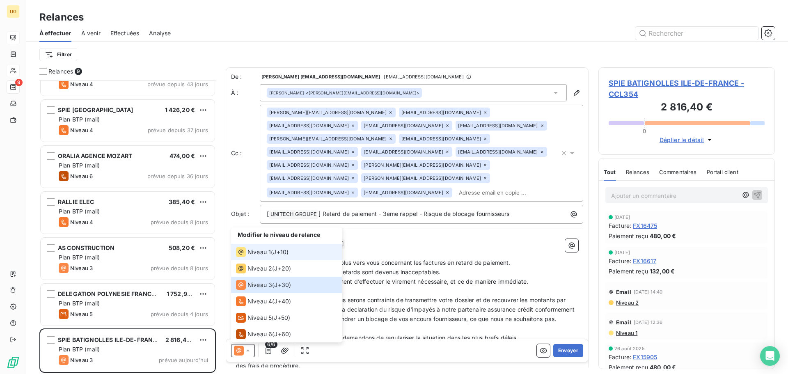
click at [255, 254] on span "Niveau 1" at bounding box center [259, 252] width 23 height 8
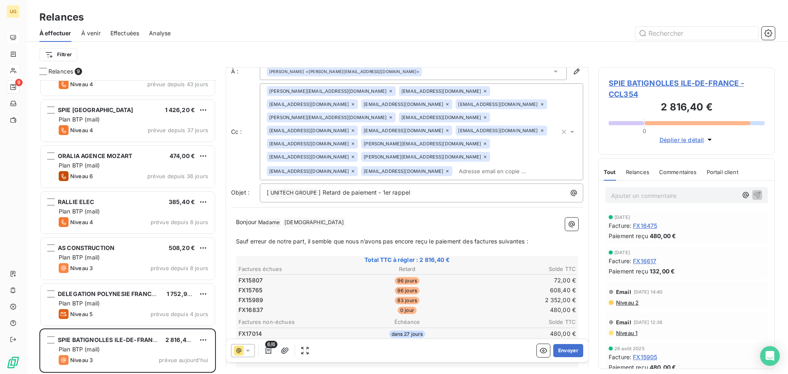
scroll to position [42, 0]
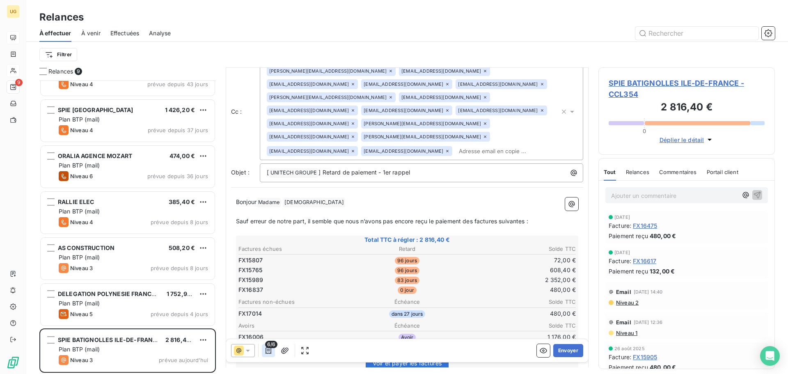
click at [272, 354] on icon "button" at bounding box center [268, 351] width 8 height 8
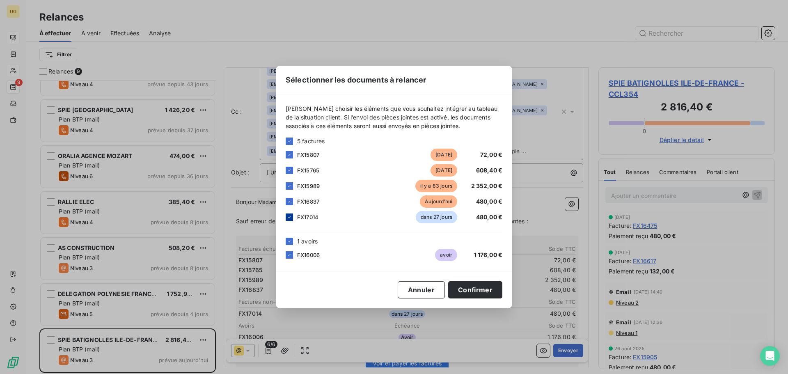
click at [291, 217] on icon at bounding box center [289, 217] width 5 height 5
click at [486, 294] on button "Confirmer" at bounding box center [475, 289] width 54 height 17
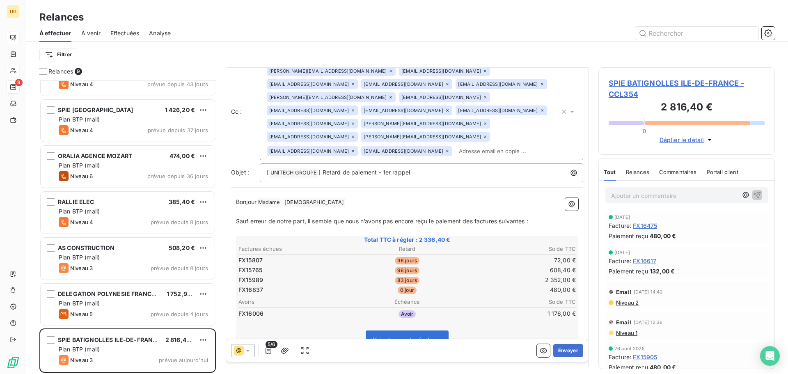
scroll to position [0, 0]
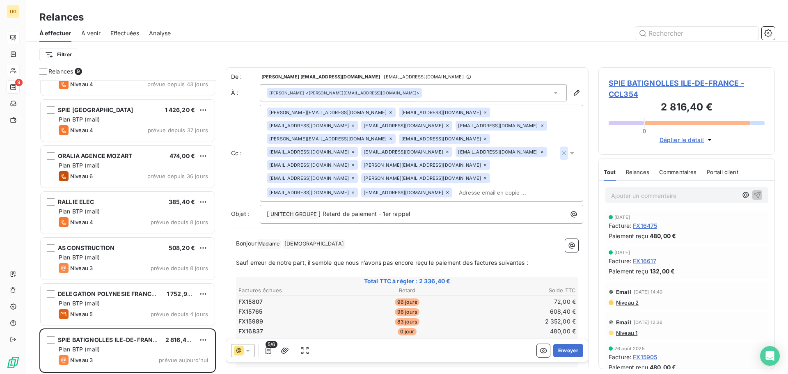
click at [562, 151] on icon "button" at bounding box center [564, 153] width 4 height 4
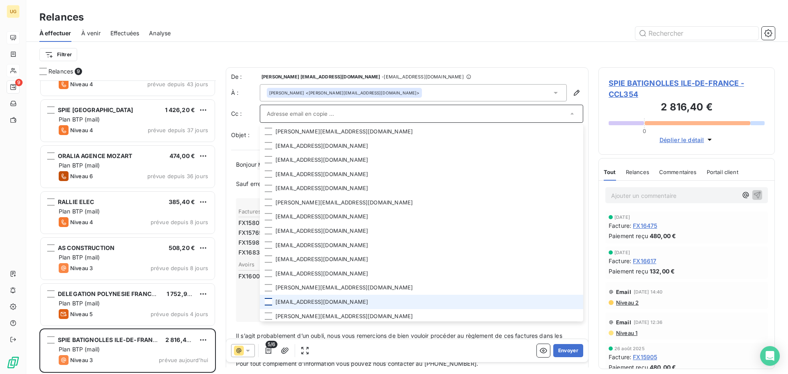
click at [268, 300] on div at bounding box center [268, 301] width 7 height 7
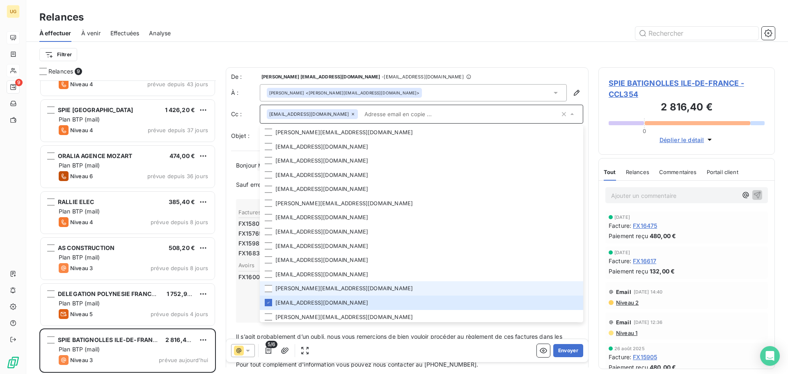
scroll to position [30, 0]
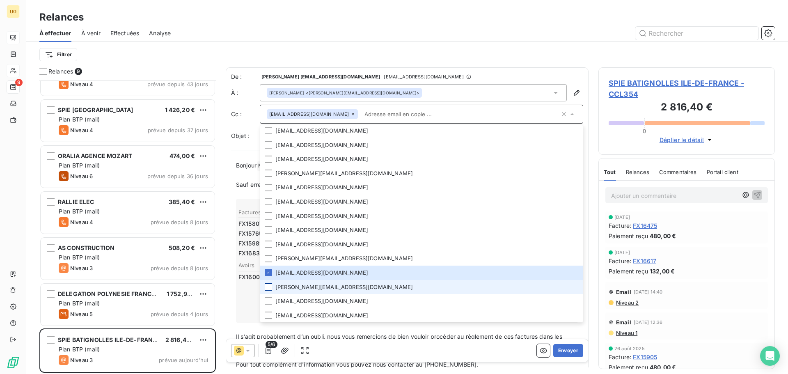
click at [270, 286] on div at bounding box center [268, 286] width 7 height 7
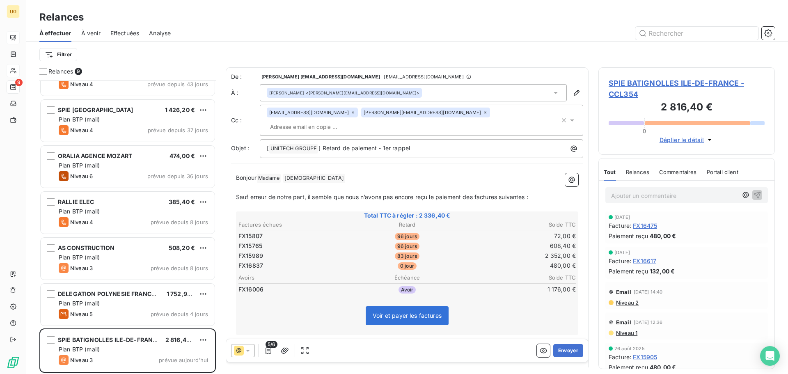
click at [434, 48] on div "Filtrer" at bounding box center [407, 55] width 736 height 16
click at [362, 121] on input "text" at bounding box center [314, 127] width 95 height 12
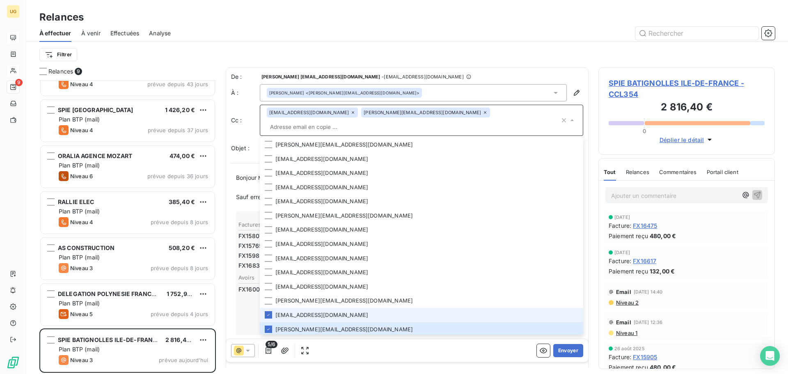
paste input "[PERSON_NAME][EMAIL_ADDRESS][DOMAIN_NAME]"
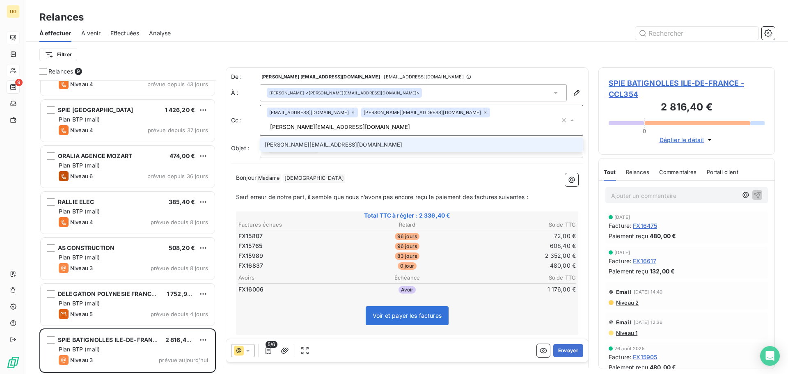
type input "[PERSON_NAME][EMAIL_ADDRESS][DOMAIN_NAME]"
click at [275, 138] on li "[PERSON_NAME][EMAIL_ADDRESS][DOMAIN_NAME]" at bounding box center [422, 145] width 324 height 14
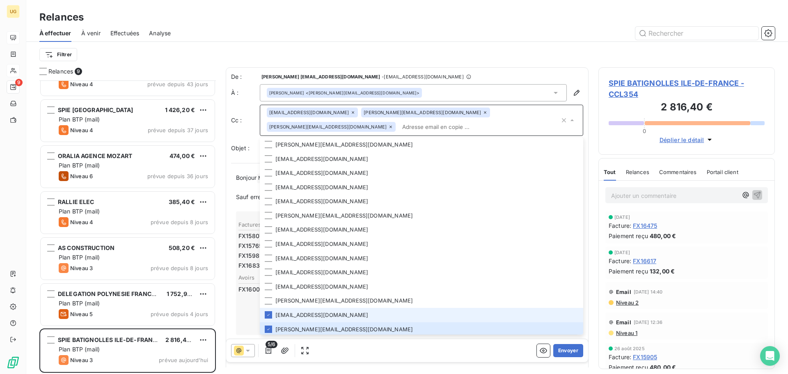
click at [439, 18] on div "Relances" at bounding box center [407, 17] width 762 height 15
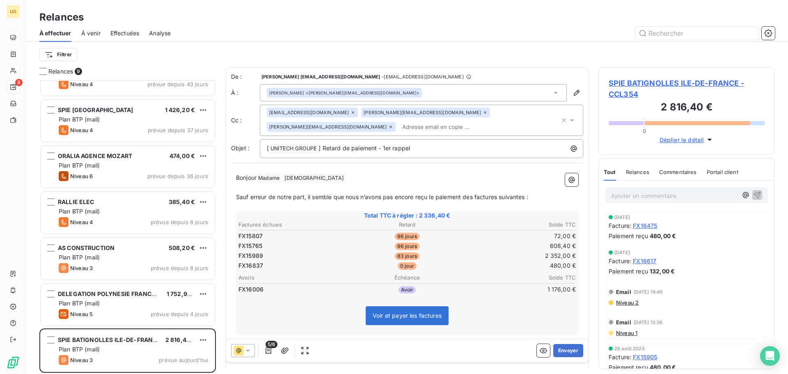
click at [393, 124] on icon at bounding box center [390, 126] width 5 height 5
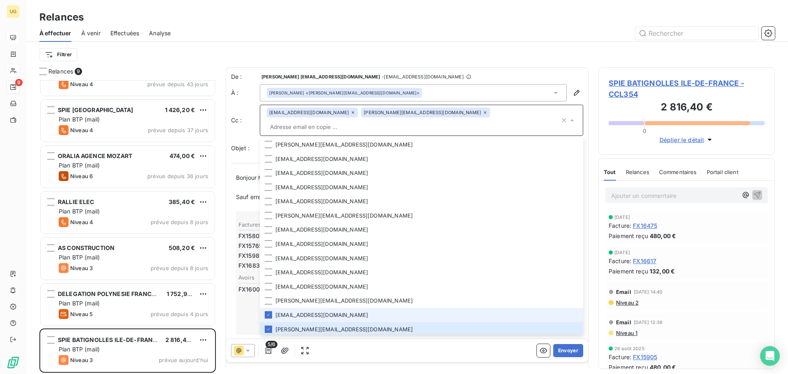
click at [514, 52] on div "Filtrer" at bounding box center [407, 55] width 736 height 16
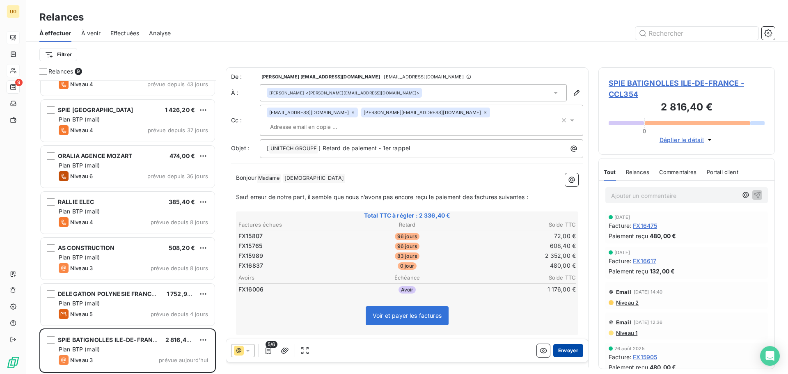
click at [565, 354] on button "Envoyer" at bounding box center [569, 350] width 30 height 13
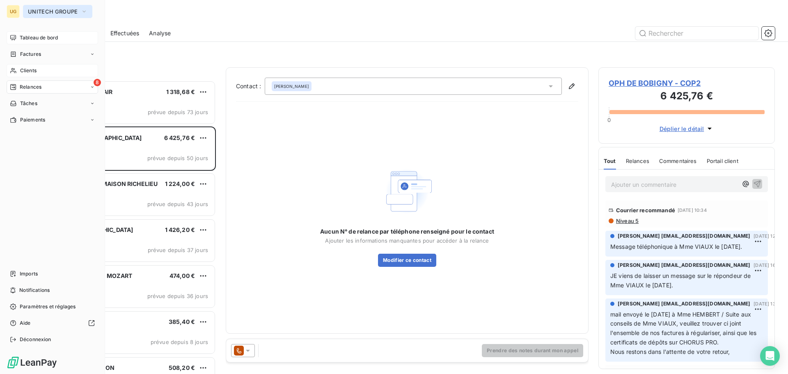
click at [35, 14] on span "UNITECH GROUPE" at bounding box center [53, 11] width 50 height 7
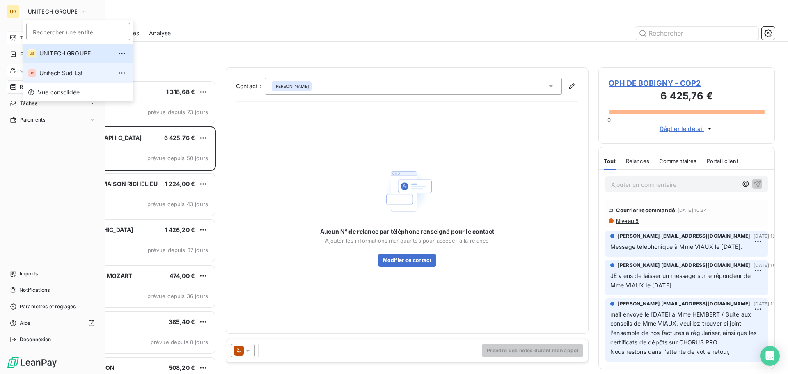
click at [50, 75] on span "Unitech Sud Est" at bounding box center [75, 73] width 73 height 8
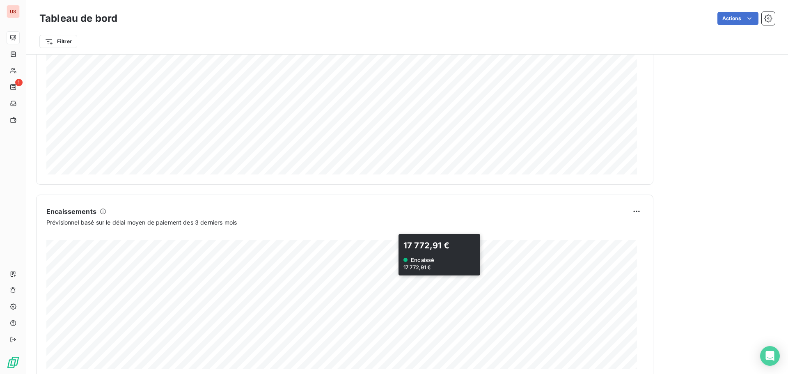
scroll to position [426, 0]
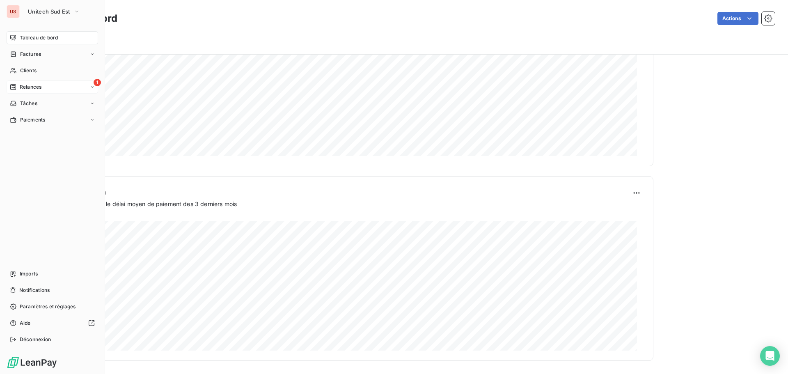
click at [46, 89] on div "1 Relances" at bounding box center [53, 86] width 92 height 13
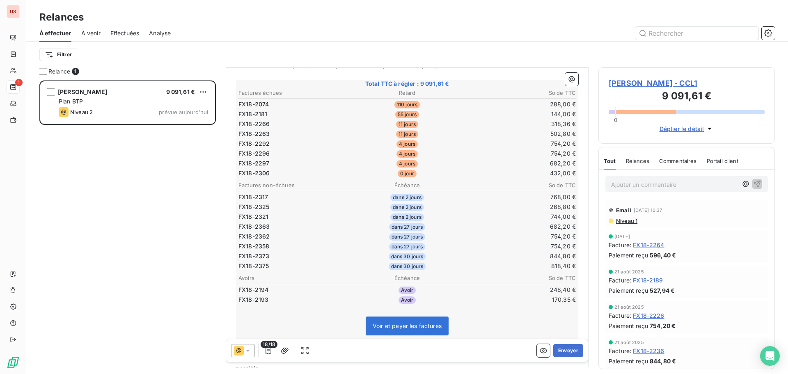
scroll to position [165, 0]
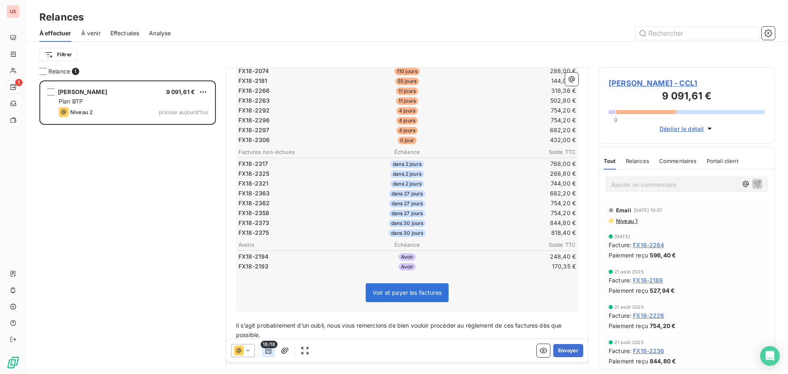
click at [271, 352] on icon "button" at bounding box center [268, 351] width 8 height 8
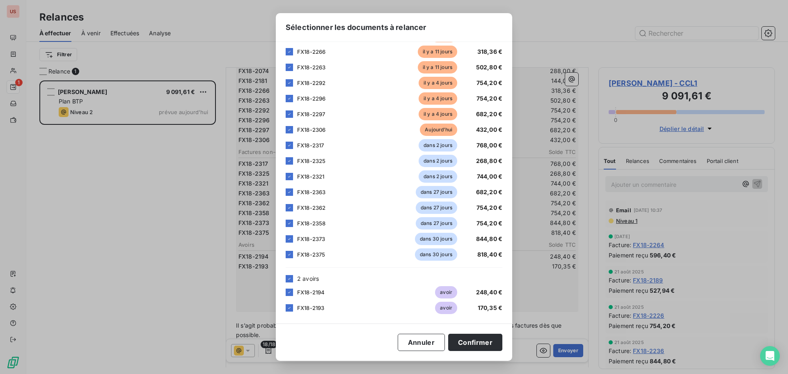
scroll to position [82, 0]
click at [290, 145] on icon at bounding box center [289, 145] width 2 height 2
click at [287, 160] on div at bounding box center [289, 160] width 7 height 7
click at [291, 176] on icon at bounding box center [289, 176] width 5 height 5
click at [287, 193] on icon at bounding box center [289, 191] width 5 height 5
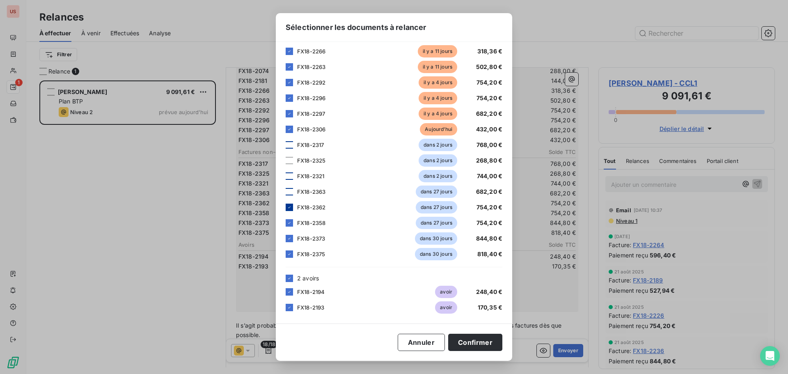
click at [290, 207] on icon at bounding box center [289, 208] width 2 height 2
click at [291, 221] on div at bounding box center [289, 222] width 7 height 7
click at [291, 240] on icon at bounding box center [289, 238] width 5 height 5
click at [290, 254] on icon at bounding box center [289, 254] width 2 height 2
click at [477, 342] on button "Confirmer" at bounding box center [475, 342] width 54 height 17
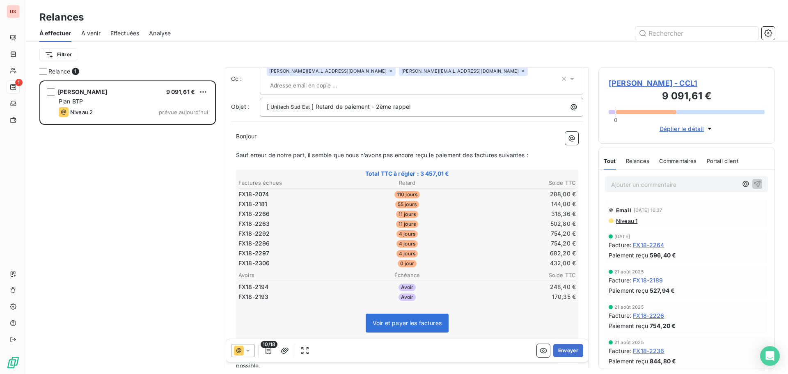
scroll to position [0, 0]
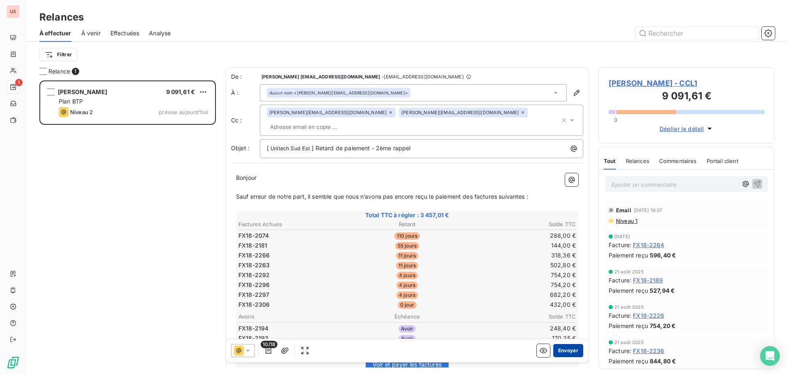
click at [568, 352] on button "Envoyer" at bounding box center [569, 350] width 30 height 13
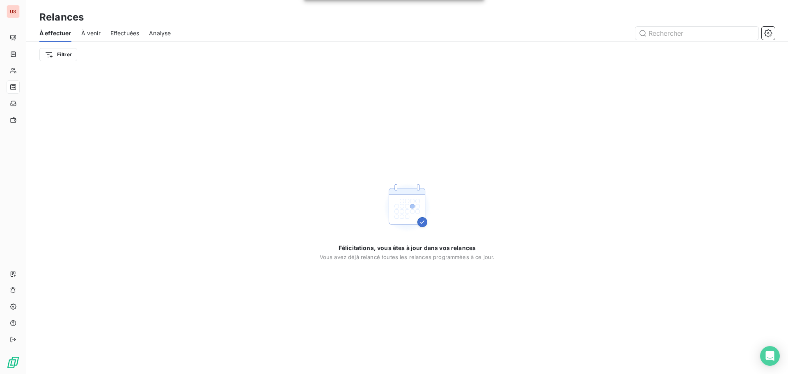
click at [93, 34] on span "À venir" at bounding box center [90, 33] width 19 height 8
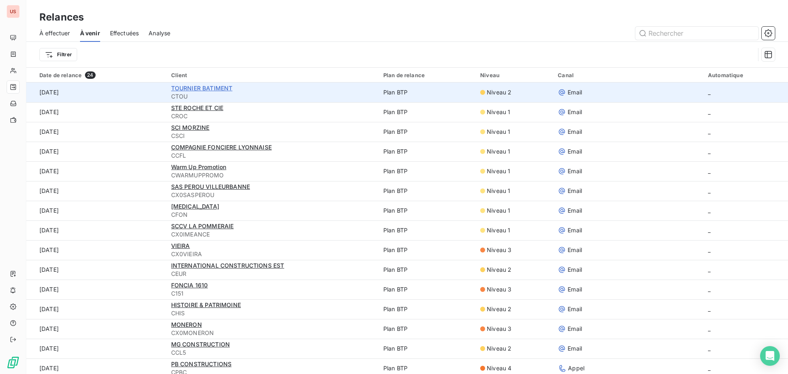
click at [203, 88] on span "TOURNIER BATIMENT" at bounding box center [202, 88] width 62 height 7
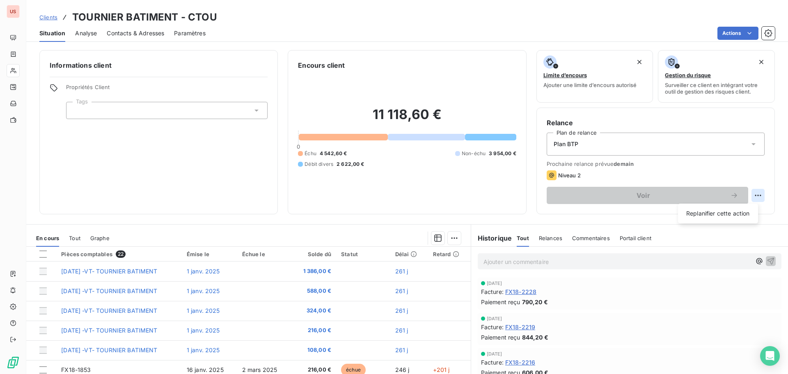
click at [751, 198] on html "US Clients TOURNIER BATIMENT - CTOU Situation Analyse Contacts & Adresses Param…" at bounding box center [394, 187] width 788 height 374
click at [729, 214] on div "Replanifier cette action" at bounding box center [719, 213] width 74 height 13
select select "8"
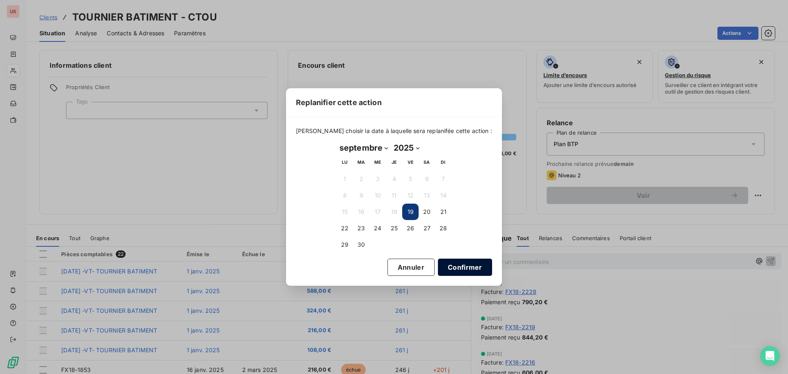
click at [454, 271] on button "Confirmer" at bounding box center [465, 267] width 54 height 17
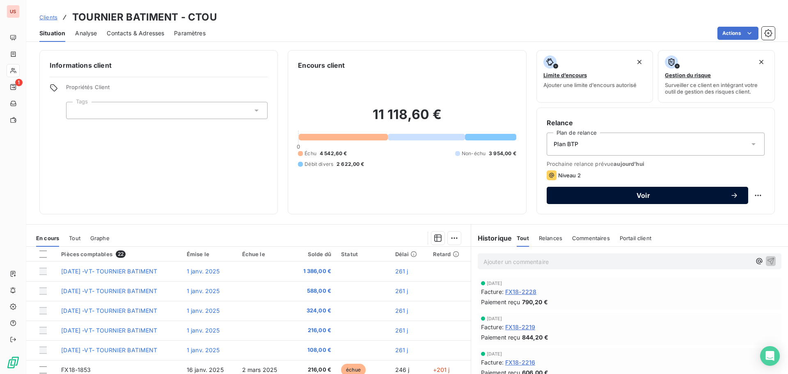
click at [648, 199] on div "Voir" at bounding box center [648, 195] width 182 height 8
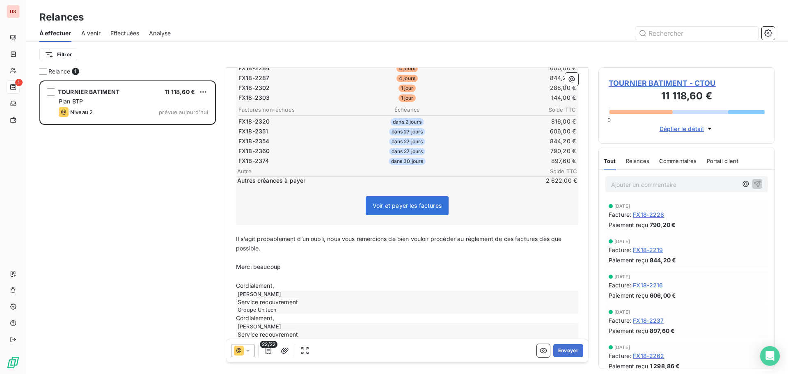
scroll to position [206, 0]
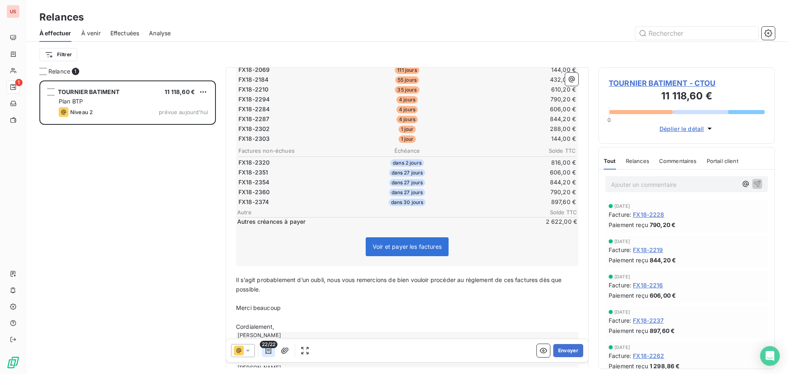
click at [269, 354] on icon "button" at bounding box center [268, 351] width 8 height 8
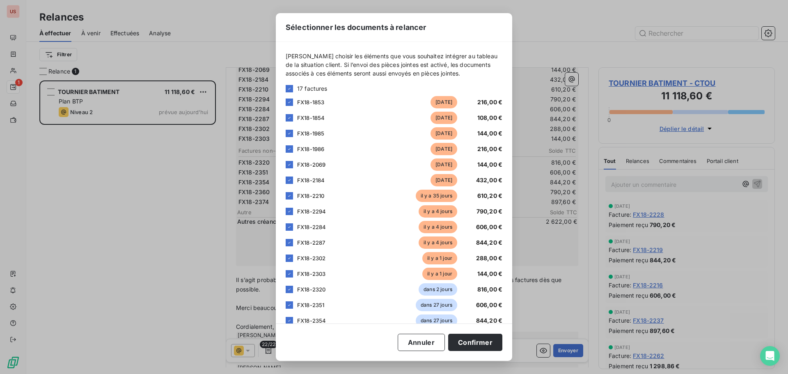
scroll to position [145, 0]
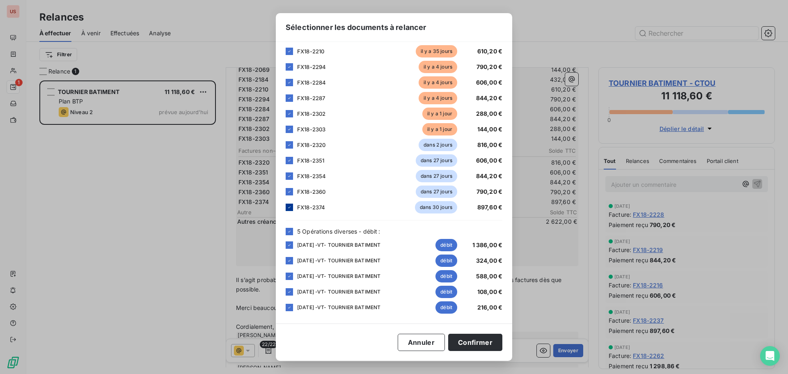
click at [291, 205] on icon at bounding box center [289, 207] width 5 height 5
click at [291, 191] on icon at bounding box center [289, 191] width 5 height 5
click at [287, 176] on icon at bounding box center [289, 176] width 5 height 5
click at [287, 159] on icon at bounding box center [289, 160] width 5 height 5
click at [288, 147] on icon at bounding box center [289, 144] width 5 height 5
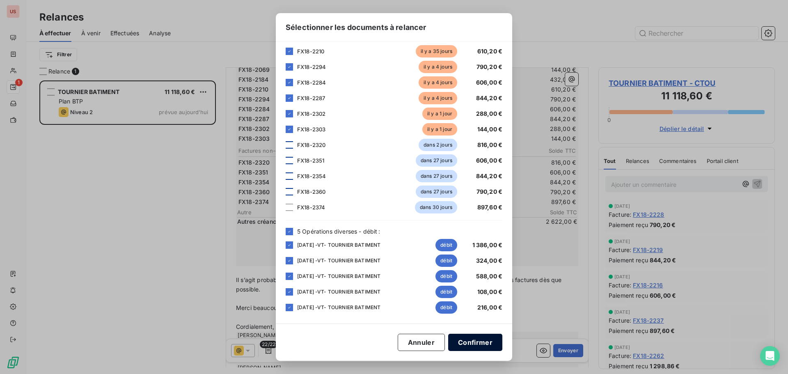
click at [482, 347] on button "Confirmer" at bounding box center [475, 342] width 54 height 17
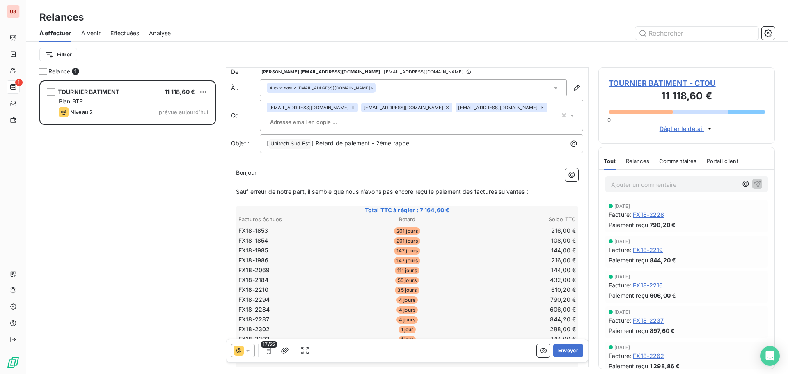
scroll to position [0, 0]
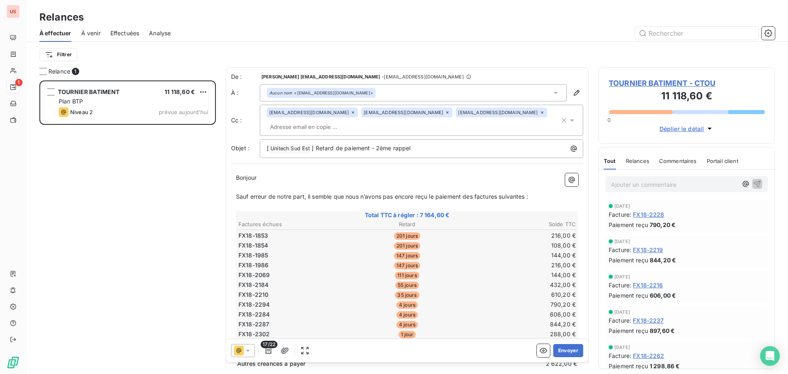
click at [379, 89] on div "Aucun nom <[EMAIL_ADDRESS][DOMAIN_NAME]>" at bounding box center [413, 92] width 307 height 17
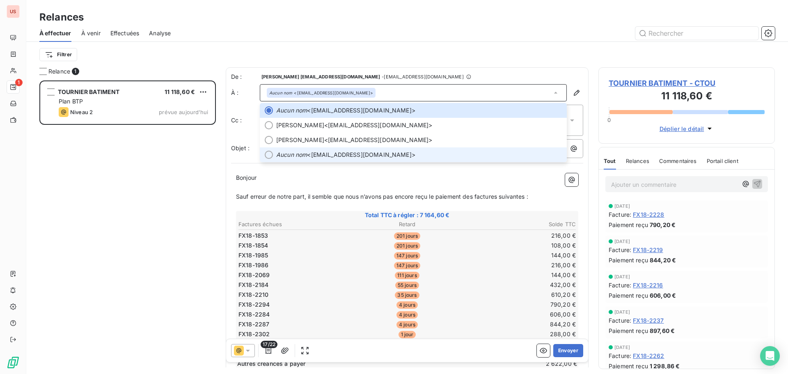
click at [348, 156] on span "Aucun nom <[EMAIL_ADDRESS][DOMAIN_NAME]>" at bounding box center [419, 155] width 286 height 8
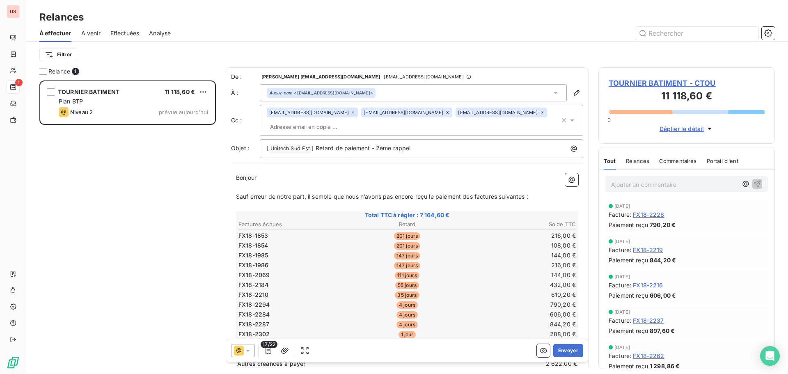
click at [540, 114] on icon at bounding box center [542, 112] width 5 height 5
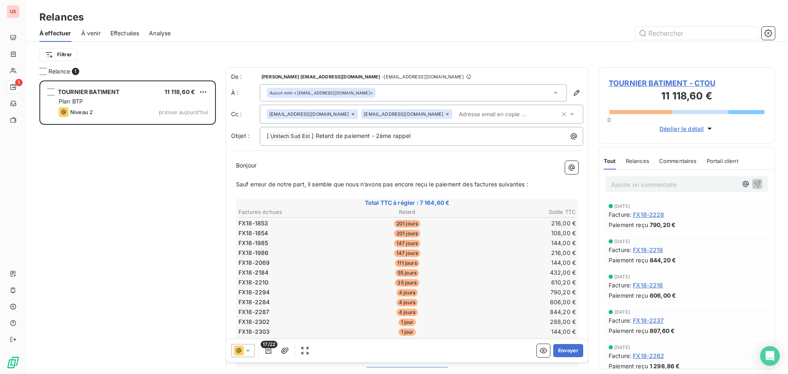
click at [457, 39] on div at bounding box center [478, 33] width 595 height 13
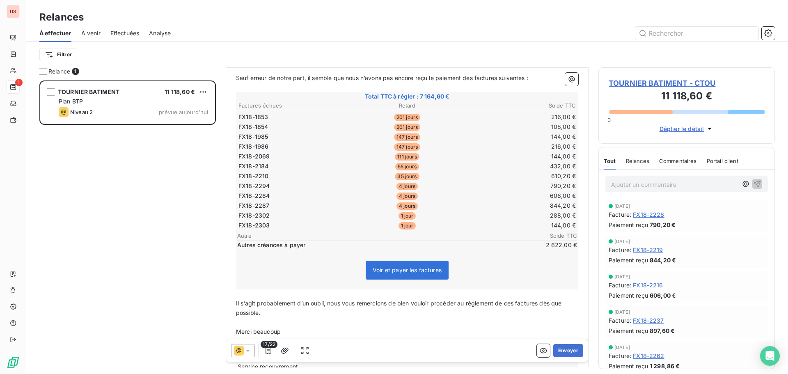
scroll to position [194, 0]
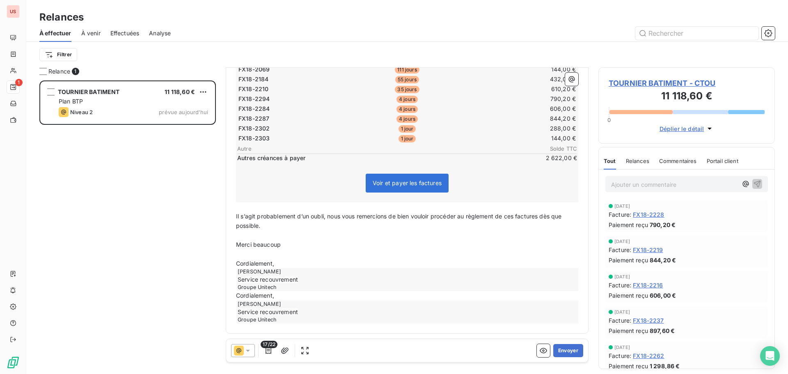
click at [294, 311] on div "[PERSON_NAME] Service recouvrement Groupe Unitech" at bounding box center [408, 312] width 342 height 23
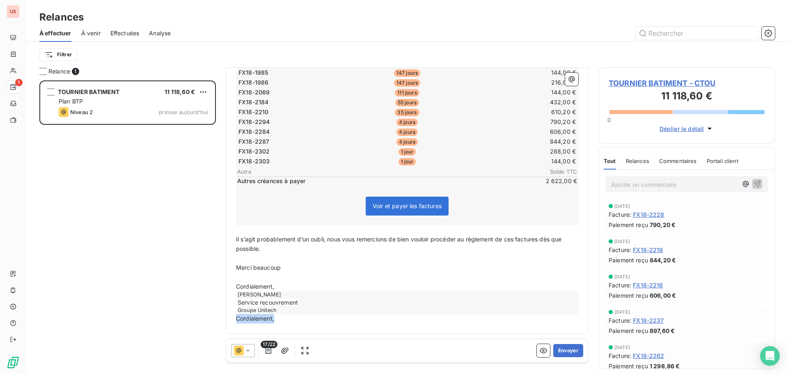
drag, startPoint x: 286, startPoint y: 322, endPoint x: 212, endPoint y: 331, distance: 74.5
click at [212, 331] on div "Relance 1 TOURNIER BATIMENT 11 118,60 € Plan BTP Niveau 2 prévue [DATE] De : [P…" at bounding box center [407, 220] width 762 height 307
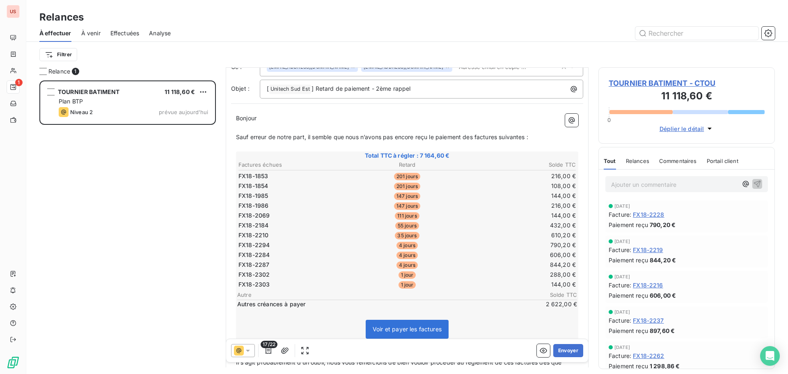
scroll to position [130, 0]
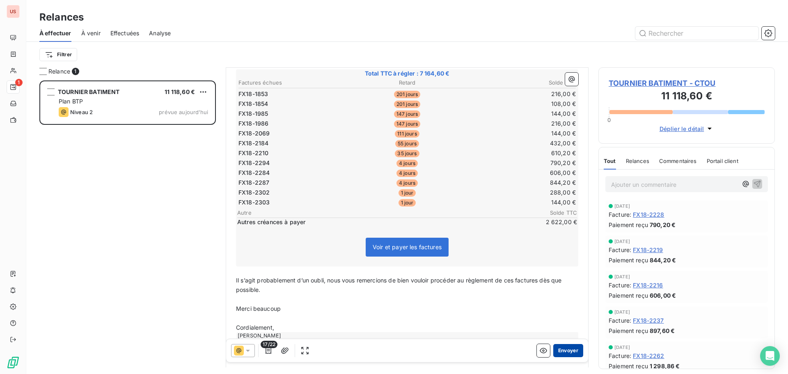
click at [562, 349] on button "Envoyer" at bounding box center [569, 350] width 30 height 13
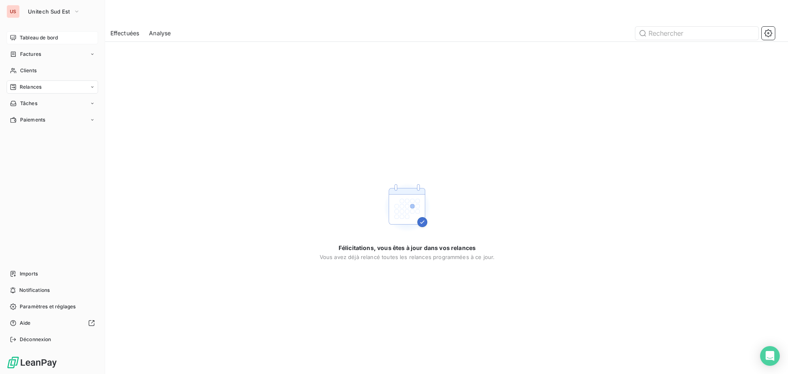
click at [37, 40] on span "Tableau de bord" at bounding box center [39, 37] width 38 height 7
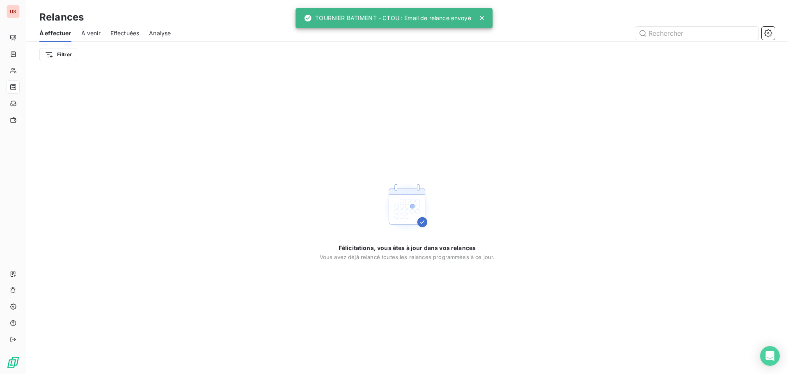
click at [97, 36] on span "À venir" at bounding box center [90, 33] width 19 height 8
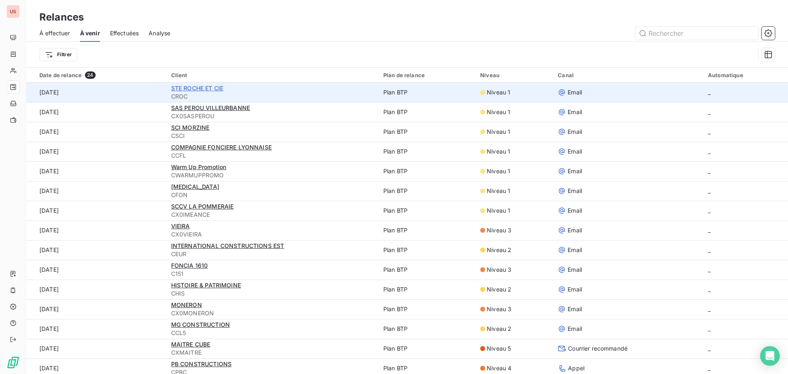
click at [190, 90] on span "STE ROCHE ET CIE" at bounding box center [197, 88] width 52 height 7
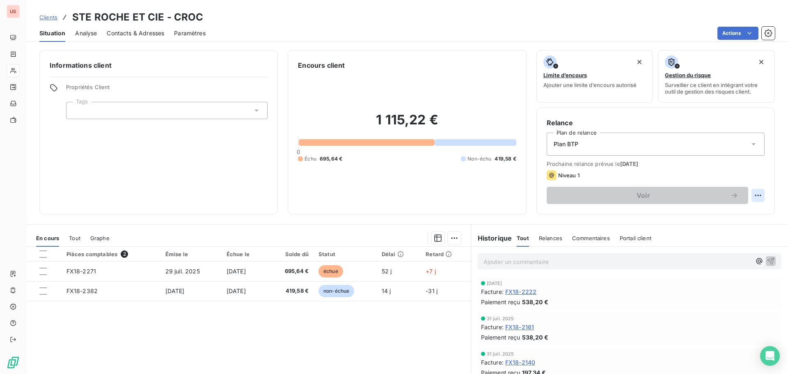
click at [751, 194] on html "US Clients STE ROCHE ET CIE - CROC Situation Analyse Contacts & Adresses Paramè…" at bounding box center [394, 187] width 788 height 374
click at [726, 211] on div "Replanifier cette action" at bounding box center [719, 213] width 74 height 13
select select "8"
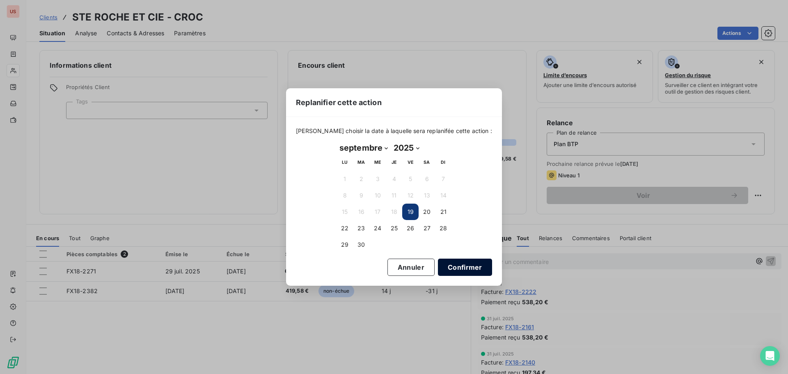
click at [444, 267] on button "Confirmer" at bounding box center [465, 267] width 54 height 17
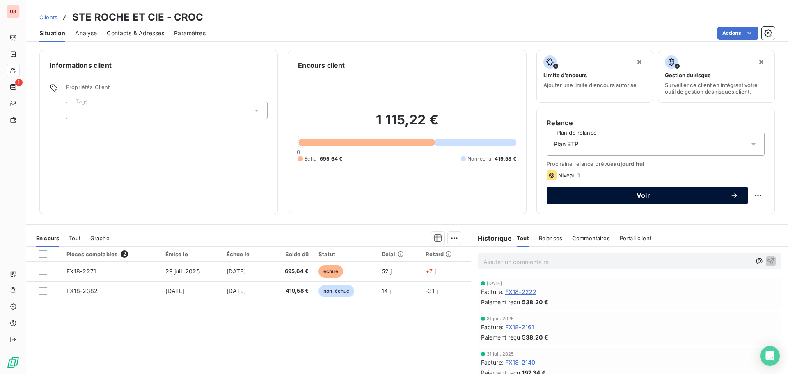
click at [630, 194] on span "Voir" at bounding box center [644, 195] width 174 height 7
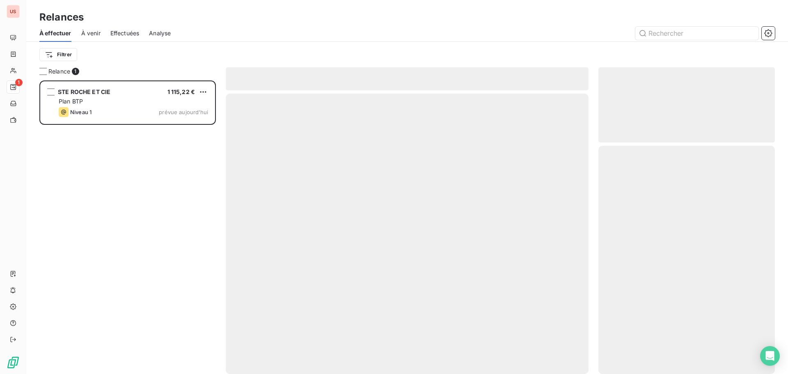
scroll to position [287, 170]
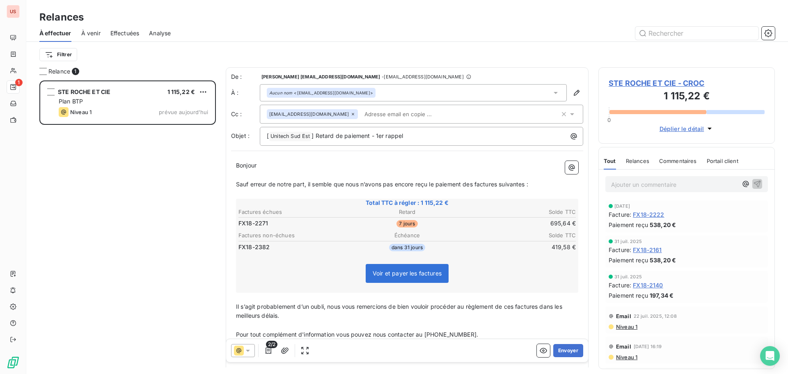
click at [623, 325] on span "Niveau 1" at bounding box center [627, 327] width 22 height 7
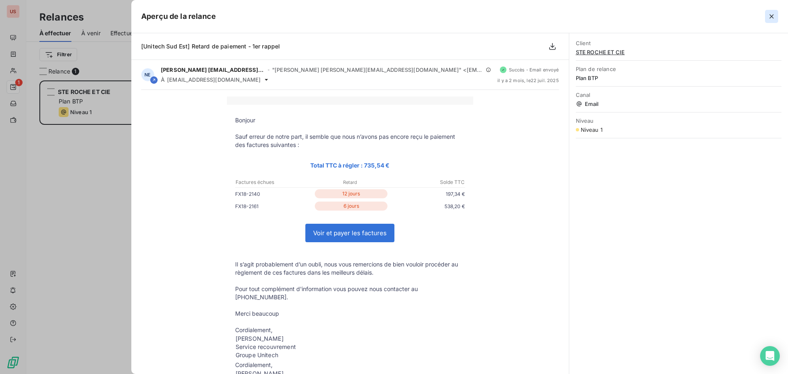
click at [769, 18] on icon "button" at bounding box center [772, 16] width 8 height 8
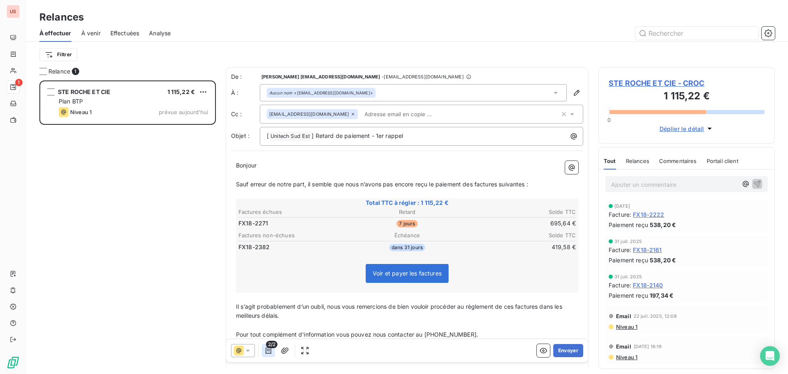
click at [269, 352] on icon "button" at bounding box center [268, 351] width 8 height 8
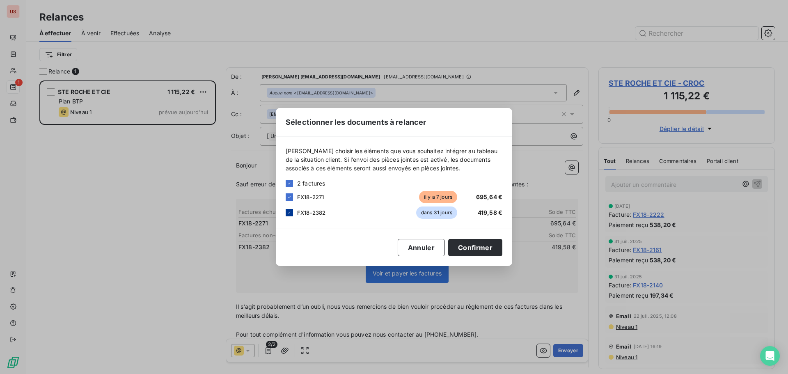
click at [291, 214] on icon at bounding box center [289, 212] width 5 height 5
click at [483, 248] on button "Confirmer" at bounding box center [475, 247] width 54 height 17
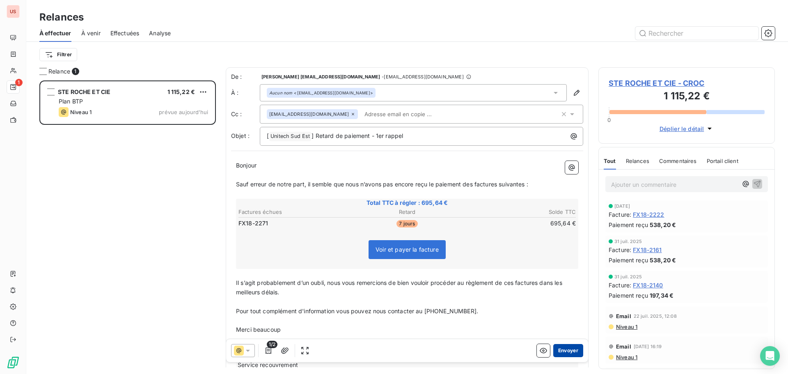
click at [558, 351] on button "Envoyer" at bounding box center [569, 350] width 30 height 13
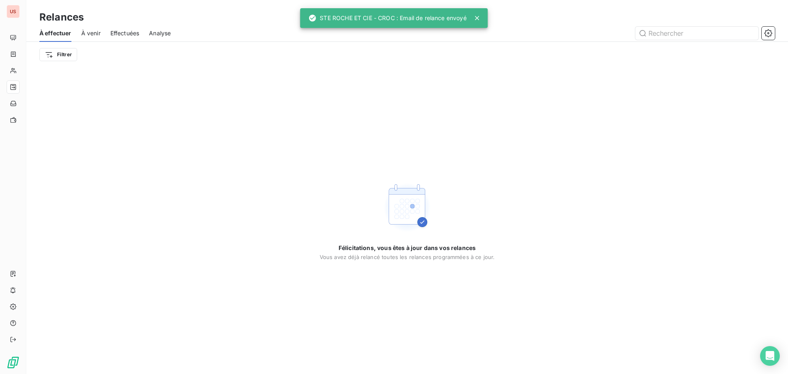
click at [93, 34] on span "À venir" at bounding box center [90, 33] width 19 height 8
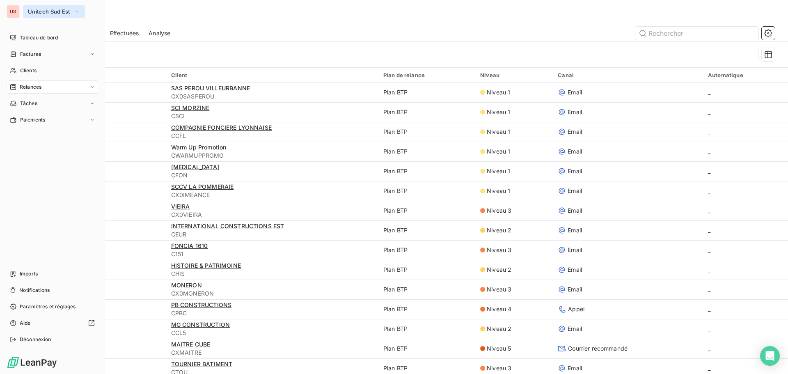
click at [37, 8] on button "Unitech Sud Est" at bounding box center [54, 11] width 62 height 13
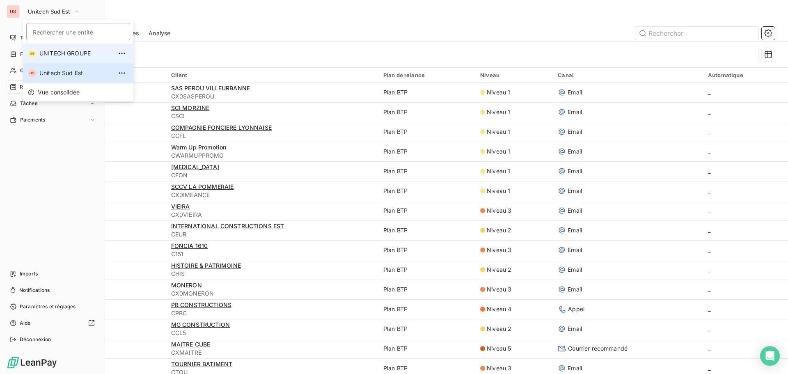
click at [47, 50] on span "UNITECH GROUPE" at bounding box center [75, 53] width 73 height 8
